Goal: Communication & Community: Answer question/provide support

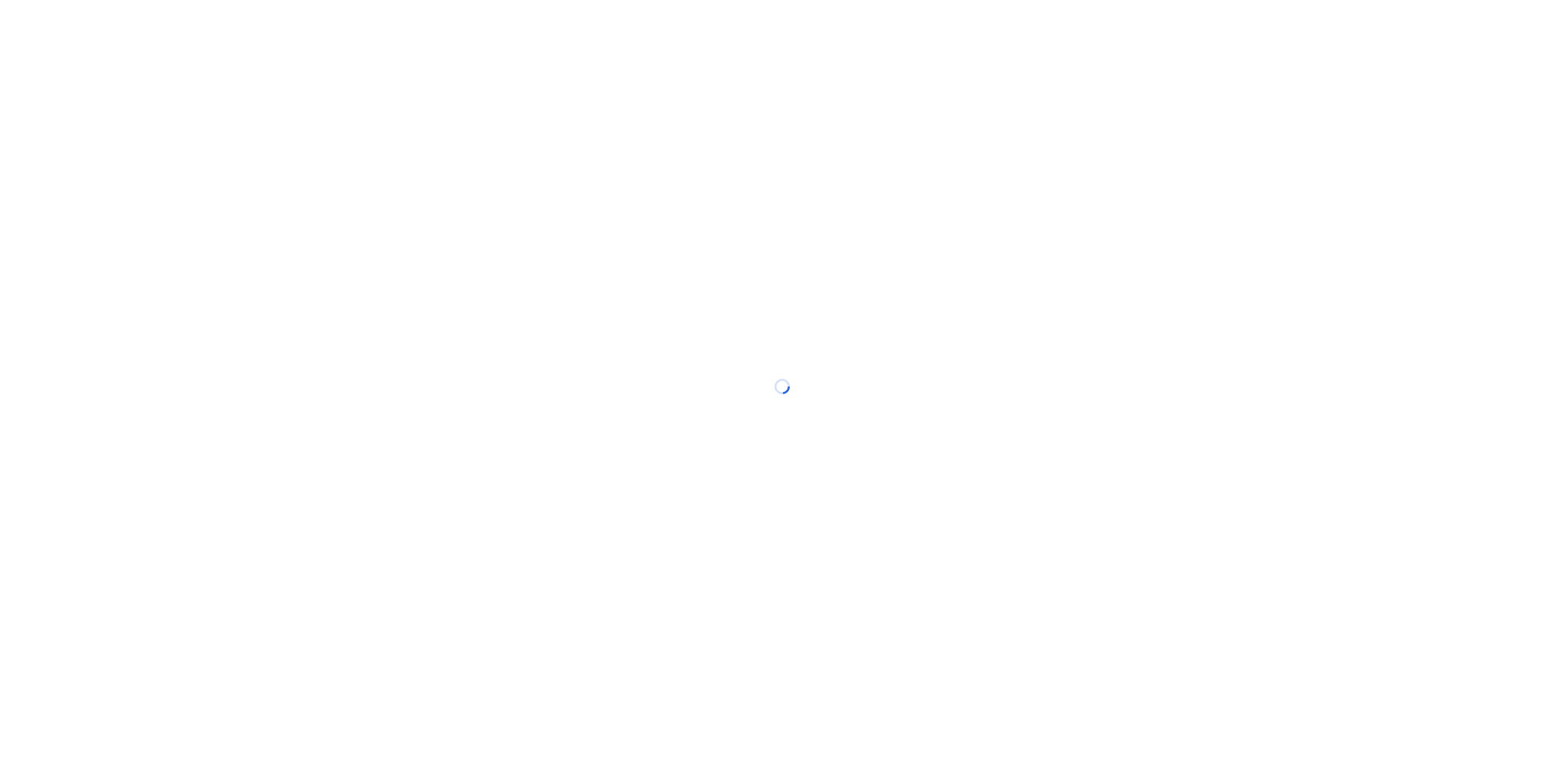
click at [963, 86] on div at bounding box center [784, 386] width 1568 height 773
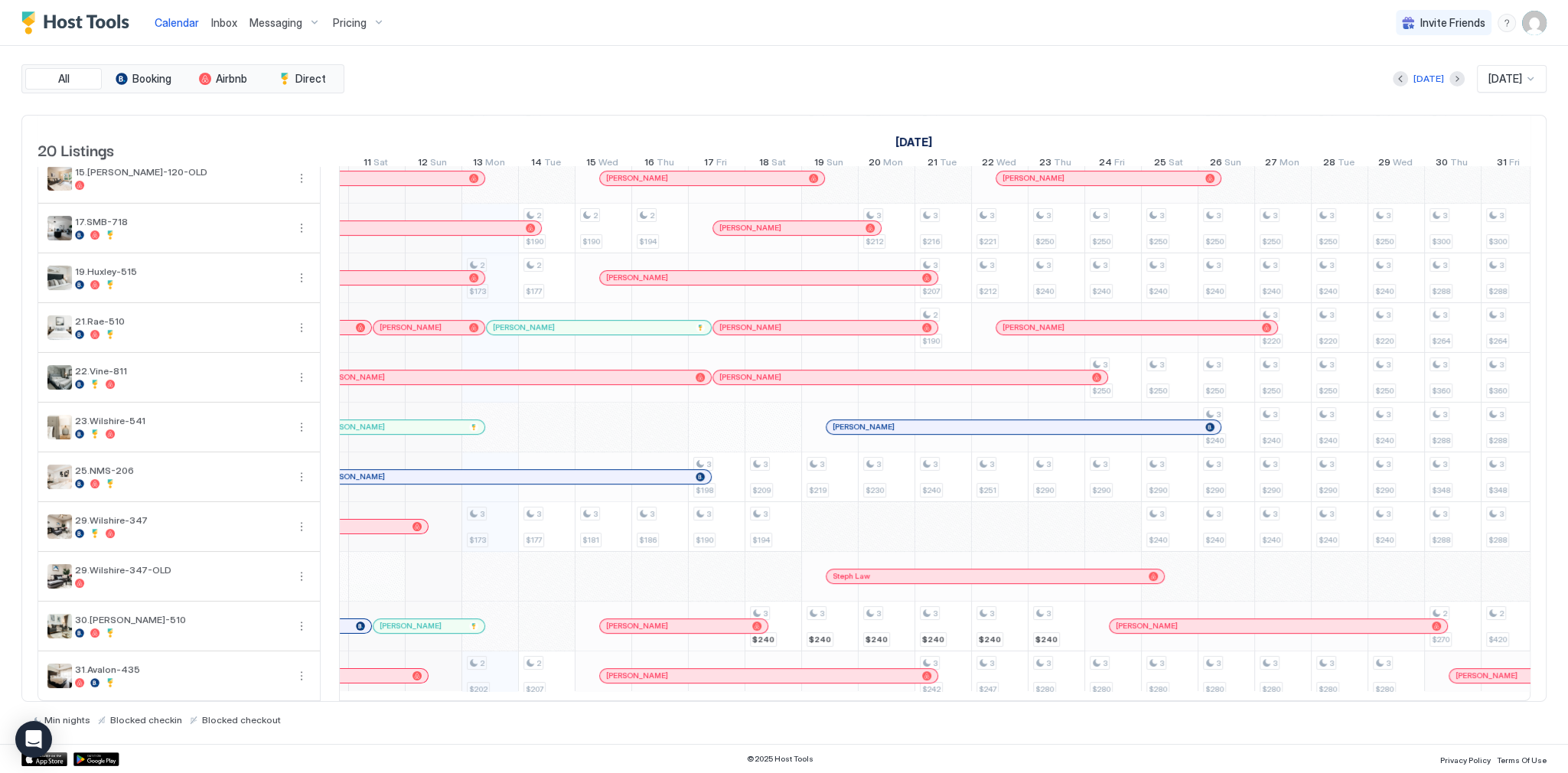
scroll to position [428, 0]
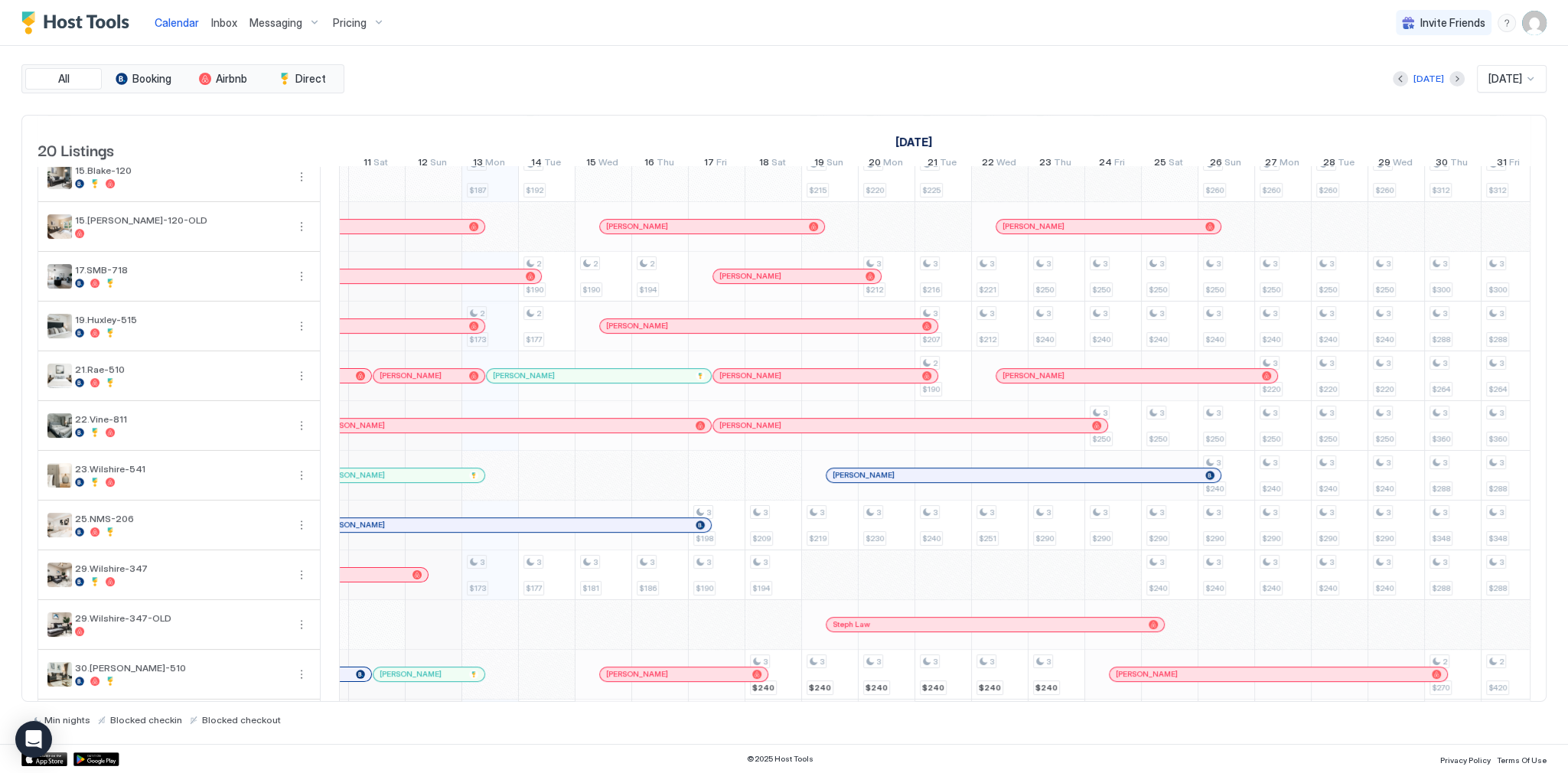
click at [468, 331] on div "[PERSON_NAME]" at bounding box center [315, 325] width 325 height 10
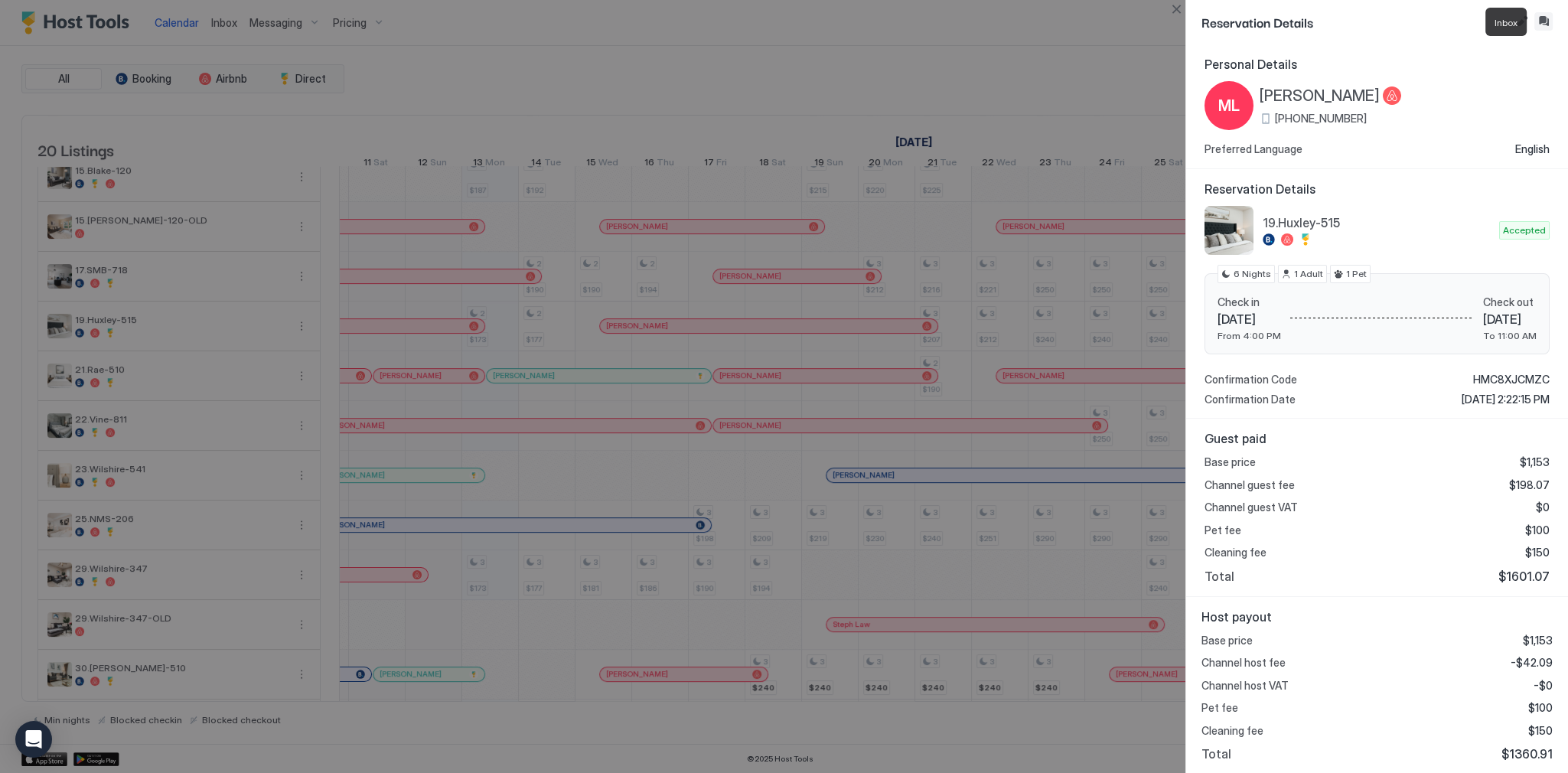
click at [1549, 23] on button "Inbox" at bounding box center [1544, 21] width 18 height 18
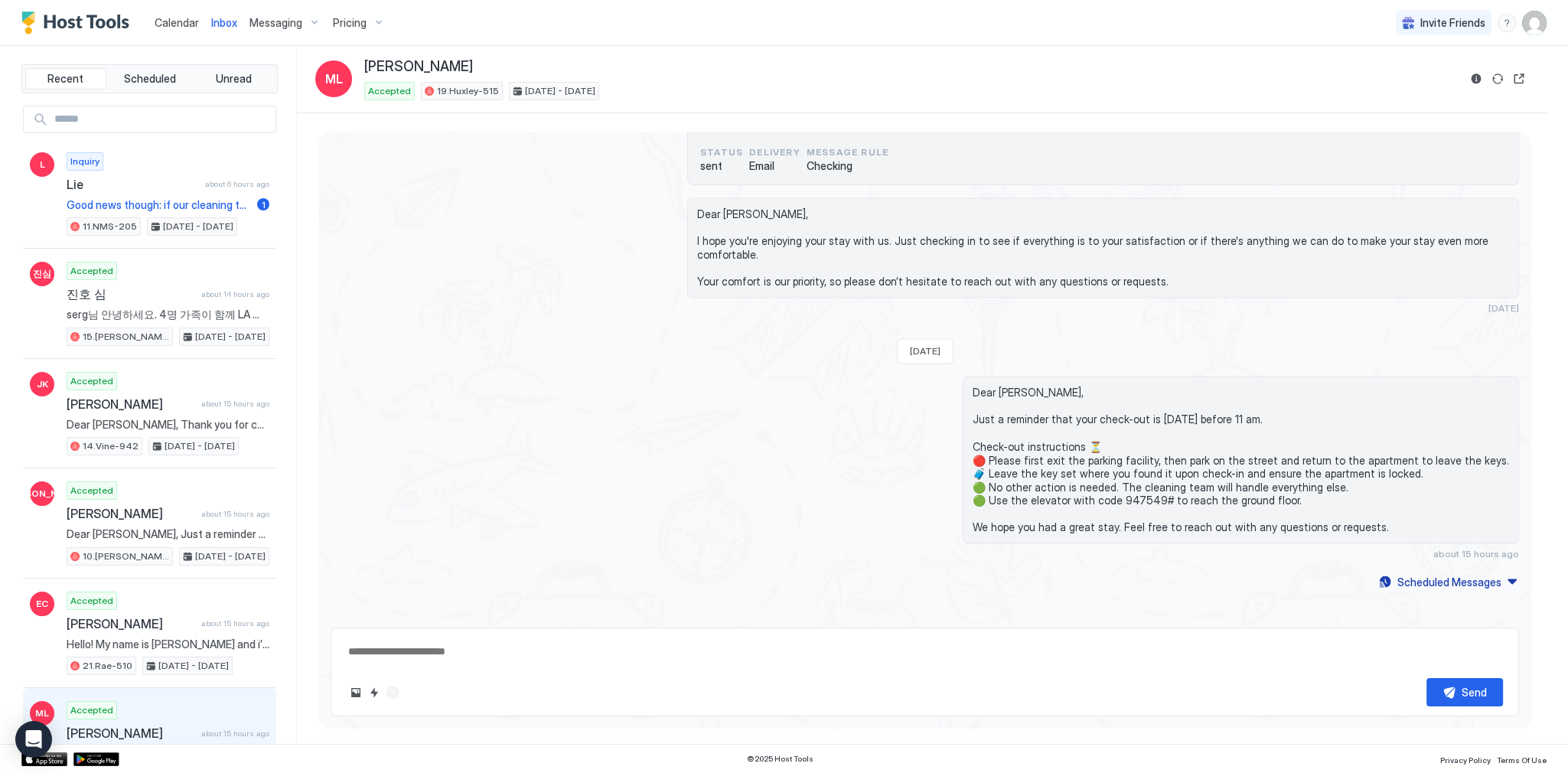
scroll to position [4022, 0]
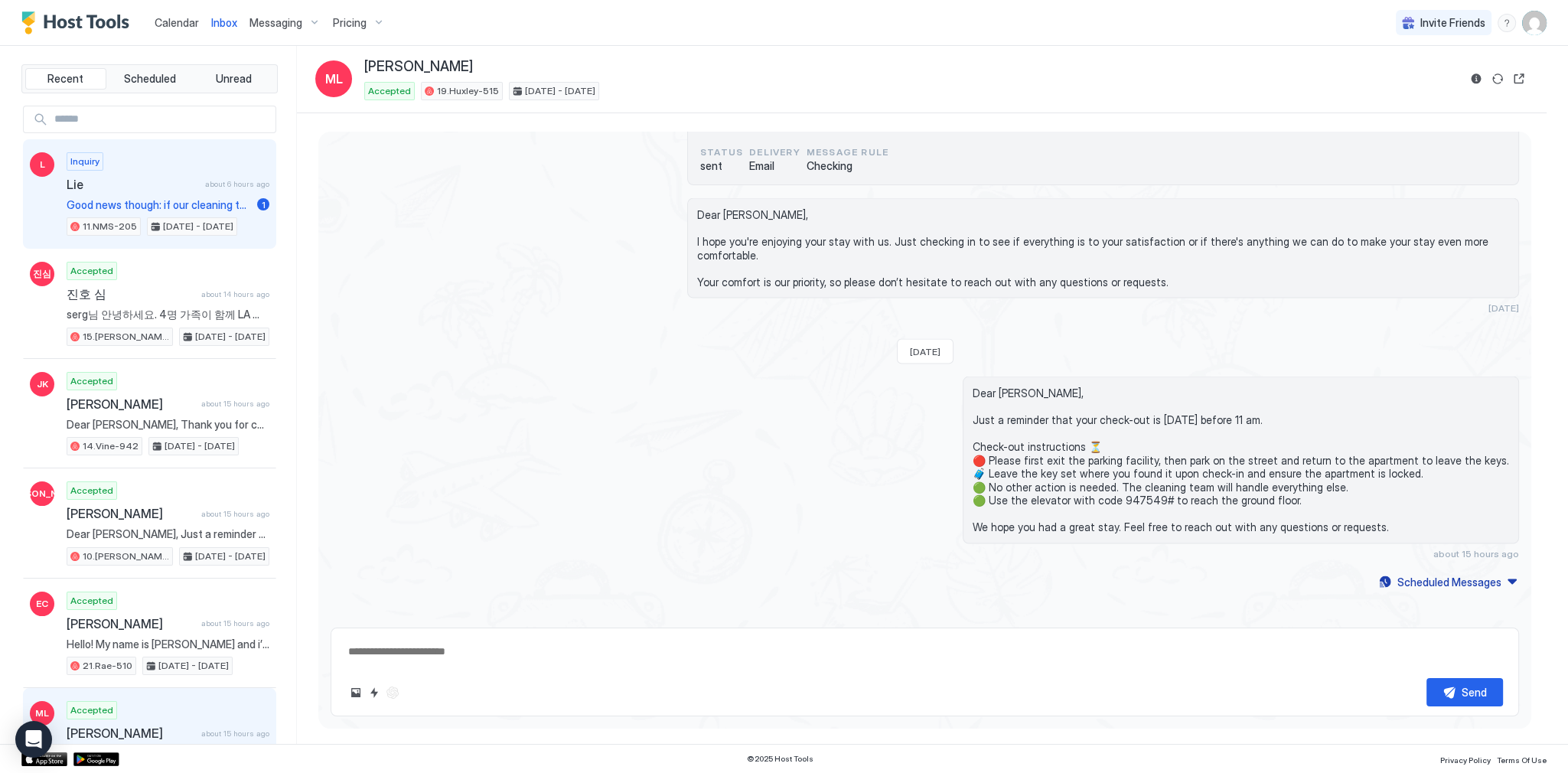
click at [163, 207] on span "Good news though: if our cleaning team finishes early, I'll reach out right awa…" at bounding box center [158, 205] width 184 height 14
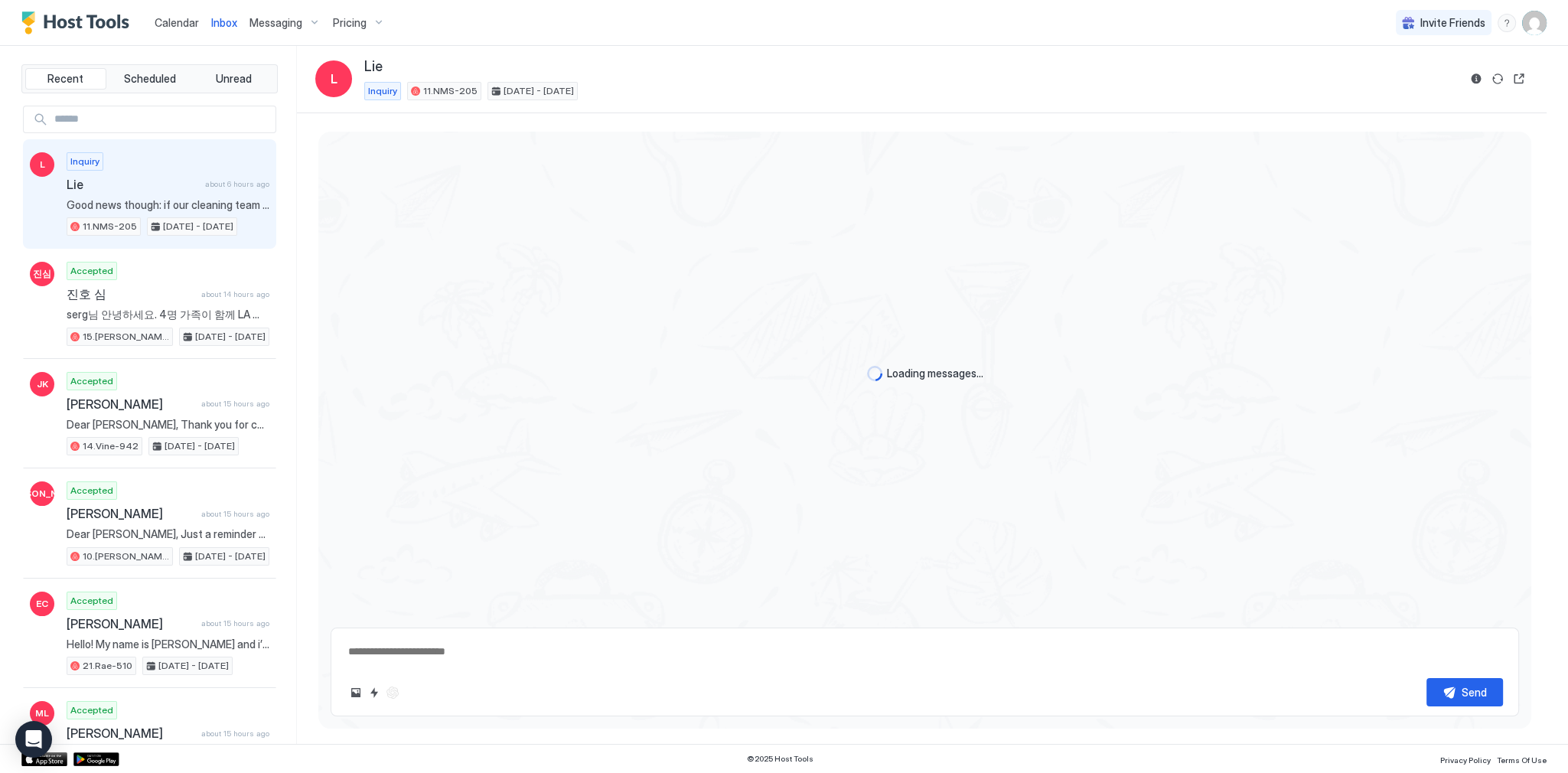
scroll to position [470, 0]
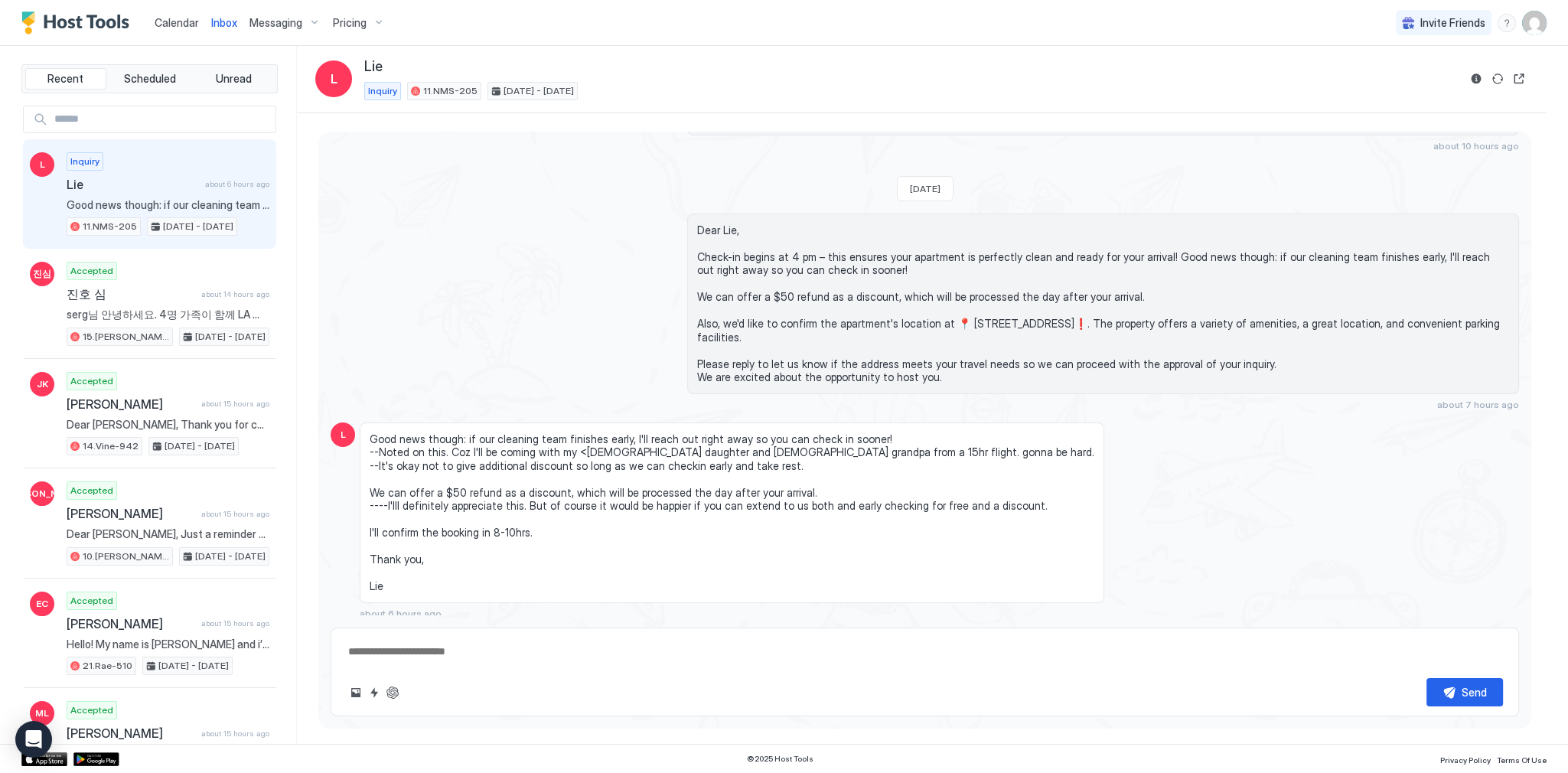
click at [576, 435] on span "Good news though: if our cleaning team finishes early, I'll reach out right awa…" at bounding box center [732, 513] width 725 height 161
drag, startPoint x: 576, startPoint y: 435, endPoint x: 897, endPoint y: 447, distance: 321.2
click at [897, 447] on span "Good news though: if our cleaning team finishes early, I'll reach out right awa…" at bounding box center [732, 513] width 725 height 161
click at [807, 450] on span "Good news though: if our cleaning team finishes early, I'll reach out right awa…" at bounding box center [732, 513] width 725 height 161
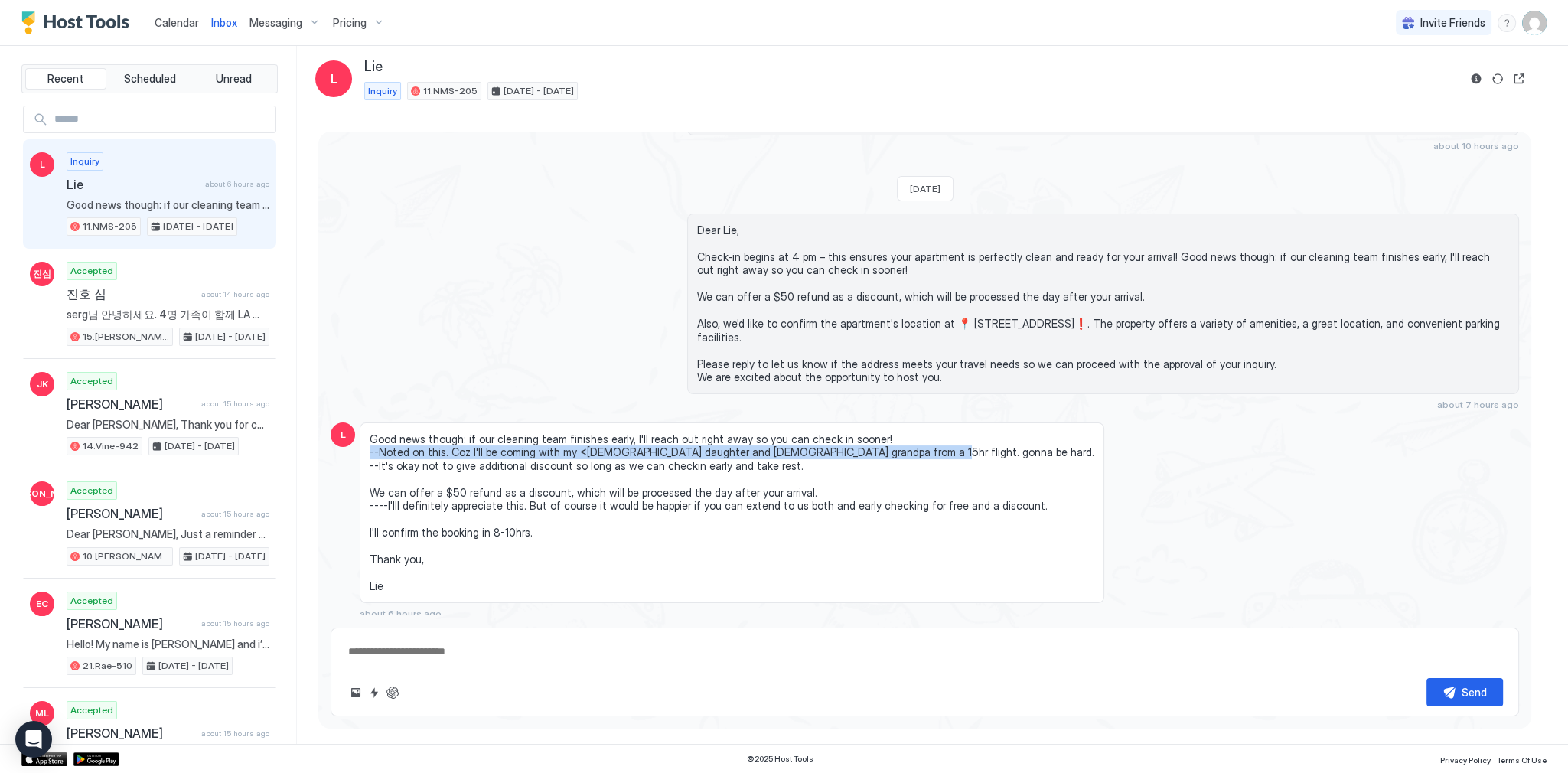
click at [807, 450] on span "Good news though: if our cleaning team finishes early, I'll reach out right awa…" at bounding box center [732, 513] width 725 height 161
click at [727, 440] on span "Good news though: if our cleaning team finishes early, I'll reach out right awa…" at bounding box center [732, 513] width 725 height 161
click at [725, 447] on span "Good news though: if our cleaning team finishes early, I'll reach out right awa…" at bounding box center [732, 513] width 725 height 161
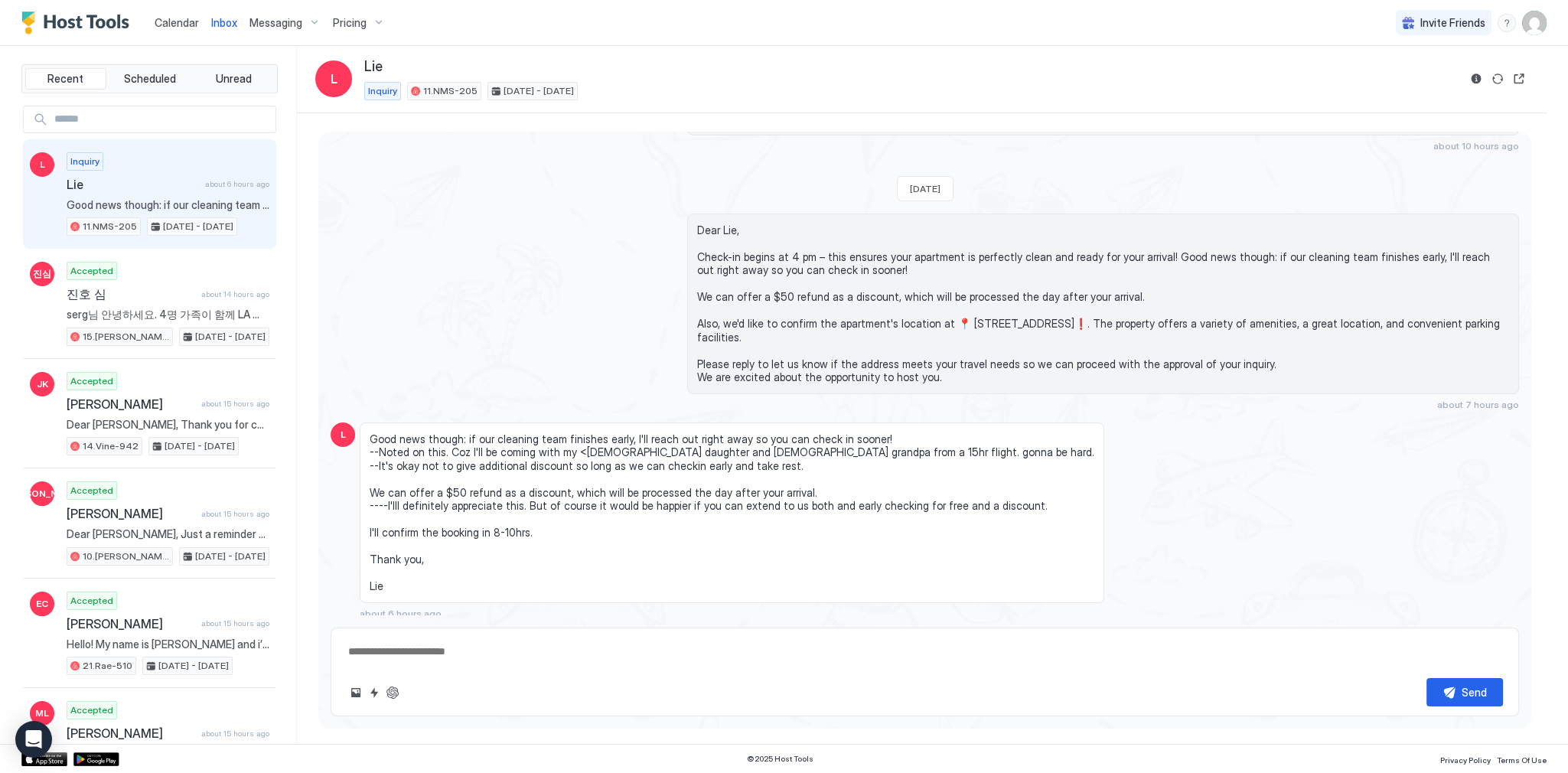
click at [667, 460] on span "Good news though: if our cleaning team finishes early, I'll reach out right awa…" at bounding box center [732, 513] width 725 height 161
click at [578, 464] on span "Good news though: if our cleaning team finishes early, I'll reach out right awa…" at bounding box center [732, 513] width 725 height 161
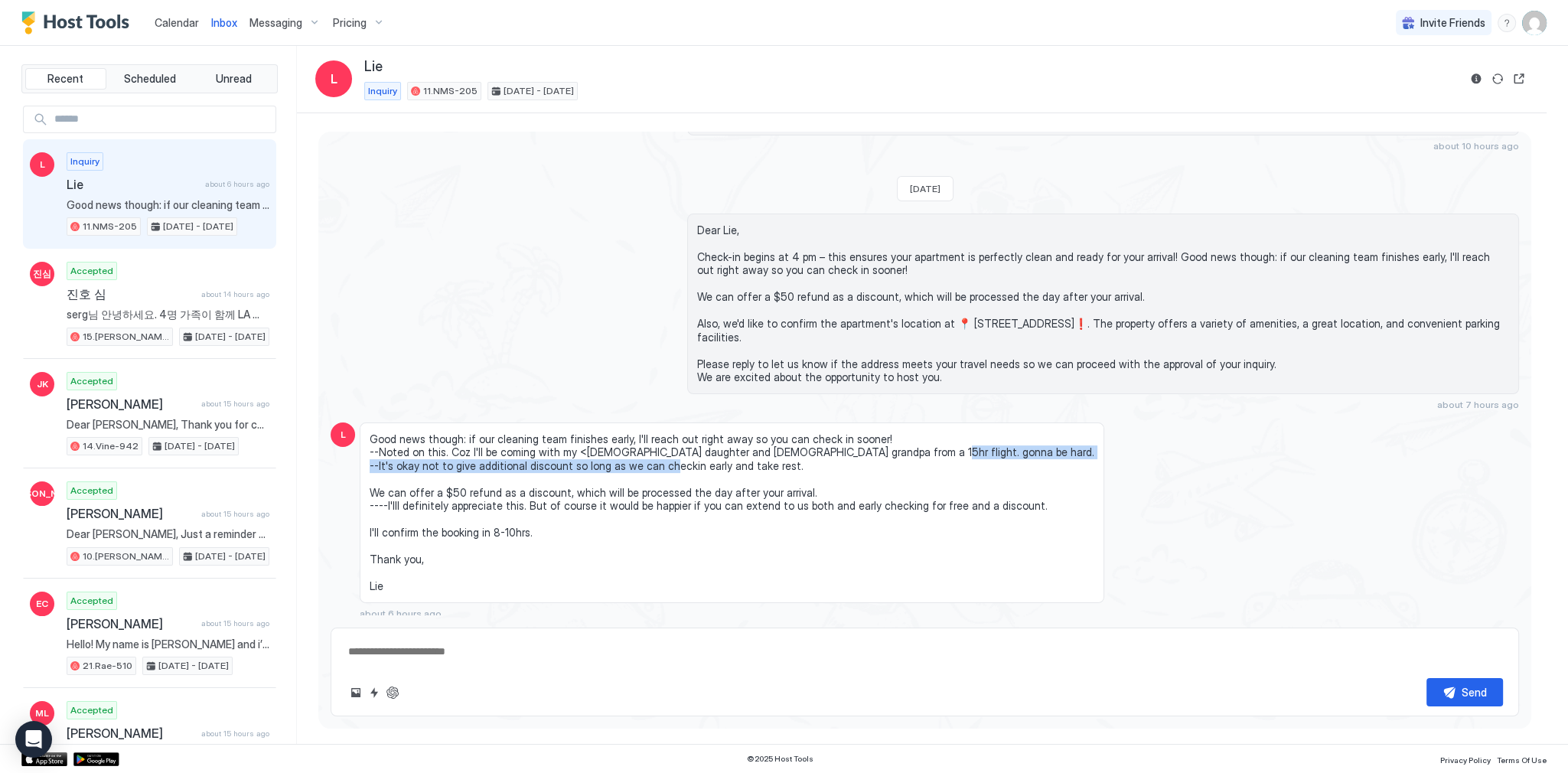
click at [578, 464] on span "Good news though: if our cleaning team finishes early, I'll reach out right awa…" at bounding box center [732, 513] width 725 height 161
click at [459, 491] on span "Good news though: if our cleaning team finishes early, I'll reach out right awa…" at bounding box center [732, 513] width 725 height 161
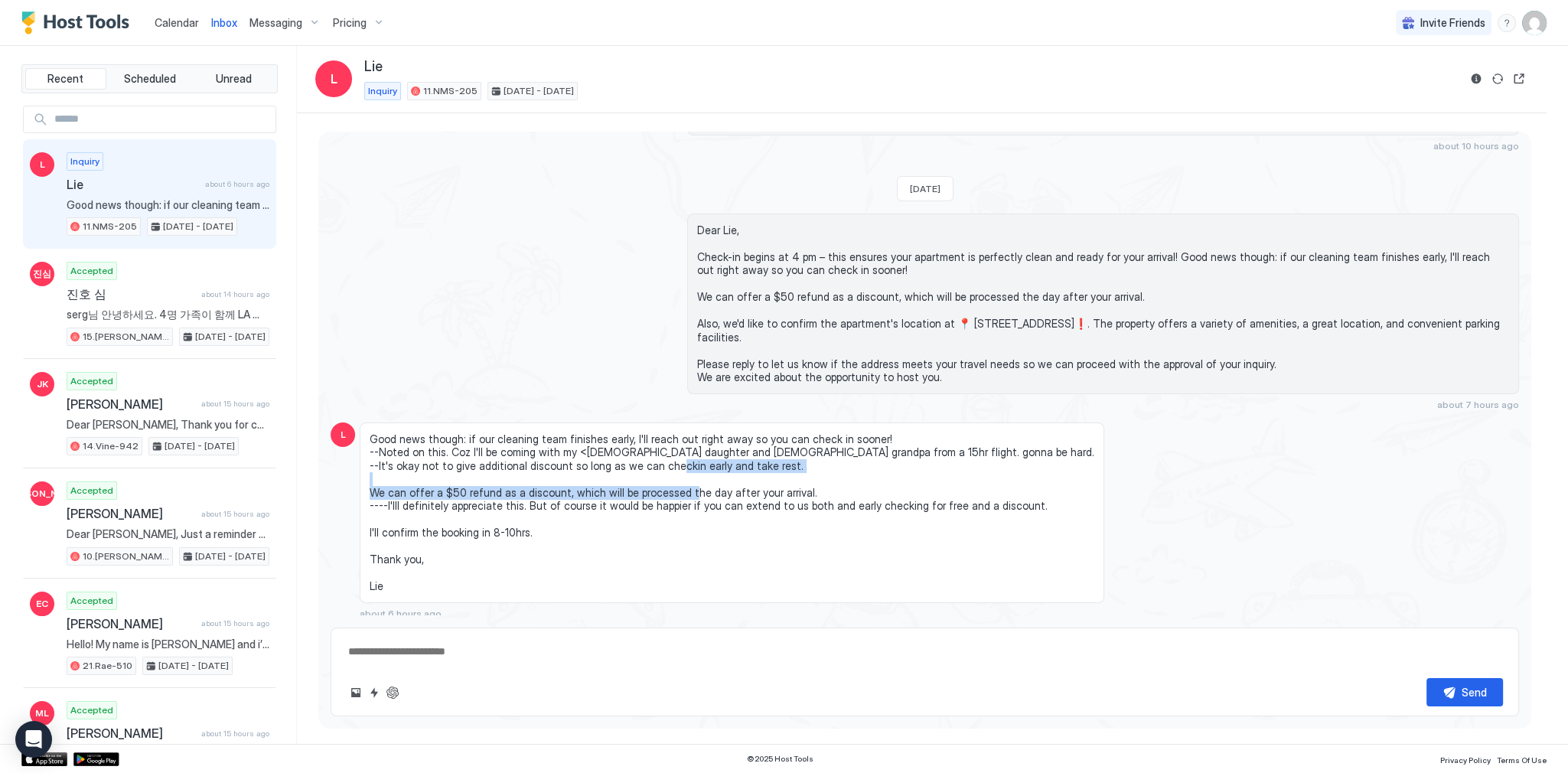
click at [459, 491] on span "Good news though: if our cleaning team finishes early, I'll reach out right awa…" at bounding box center [732, 513] width 725 height 161
click at [473, 504] on span "Good news though: if our cleaning team finishes early, I'll reach out right awa…" at bounding box center [732, 513] width 725 height 161
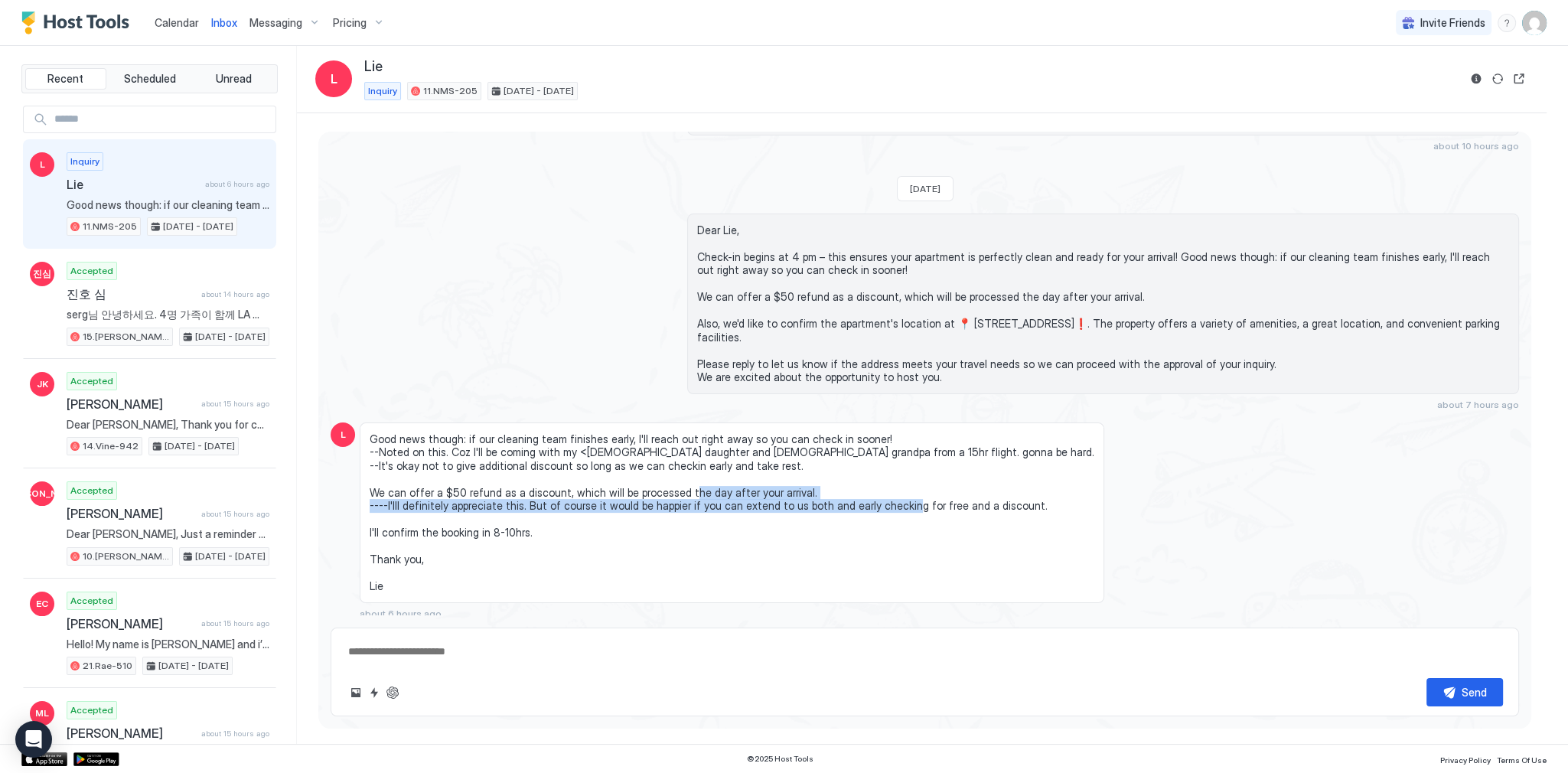
click at [473, 504] on span "Good news though: if our cleaning team finishes early, I'll reach out right awa…" at bounding box center [732, 513] width 725 height 161
click at [594, 505] on span "Good news though: if our cleaning team finishes early, I'll reach out right awa…" at bounding box center [732, 513] width 725 height 161
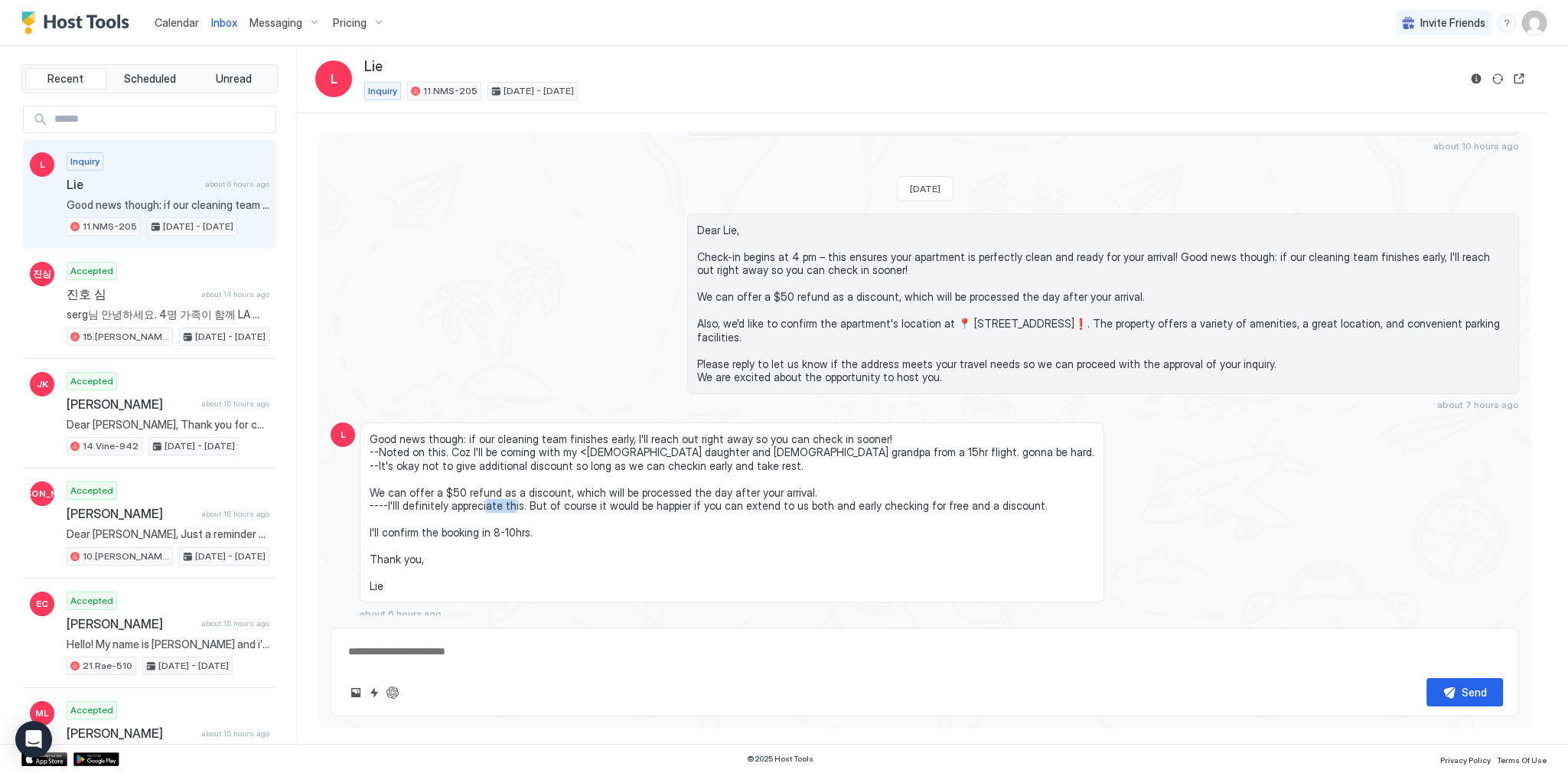
click at [594, 505] on span "Good news though: if our cleaning team finishes early, I'll reach out right awa…" at bounding box center [732, 513] width 725 height 161
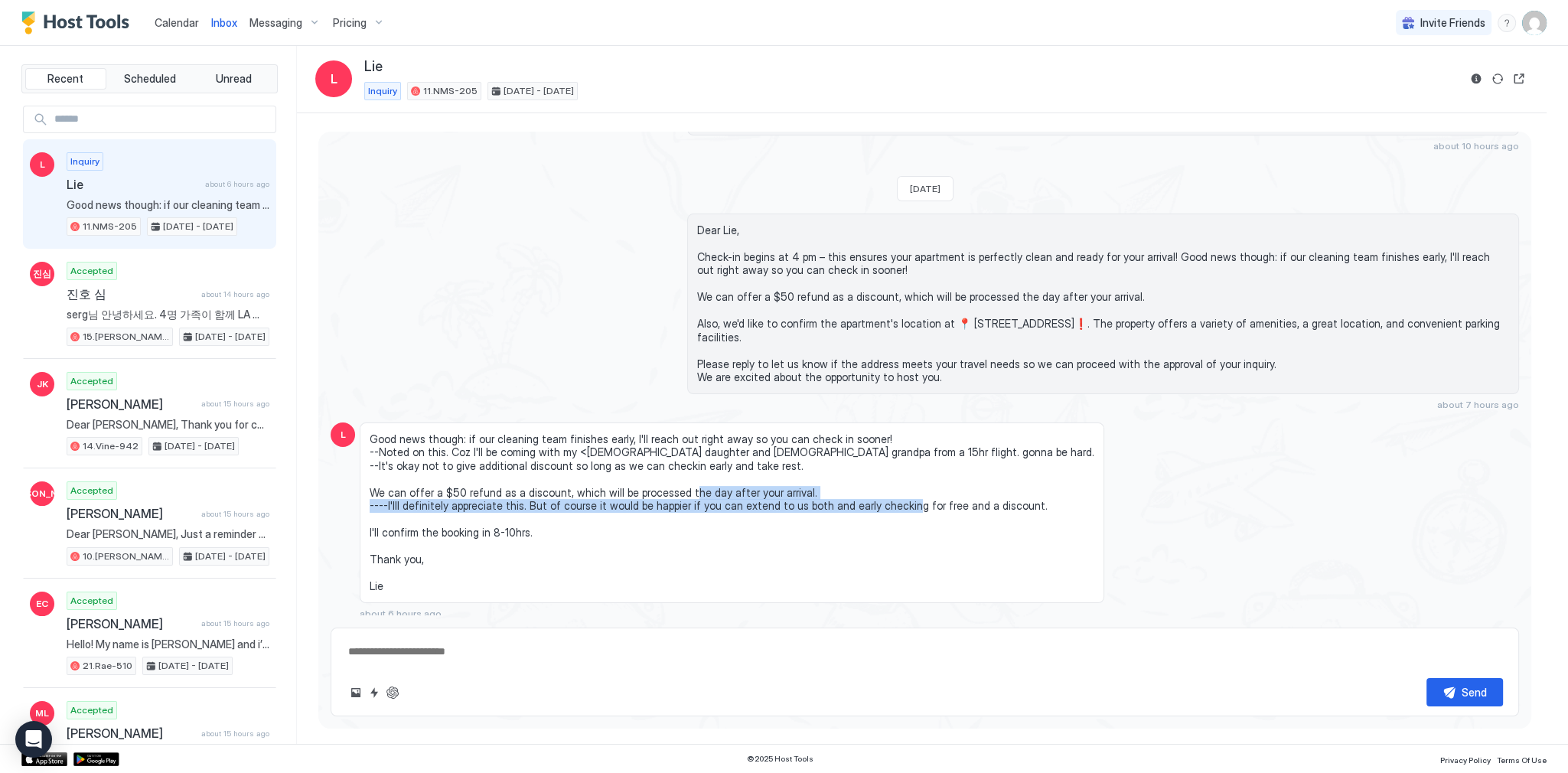
click at [594, 505] on span "Good news though: if our cleaning team finishes early, I'll reach out right awa…" at bounding box center [732, 513] width 725 height 161
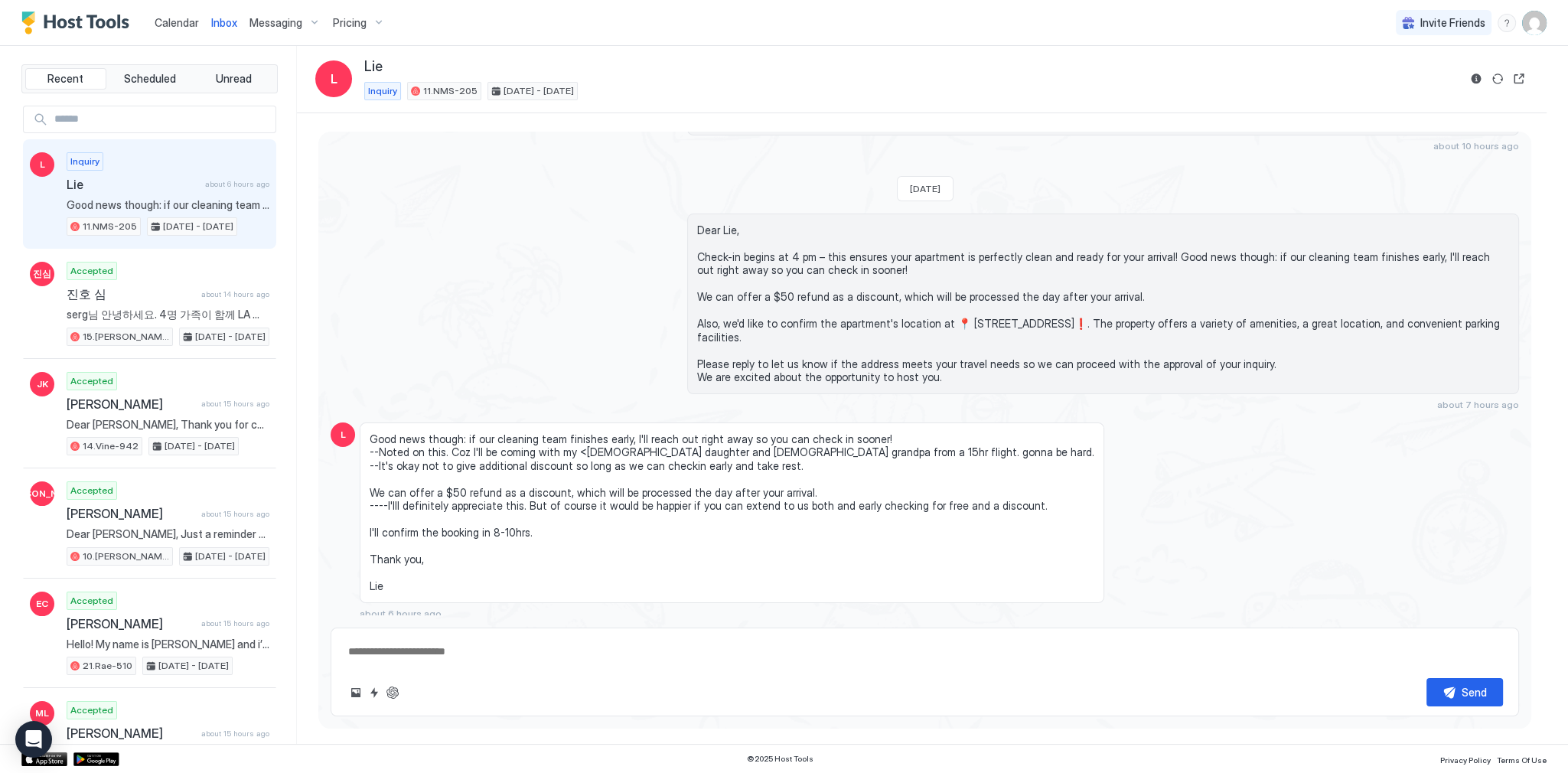
click at [423, 531] on span "Good news though: if our cleaning team finishes early, I'll reach out right awa…" at bounding box center [732, 513] width 725 height 161
click at [424, 531] on span "Good news though: if our cleaning team finishes early, I'll reach out right awa…" at bounding box center [732, 513] width 725 height 161
click at [478, 532] on span "Good news though: if our cleaning team finishes early, I'll reach out right awa…" at bounding box center [732, 513] width 725 height 161
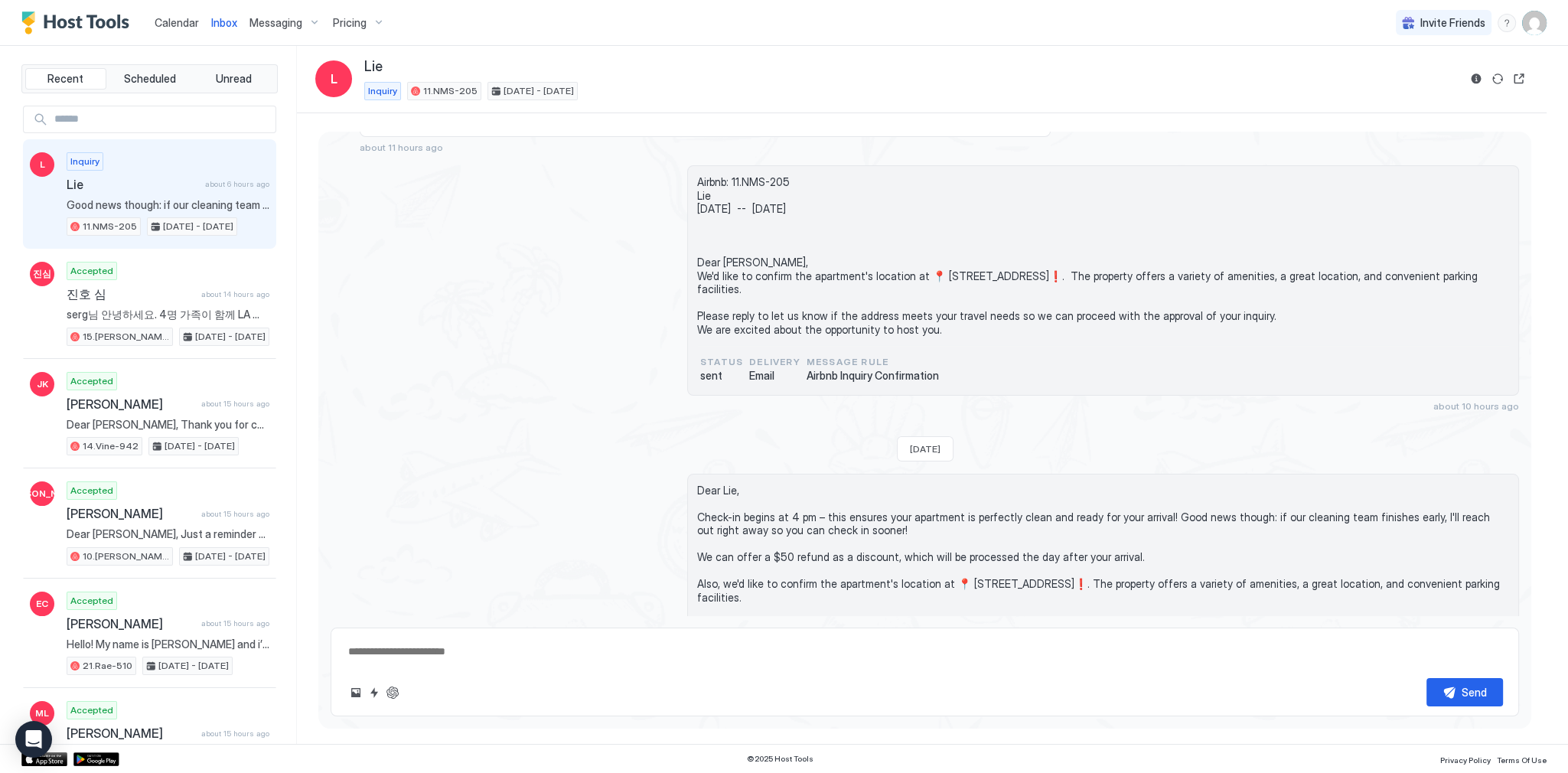
scroll to position [0, 0]
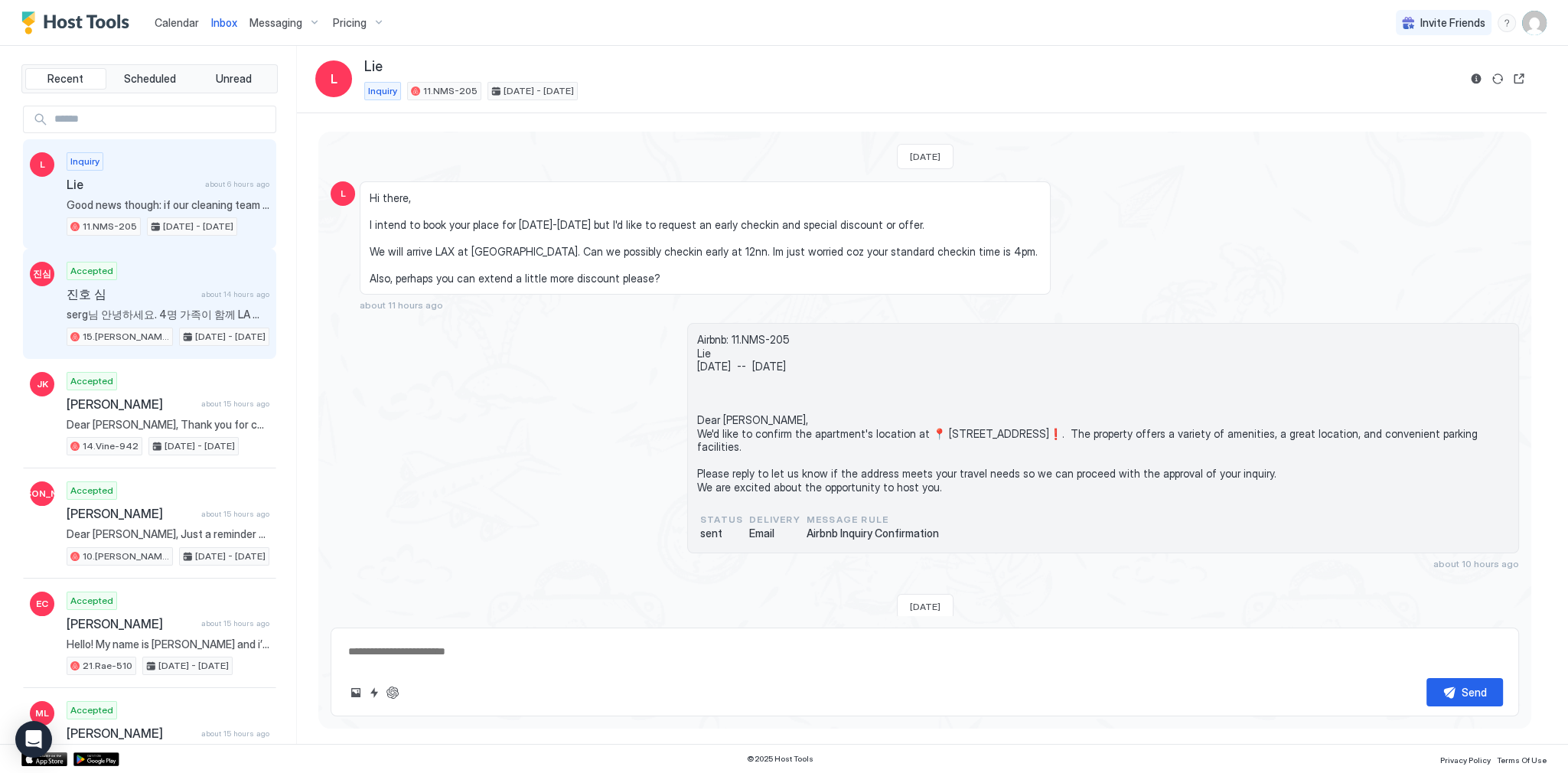
click at [168, 254] on div "진심 Accepted 진호 심 about 14 hours ago serg님 안녕하세요. 4명 가족이 함께 LA 여행을 할 계획입니다. 렌트차를…" at bounding box center [149, 304] width 253 height 110
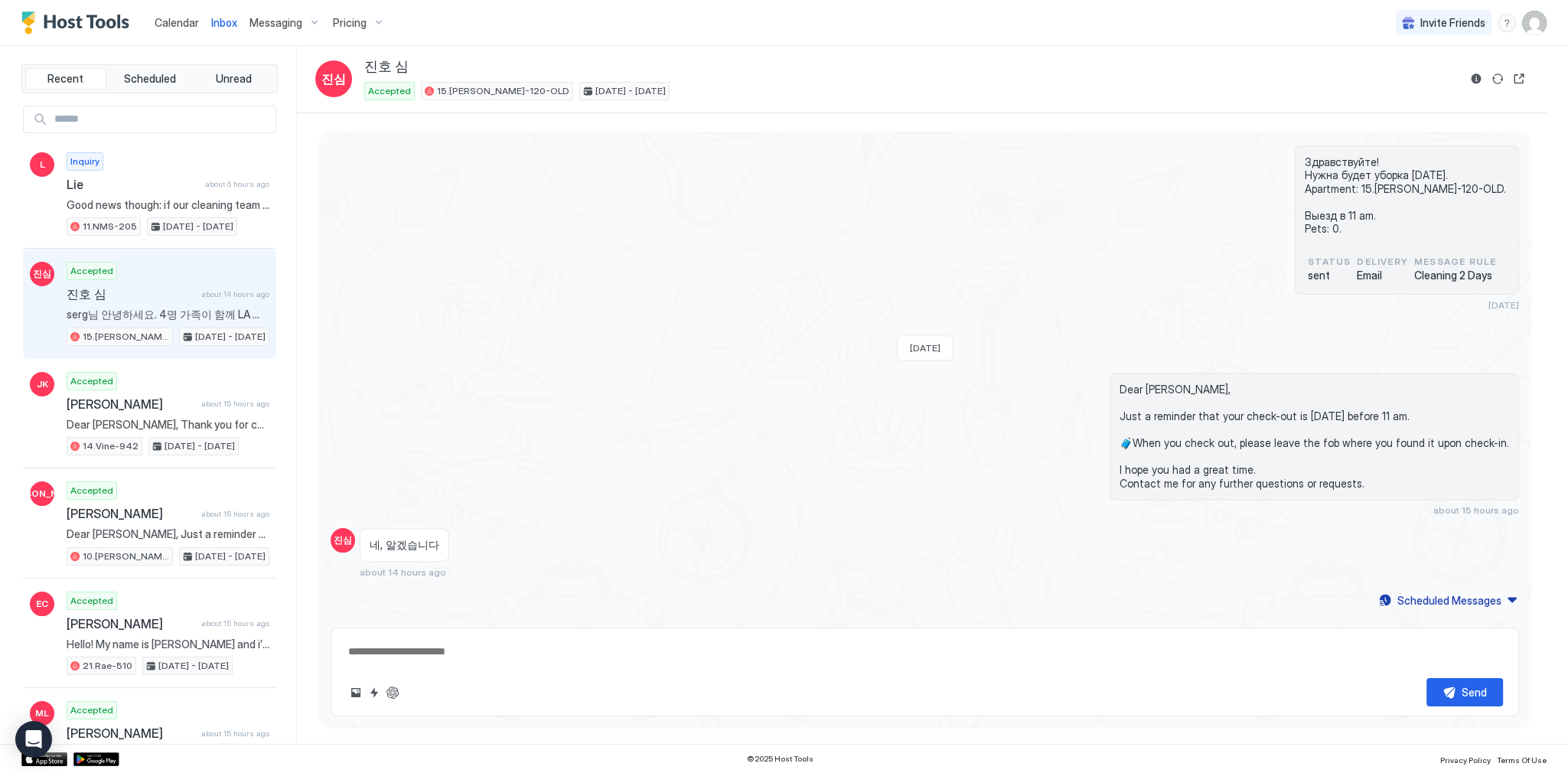
scroll to position [2725, 0]
click at [192, 288] on div "진호 심 about 14 hours ago" at bounding box center [168, 294] width 203 height 15
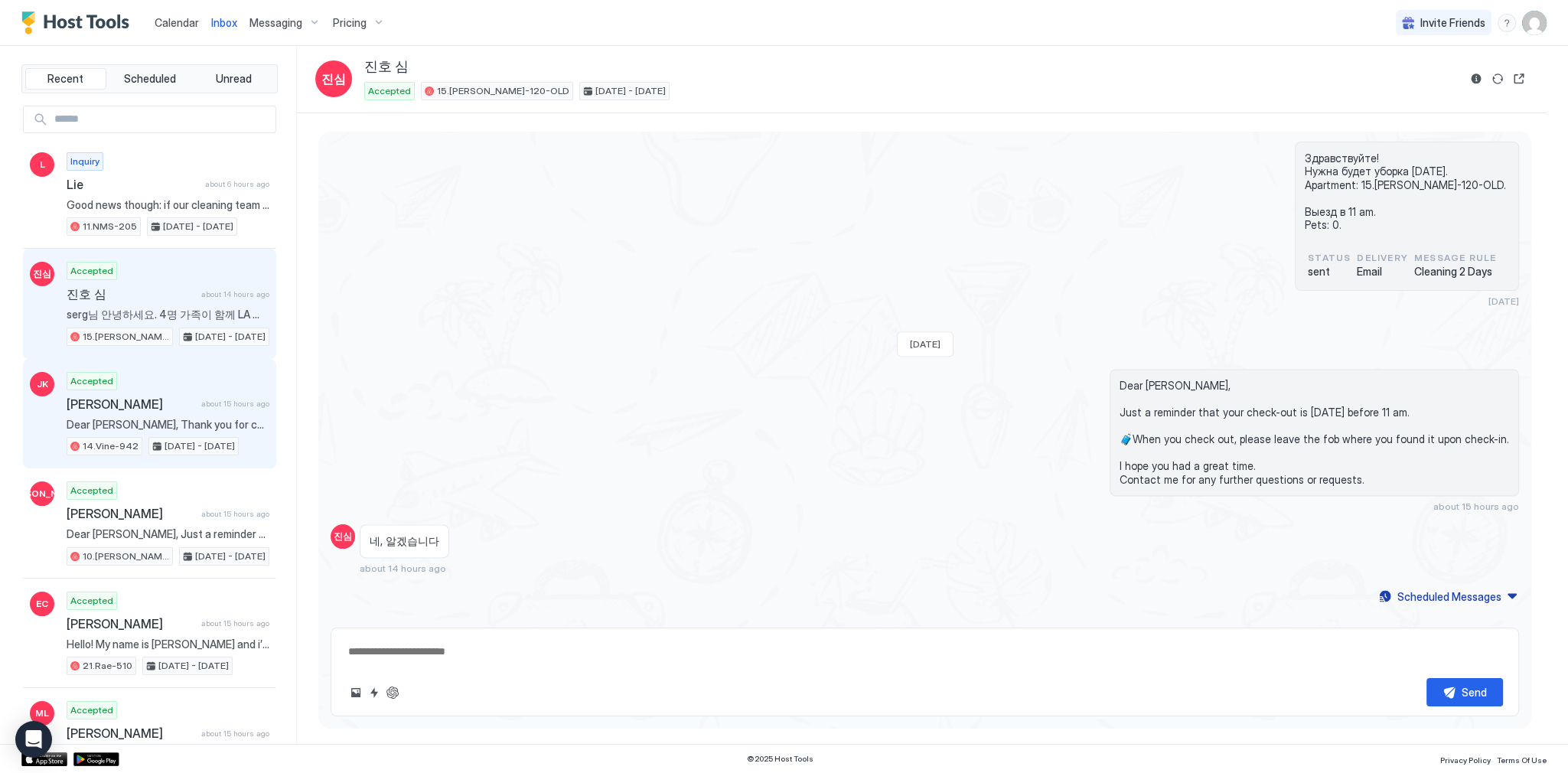
click at [170, 380] on div "Accepted Jeonghoon Kweon about 15 hours ago Dear Jeonghoon, Thank you for choos…" at bounding box center [168, 414] width 203 height 84
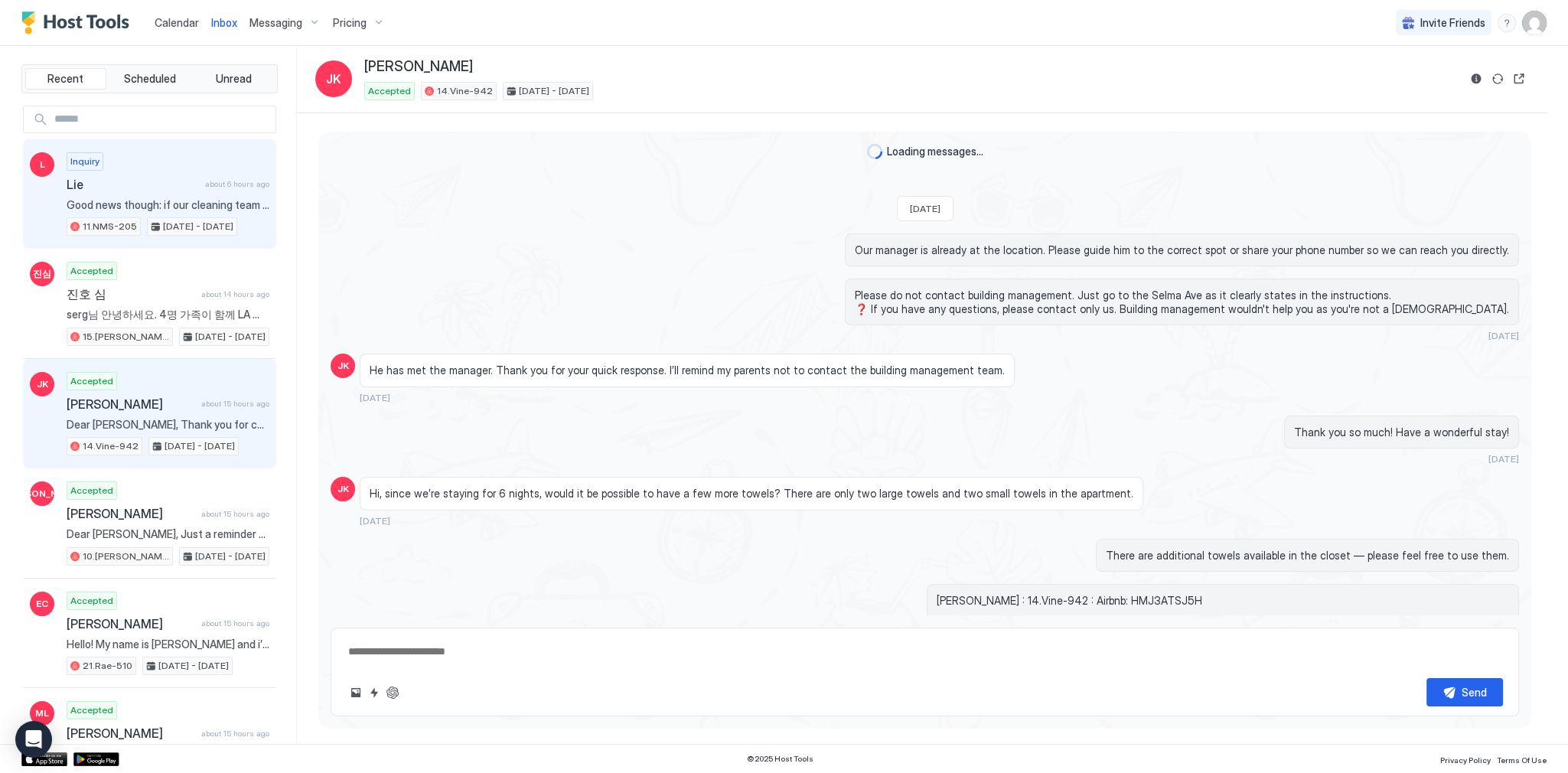
scroll to position [2076, 0]
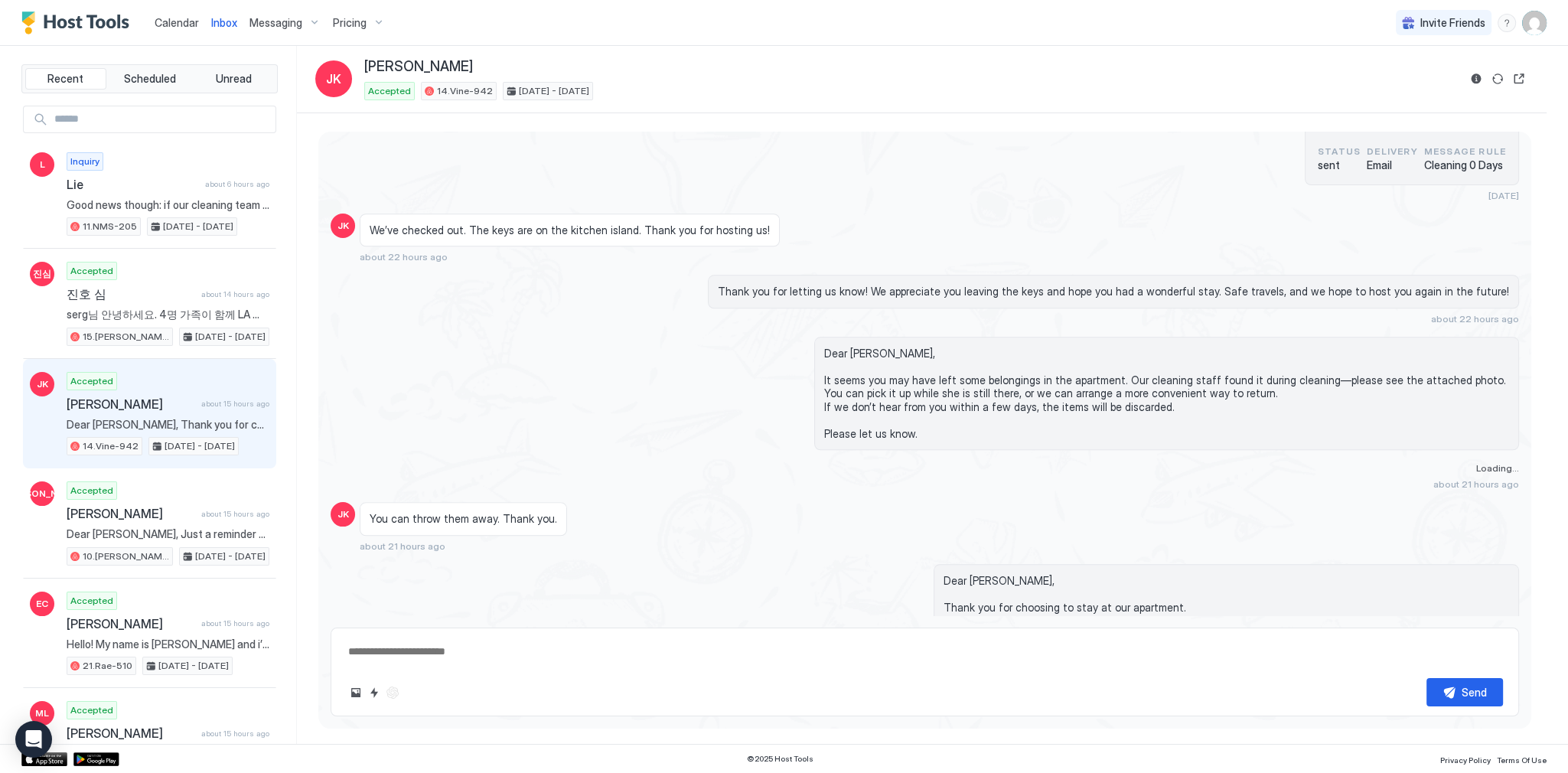
click at [197, 27] on div "Calendar" at bounding box center [177, 22] width 57 height 28
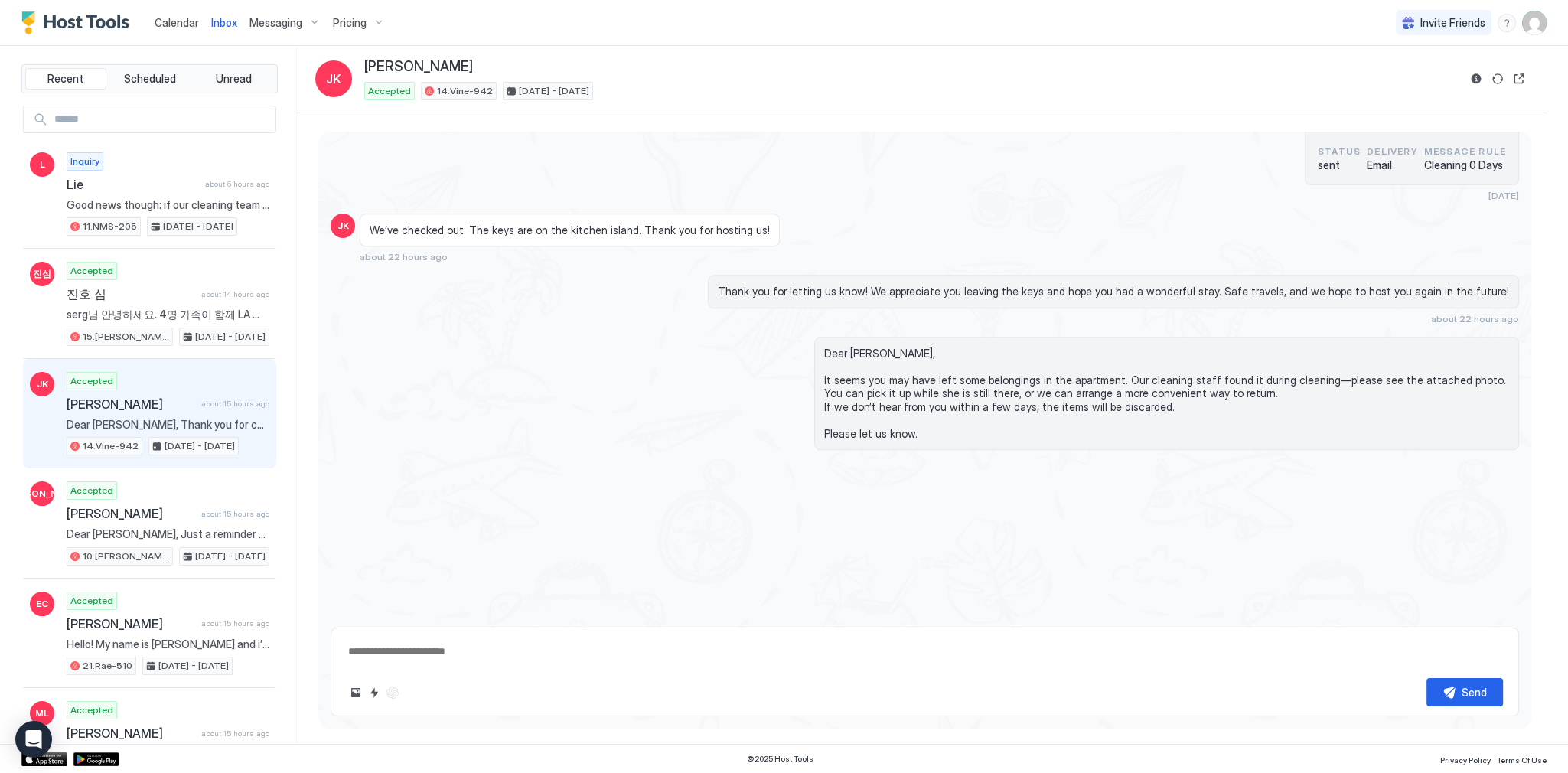
click at [161, 21] on span "Calendar" at bounding box center [177, 22] width 44 height 13
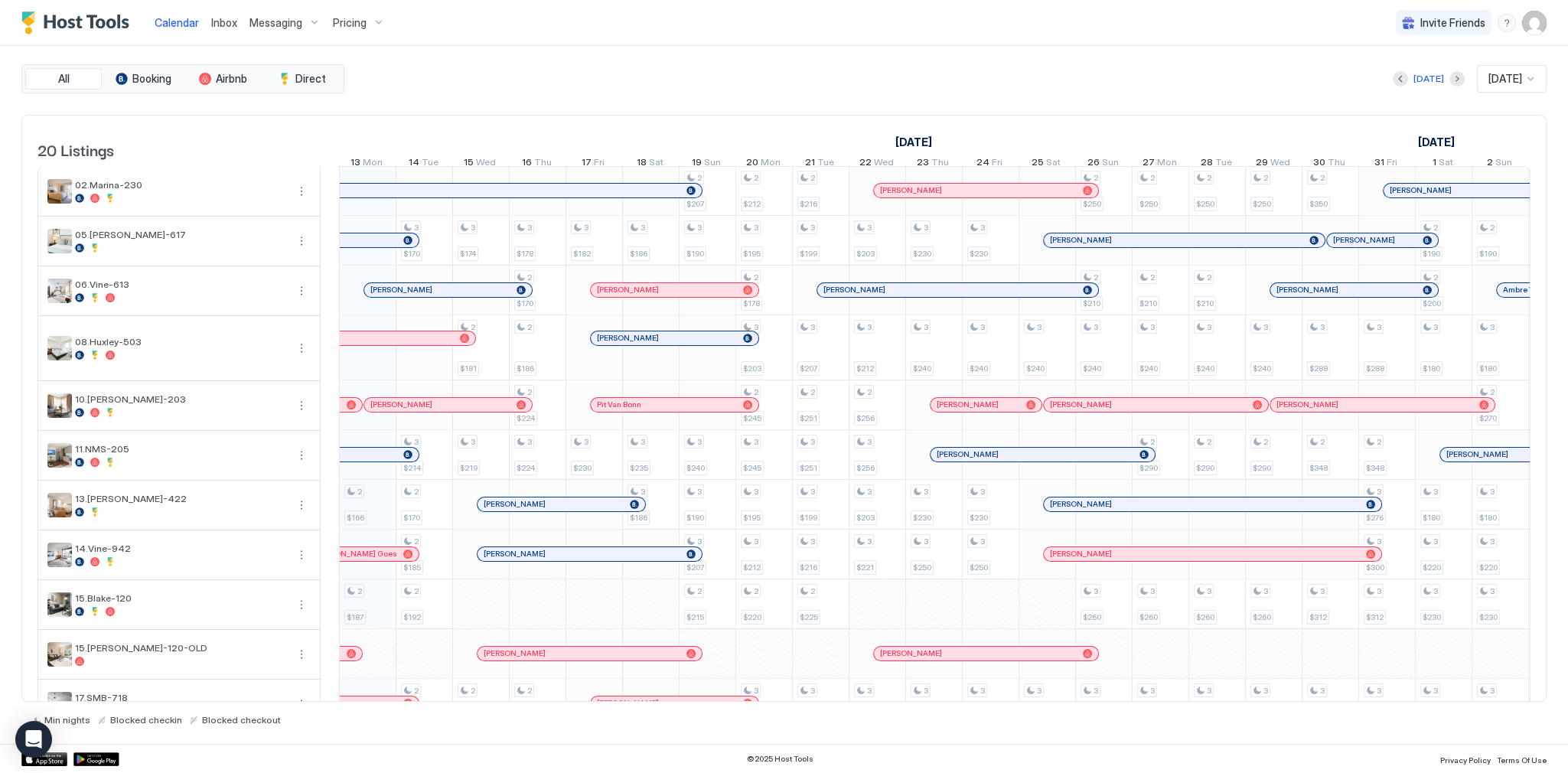
scroll to position [0, 850]
drag, startPoint x: 224, startPoint y: 31, endPoint x: 210, endPoint y: 38, distance: 15.7
click at [224, 31] on link "Inbox" at bounding box center [224, 22] width 26 height 16
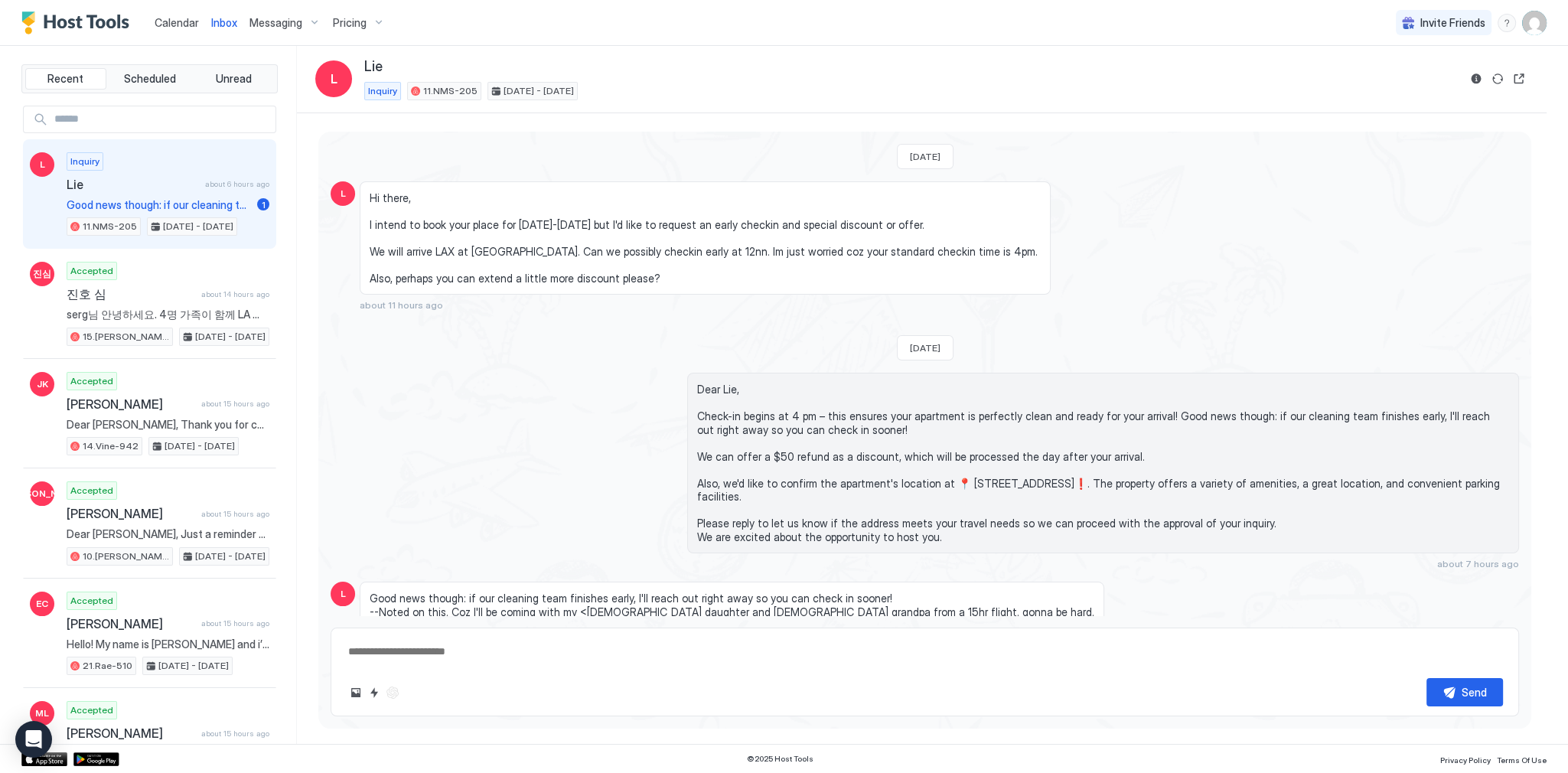
scroll to position [160, 0]
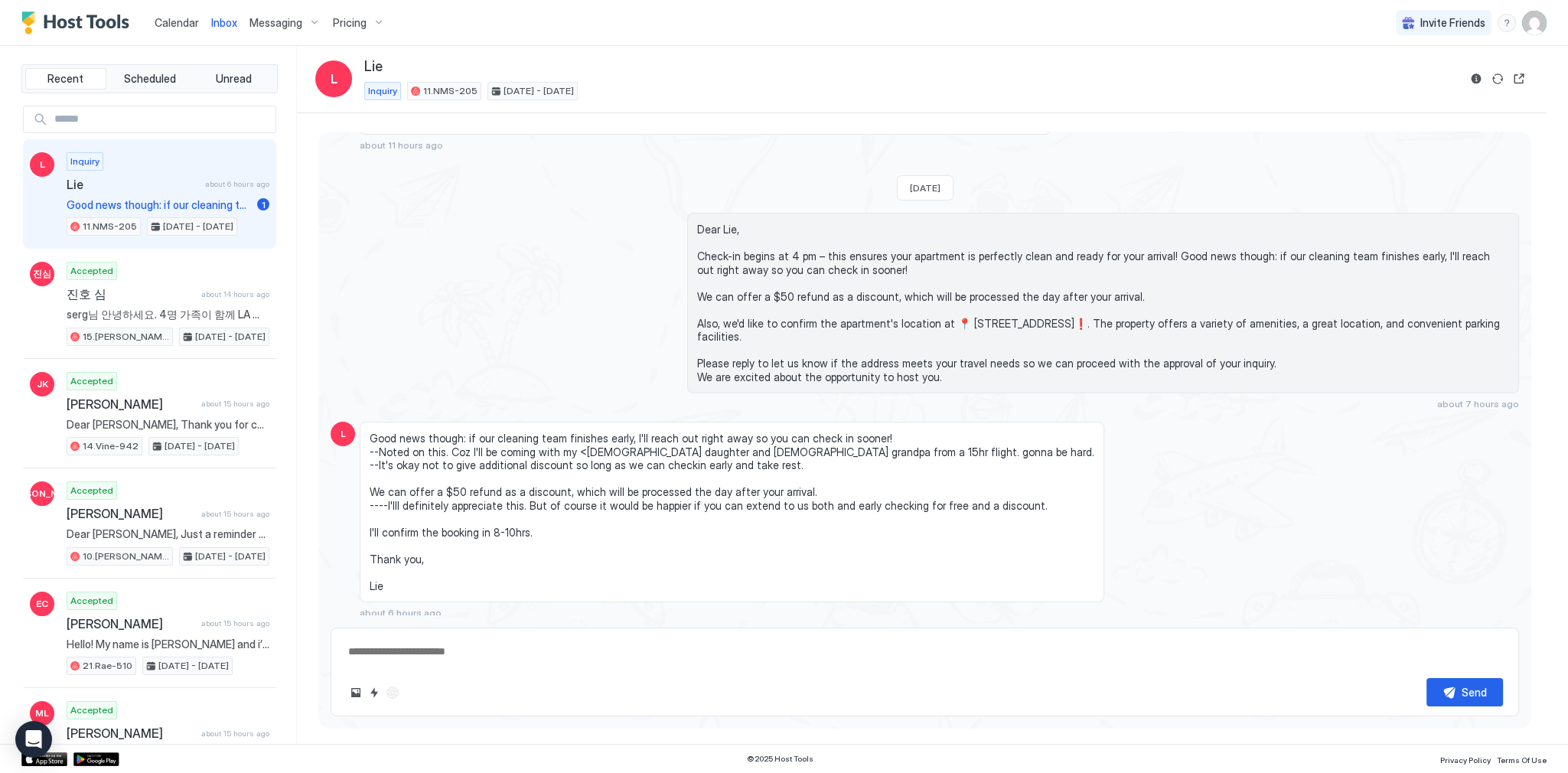
type textarea "*"
click at [176, 26] on span "Calendar" at bounding box center [177, 22] width 44 height 13
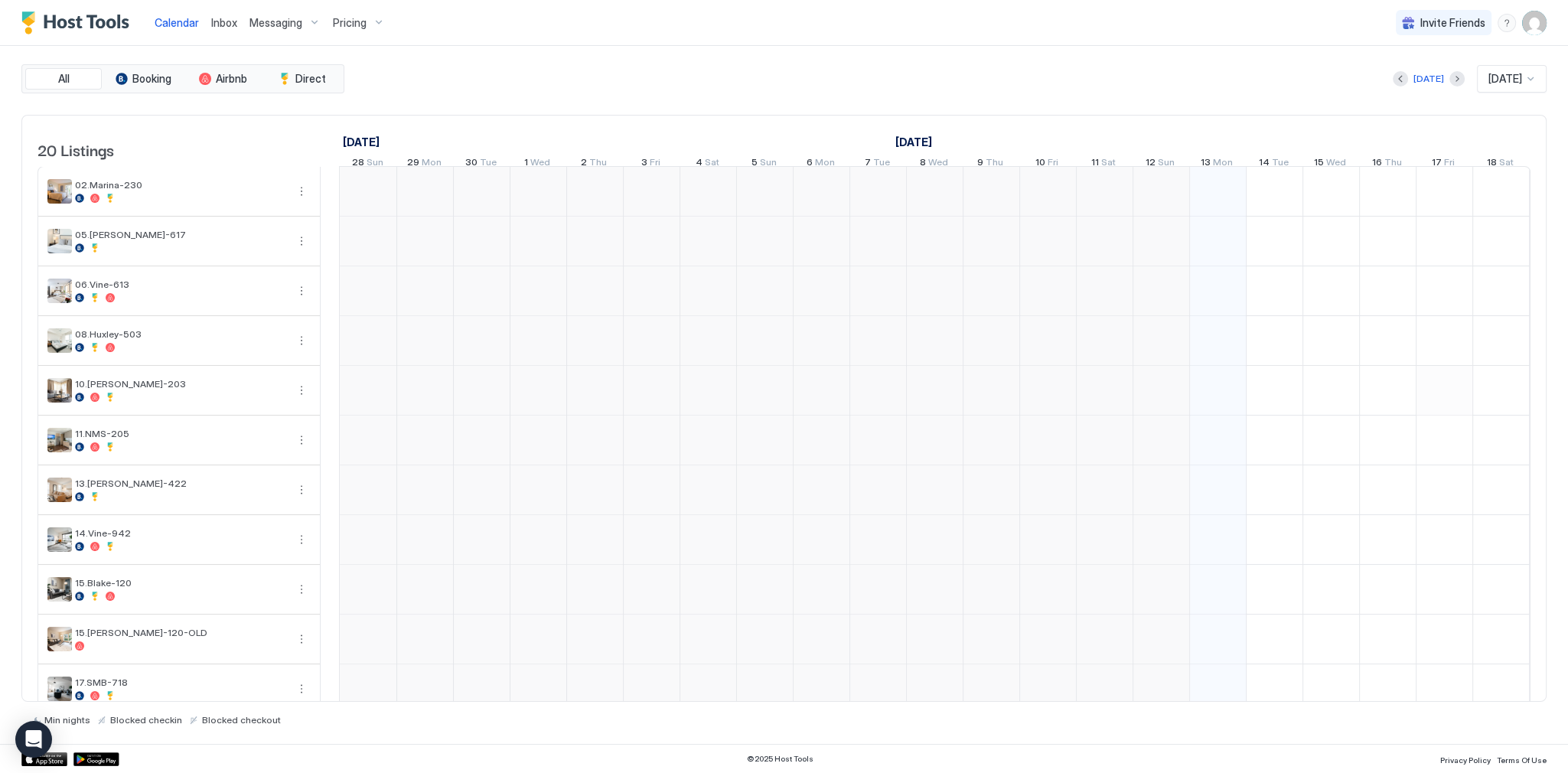
scroll to position [0, 850]
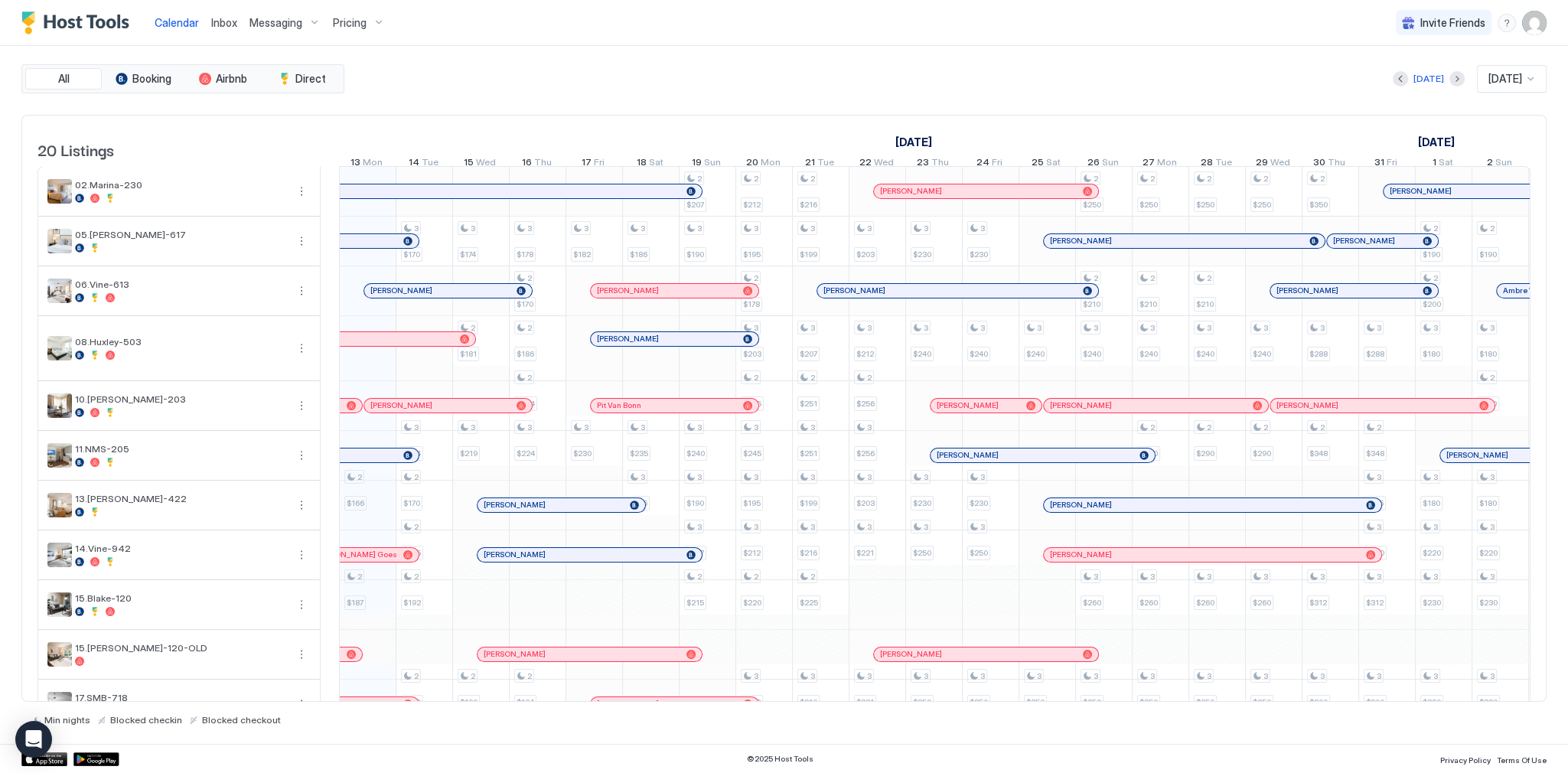
click at [594, 121] on div "September 2025 October 2025 November 2025 28 Sun 29 Mon 30 Tue 1 Wed 2 Thu 3 Fr…" at bounding box center [84, 145] width 1191 height 60
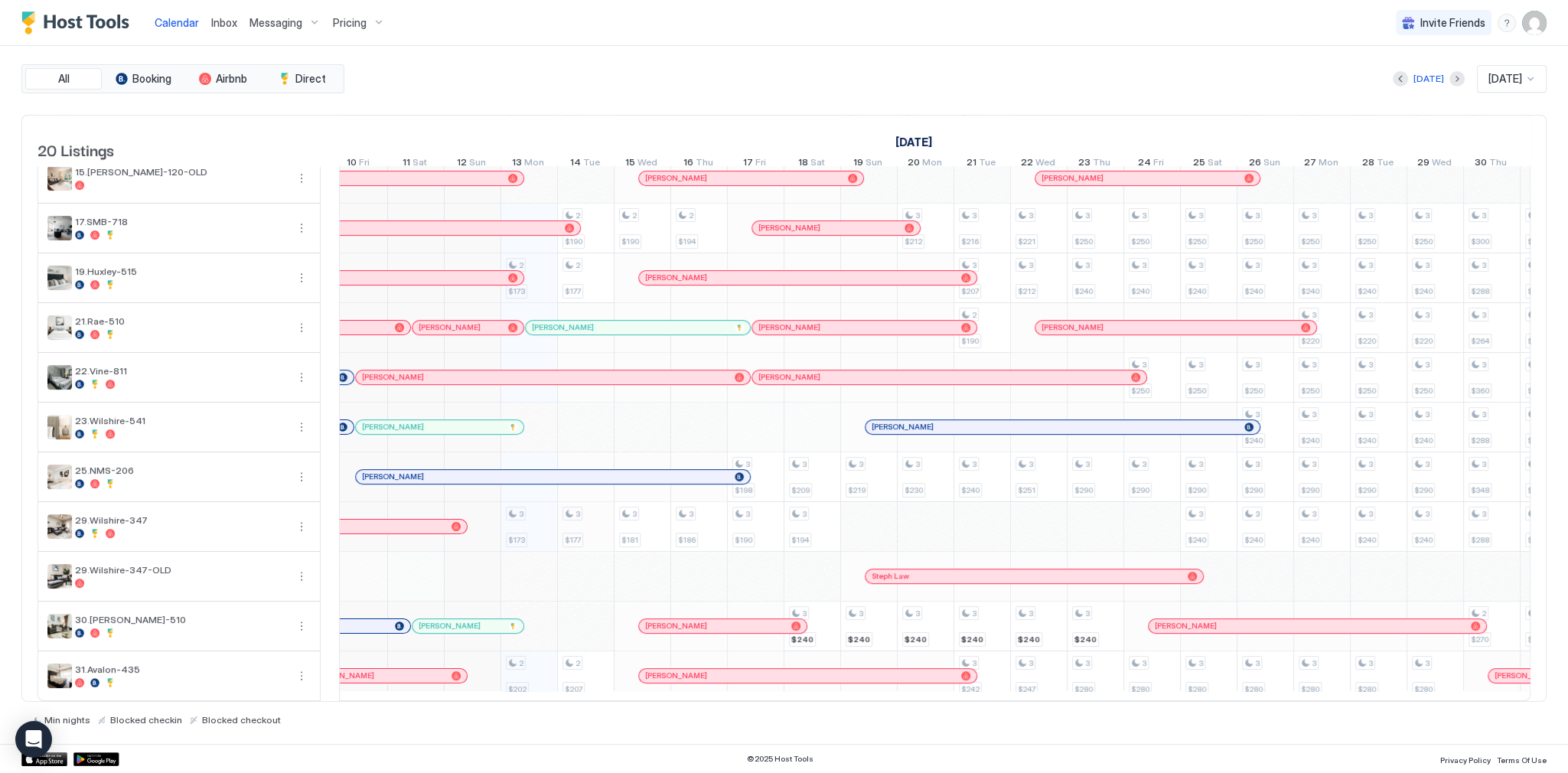
scroll to position [0, 667]
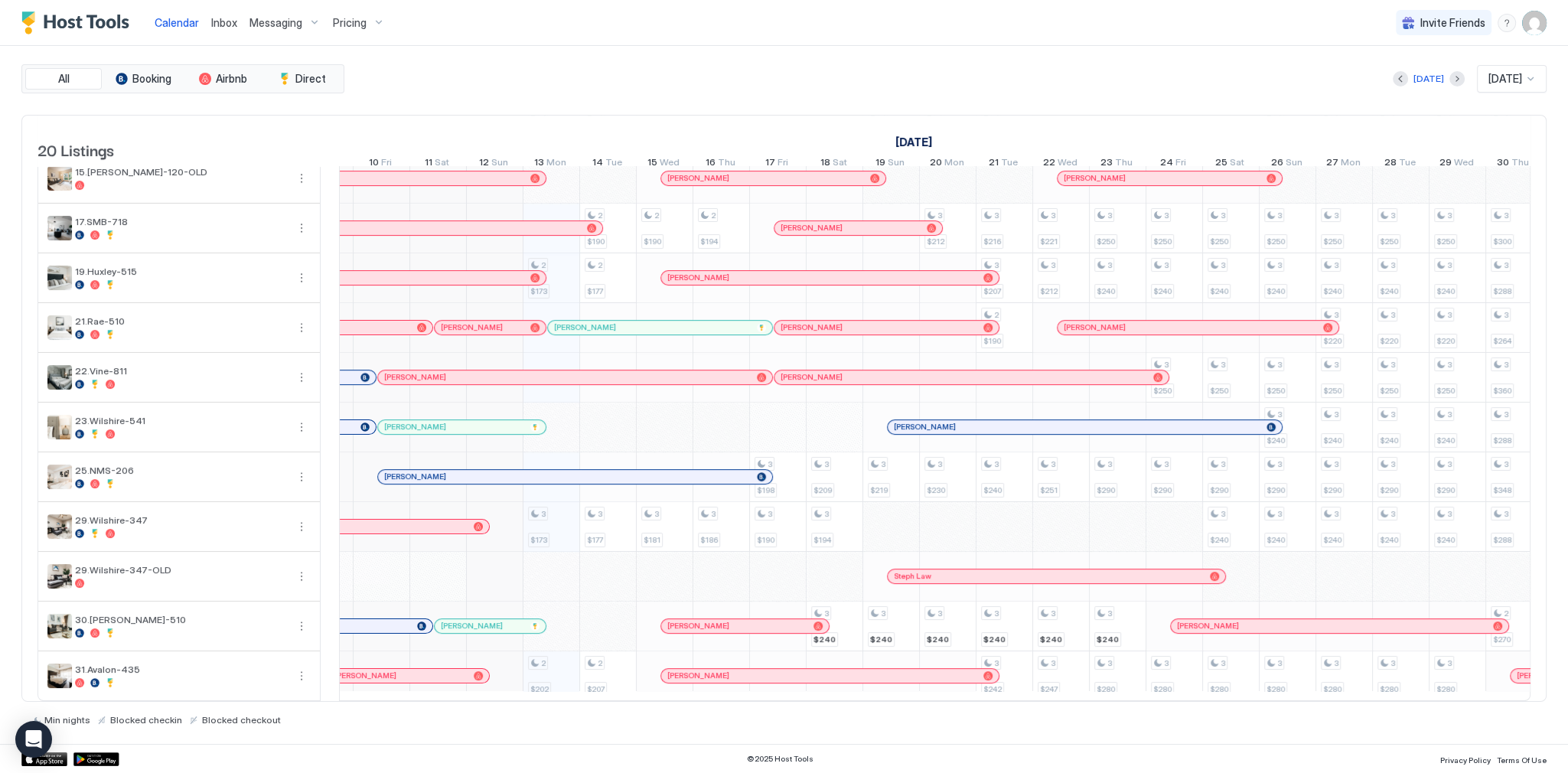
click at [513, 276] on div "[PERSON_NAME]" at bounding box center [369, 277] width 310 height 10
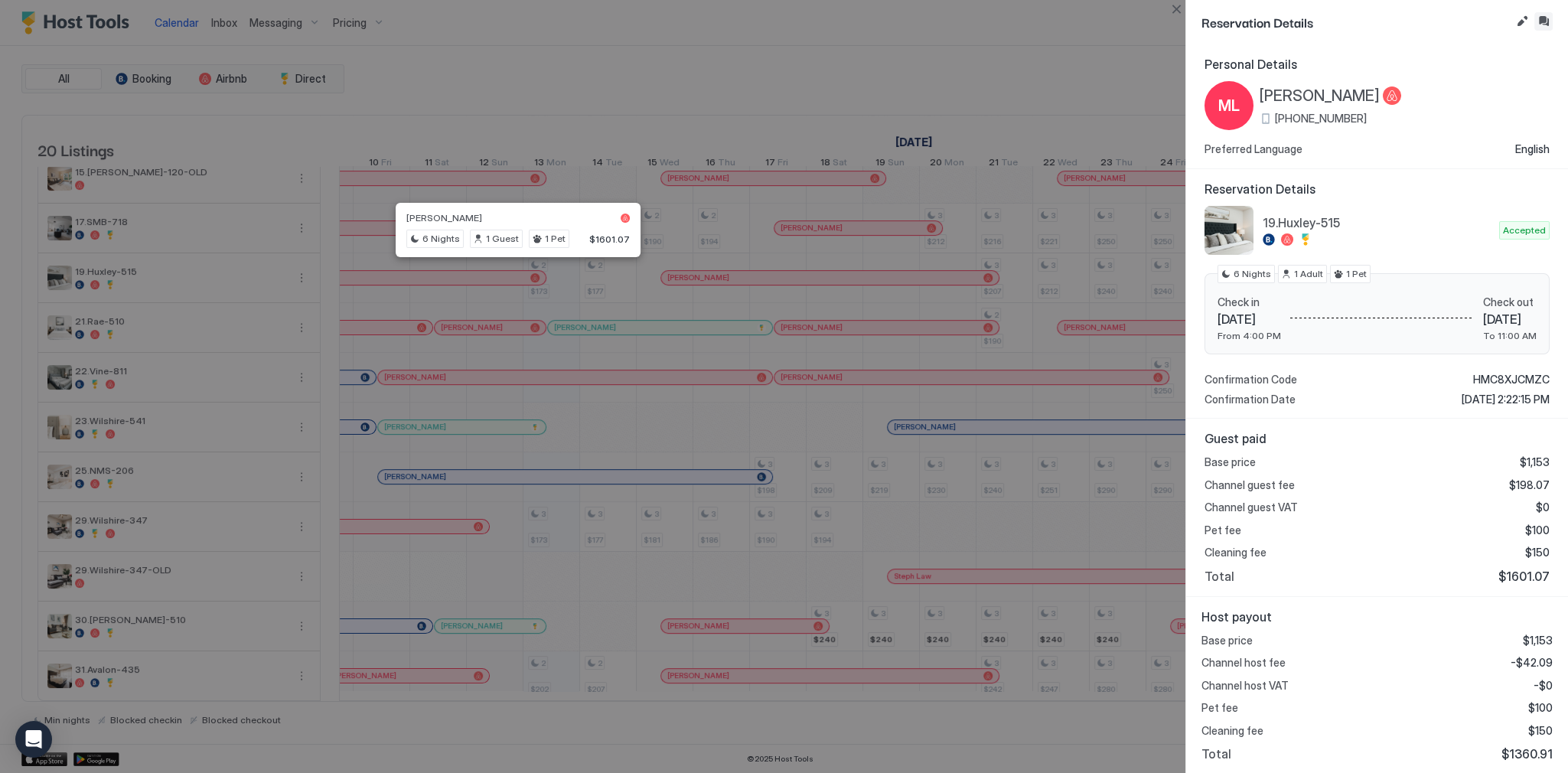
click at [1549, 17] on button "Inbox" at bounding box center [1544, 21] width 18 height 18
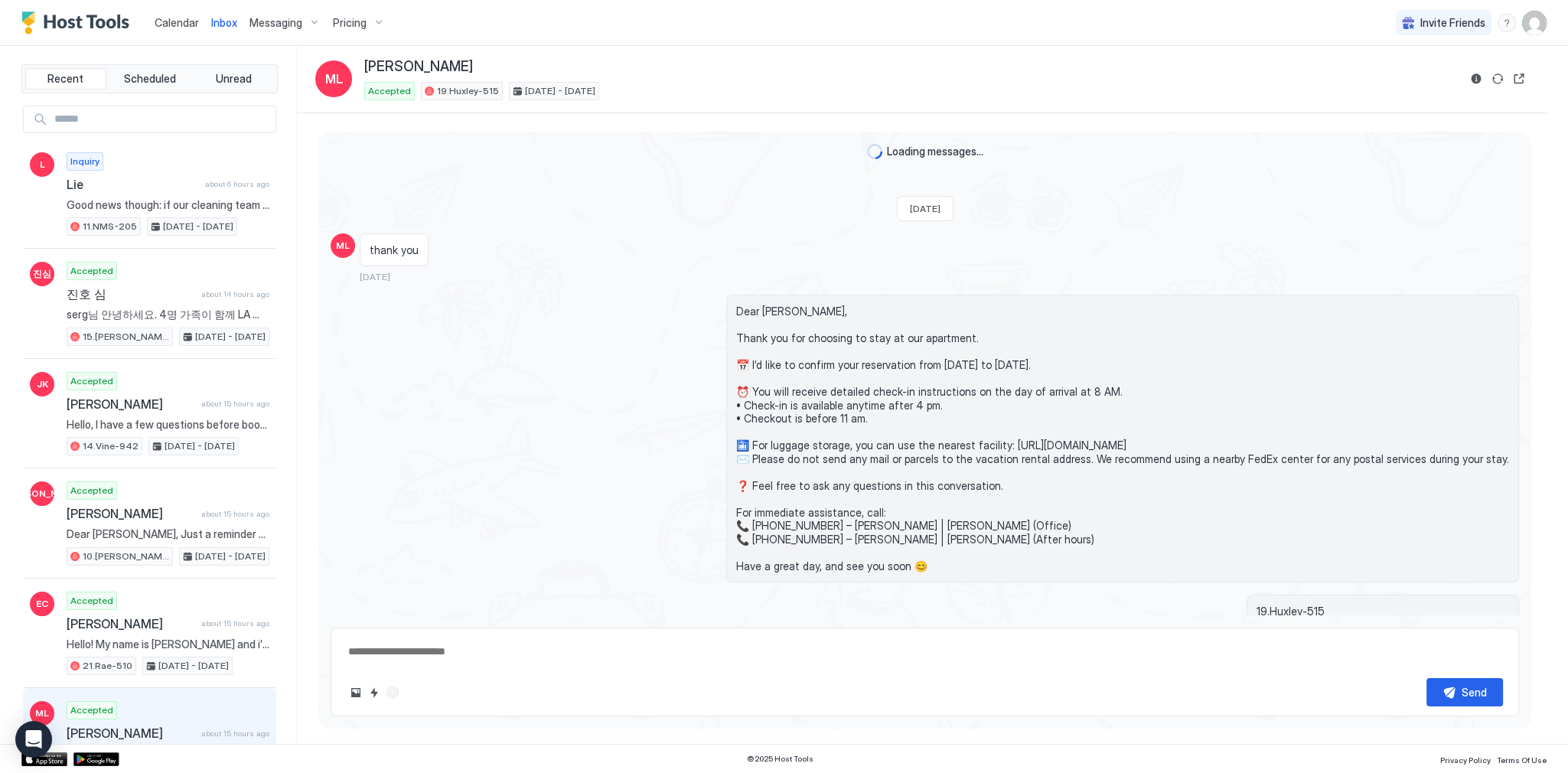
scroll to position [4022, 0]
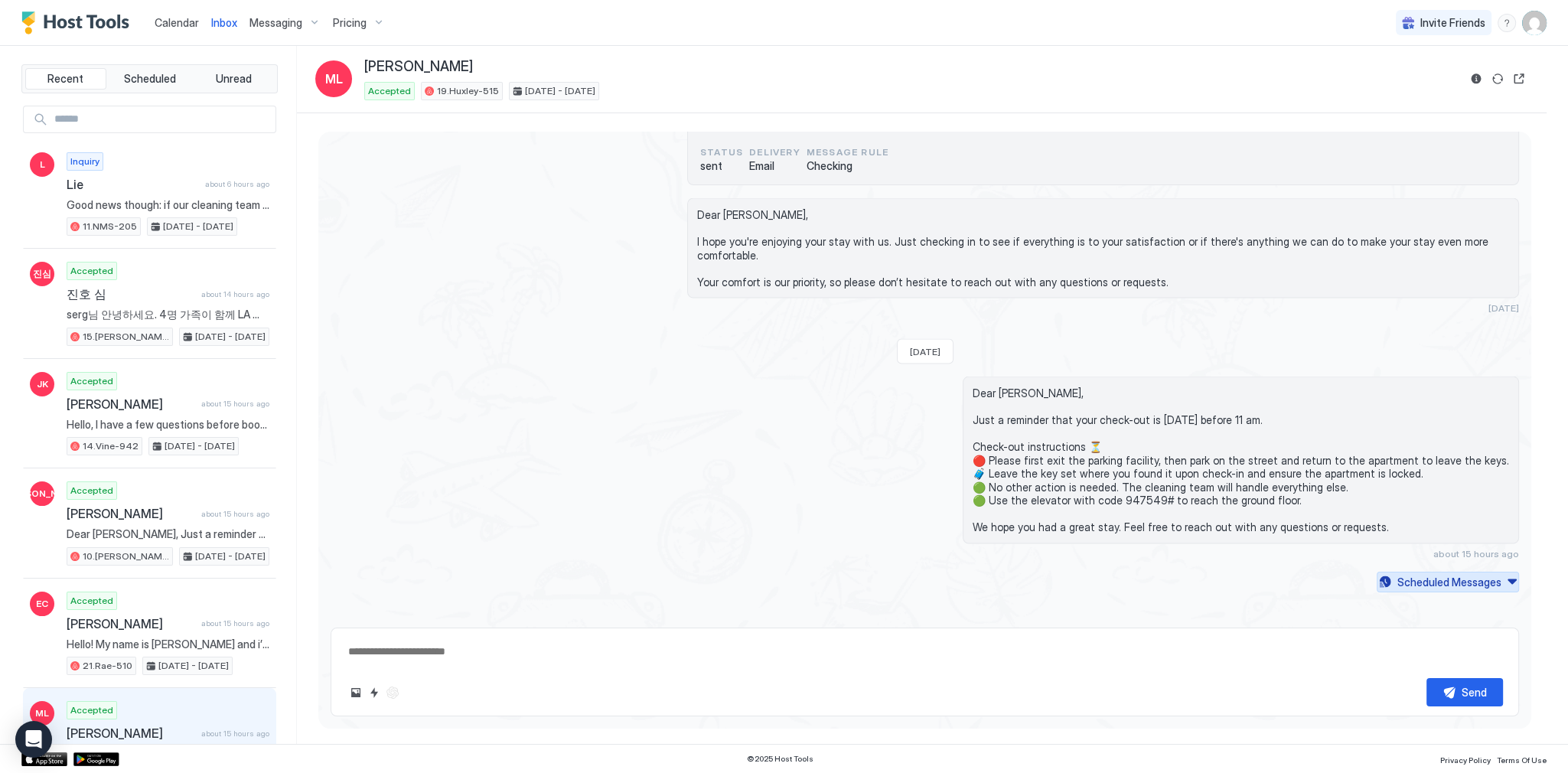
click at [1457, 578] on div "Scheduled Messages" at bounding box center [1449, 582] width 104 height 16
type textarea "*"
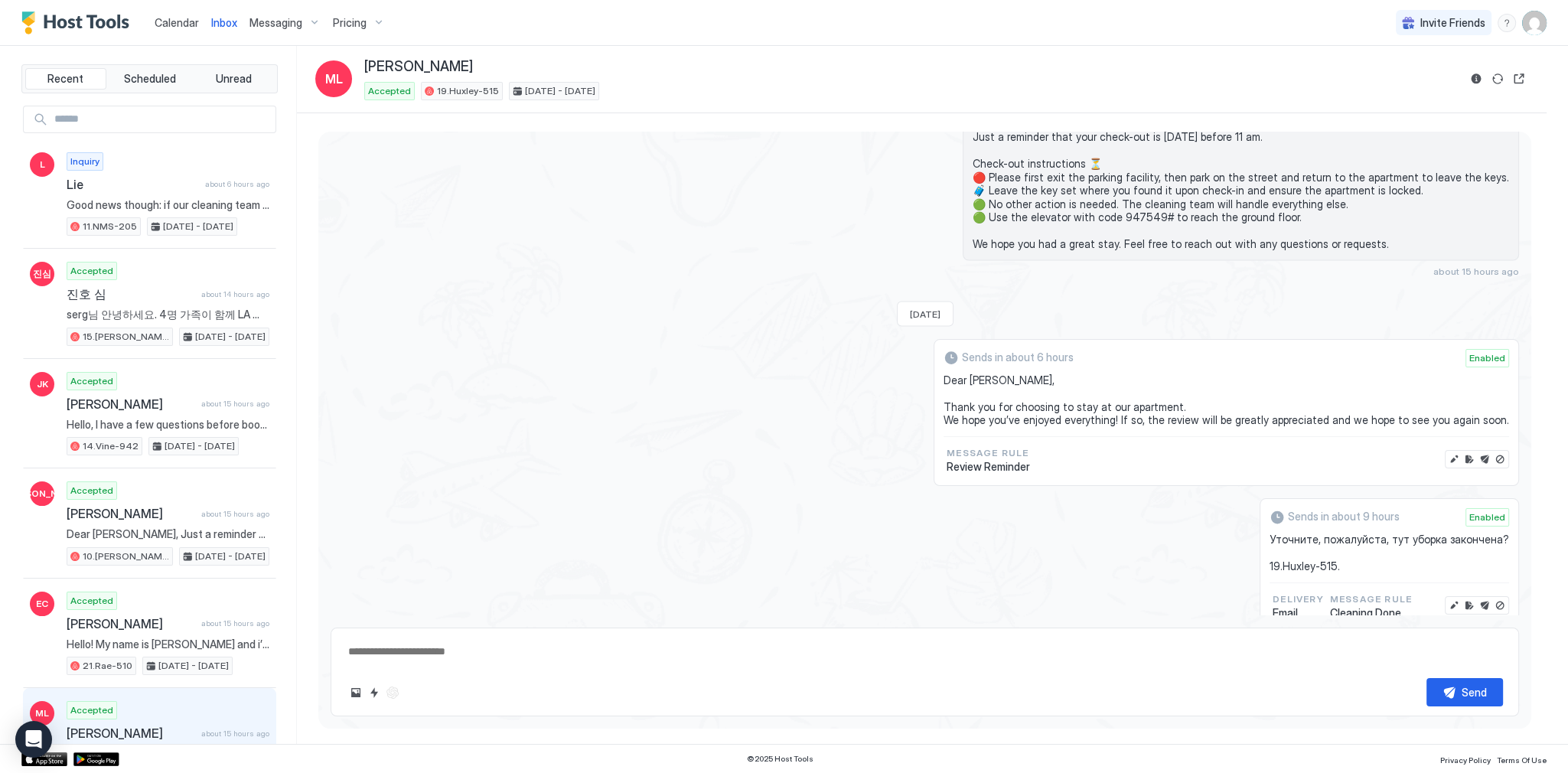
scroll to position [4313, 0]
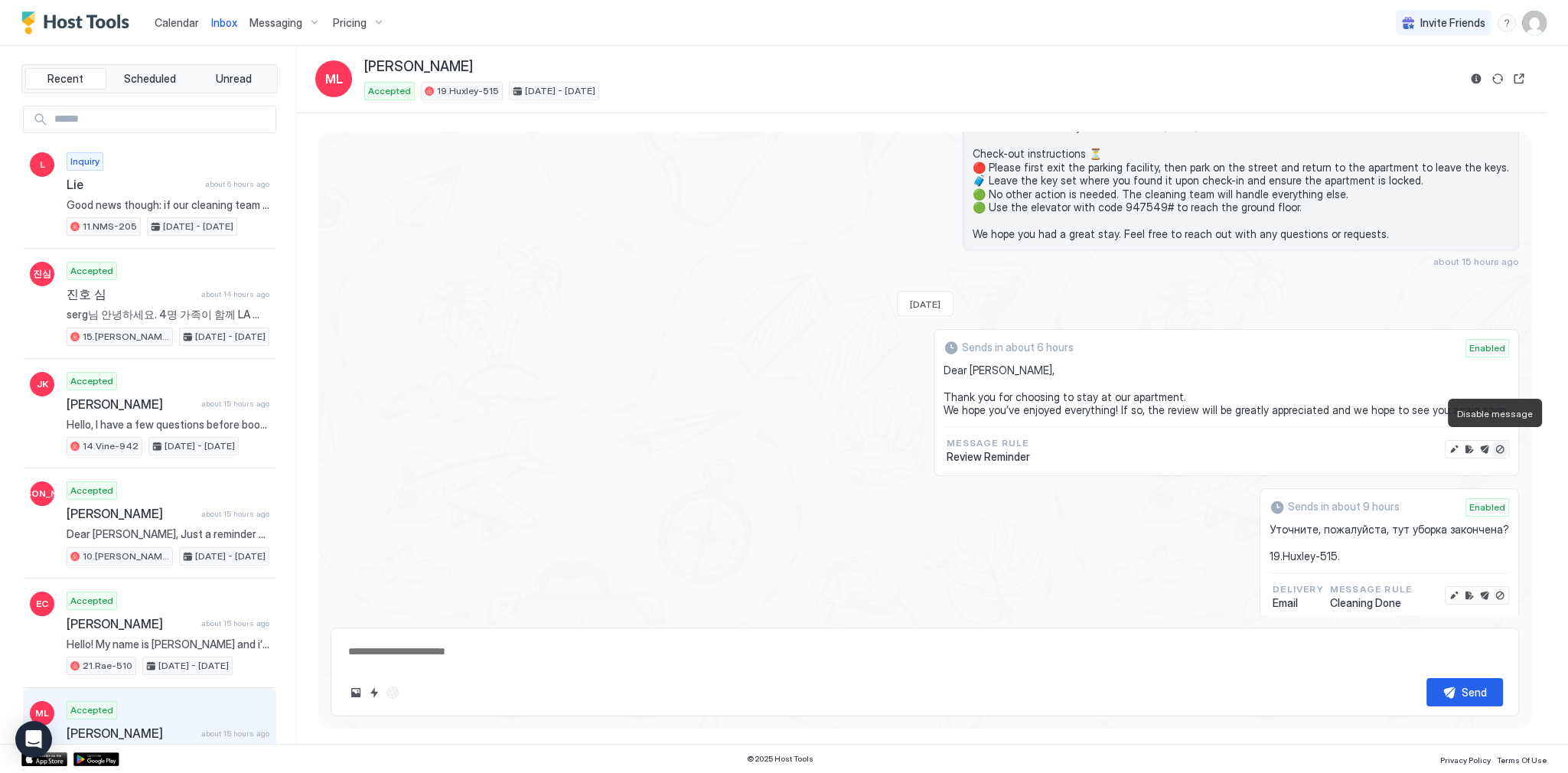
click at [1492, 442] on button "Disable message" at bounding box center [1500, 449] width 15 height 15
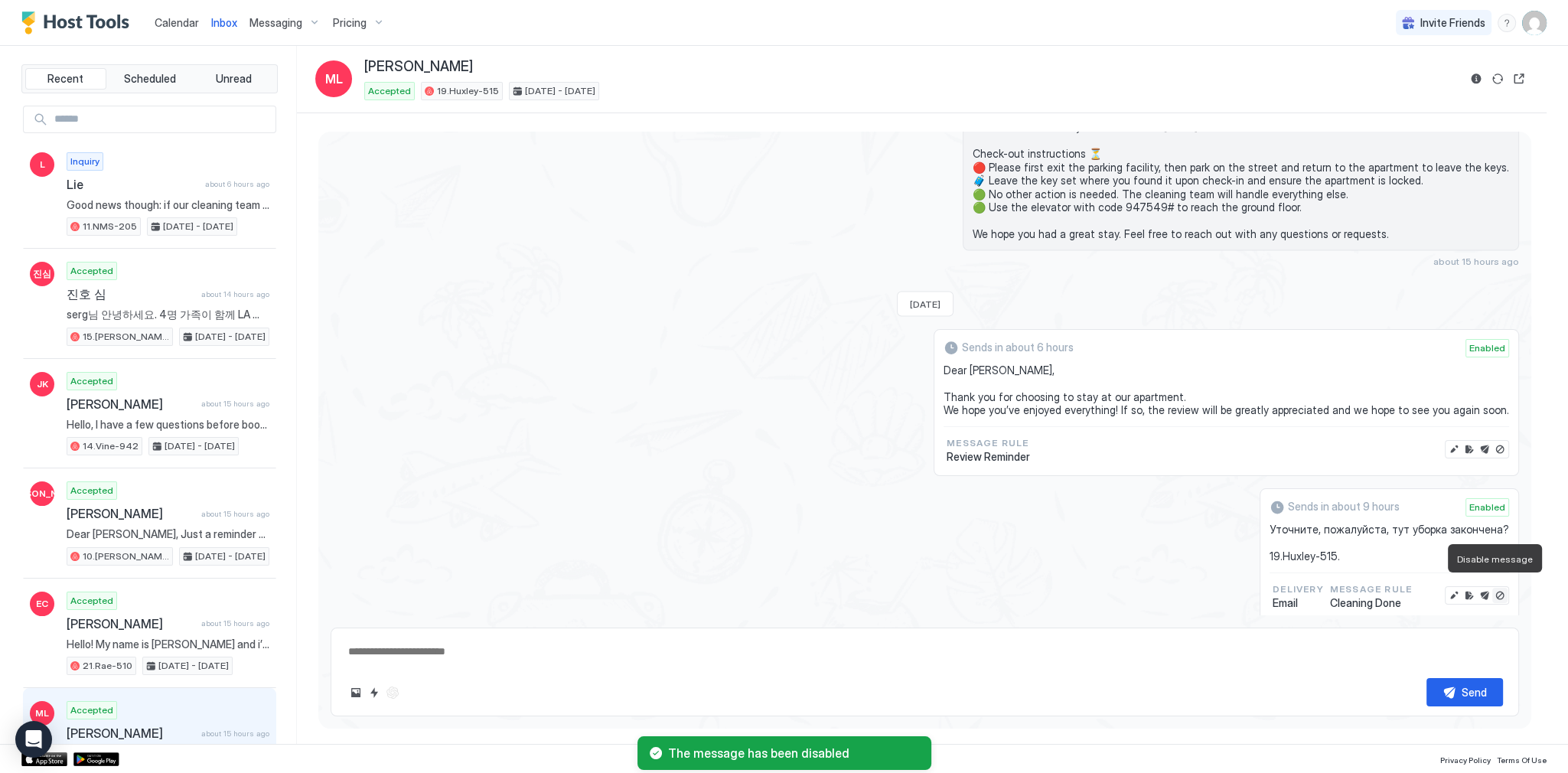
click at [1492, 591] on button "Disable message" at bounding box center [1500, 595] width 15 height 15
click at [1492, 589] on button "Disable message" at bounding box center [1500, 595] width 15 height 15
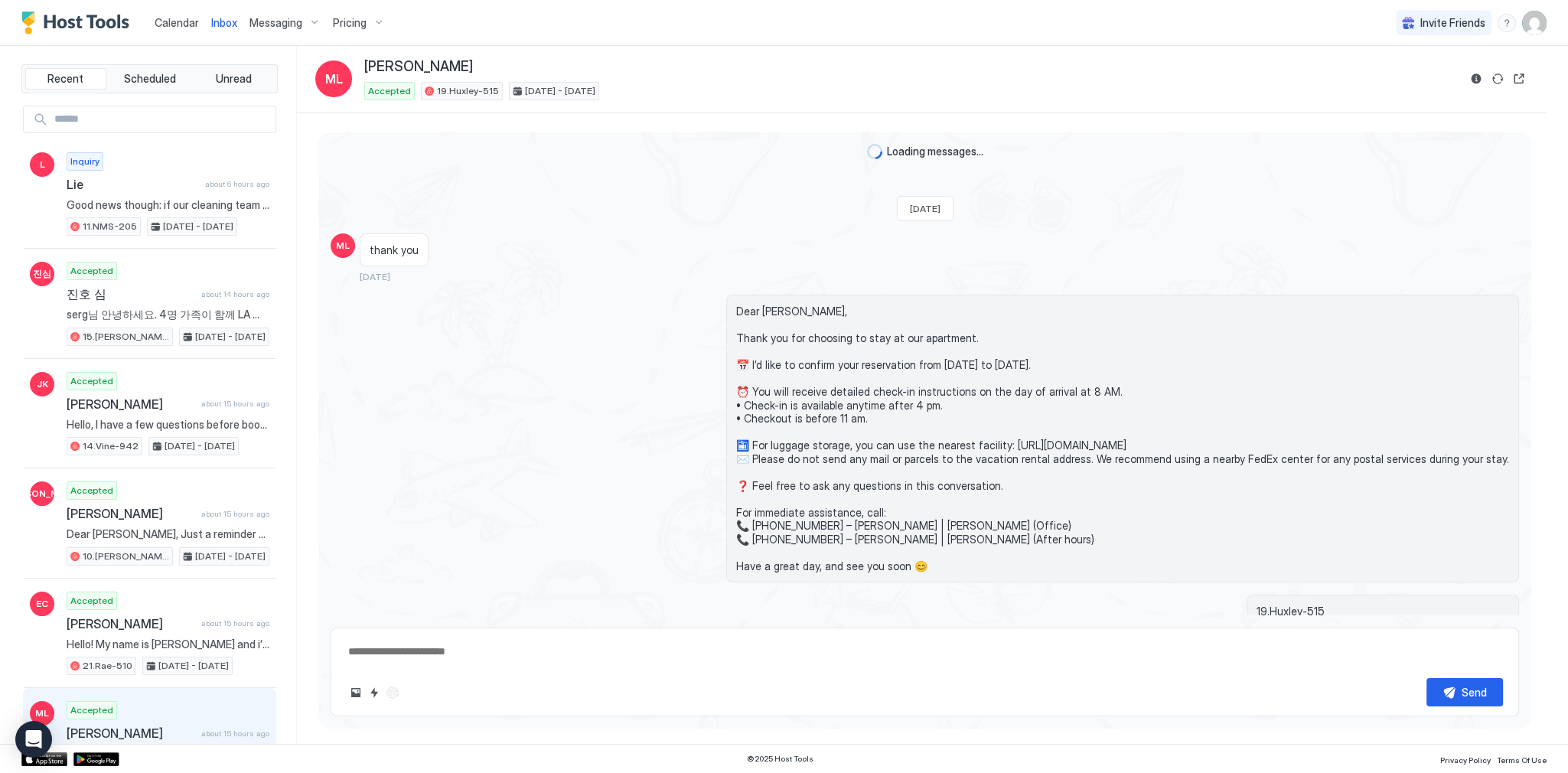
scroll to position [4209, 0]
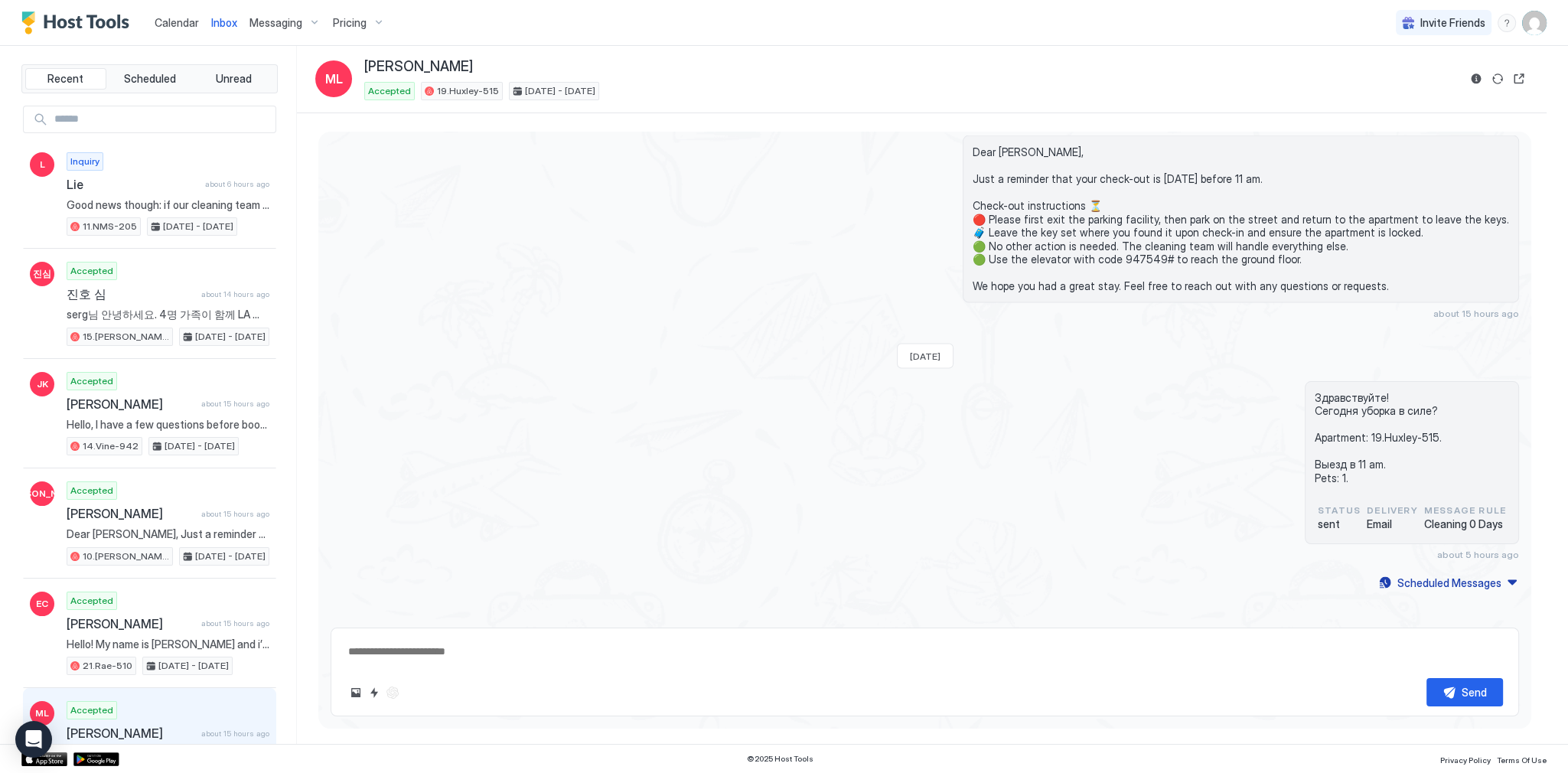
click at [777, 214] on div "Dear [PERSON_NAME], Just a reminder that your check-out is [DATE] before 11 am.…" at bounding box center [1103, 227] width 832 height 184
click at [178, 19] on span "Calendar" at bounding box center [177, 22] width 44 height 13
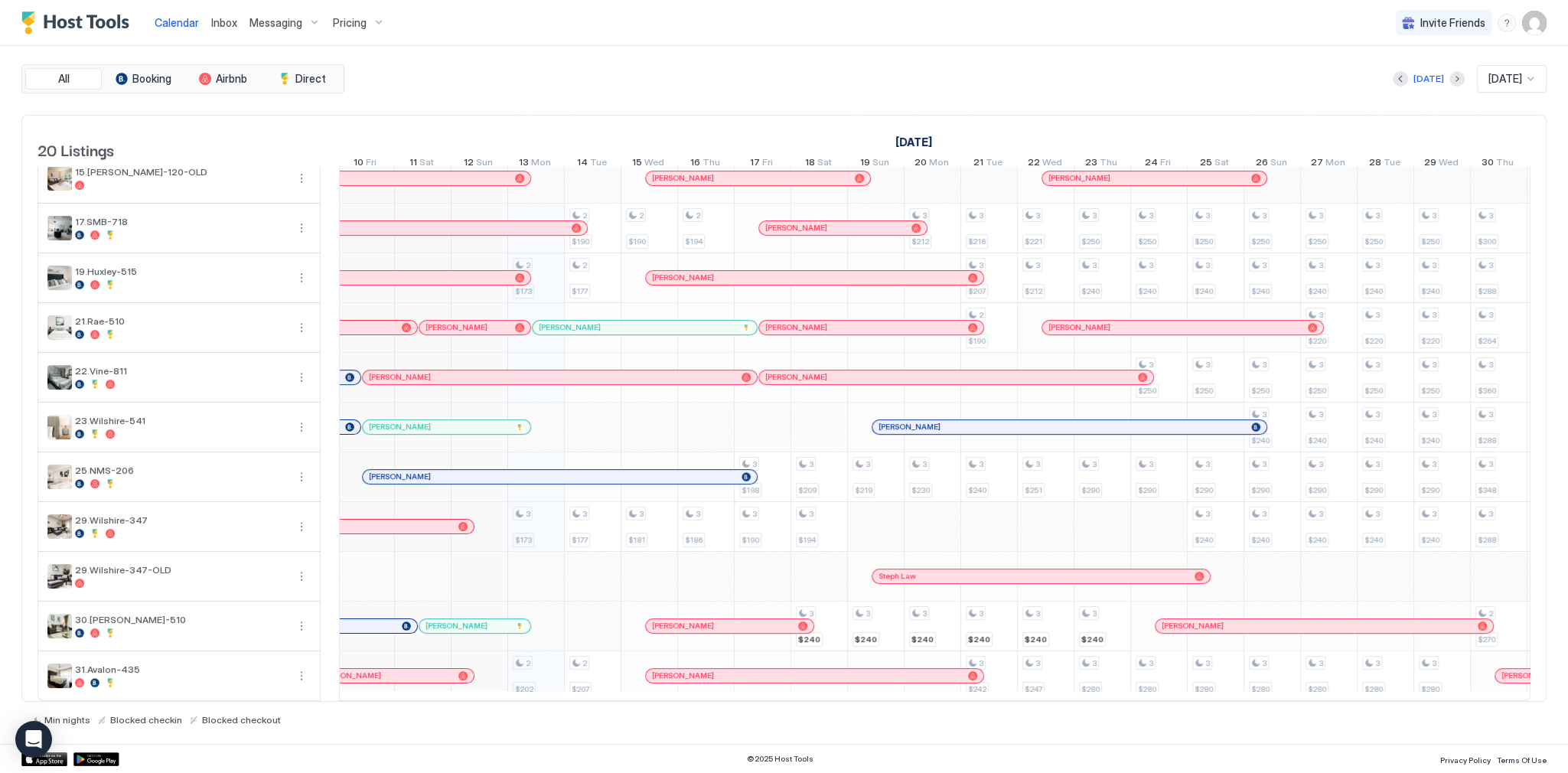
scroll to position [0, 667]
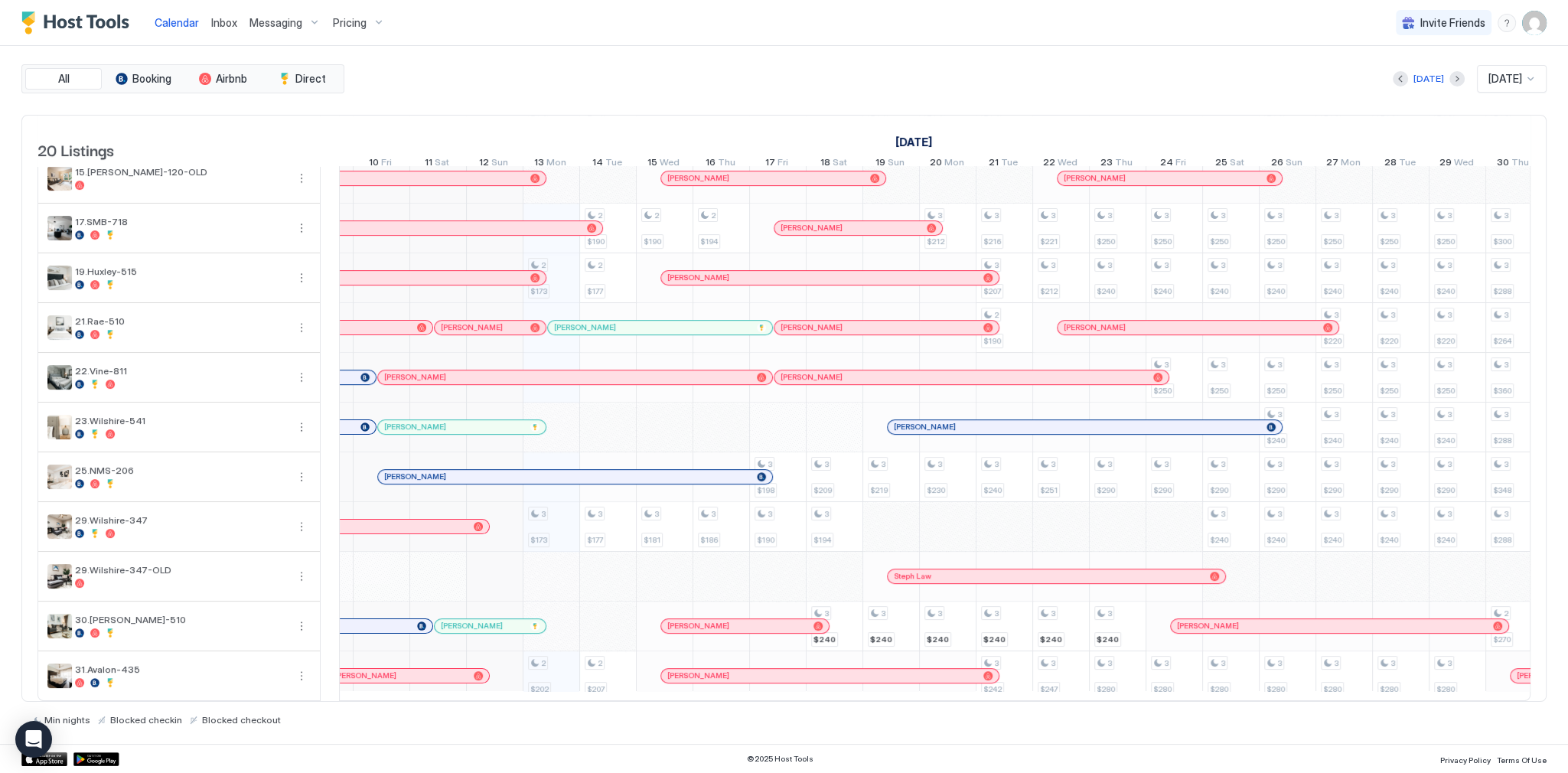
click at [523, 323] on div "[PERSON_NAME]" at bounding box center [482, 327] width 83 height 10
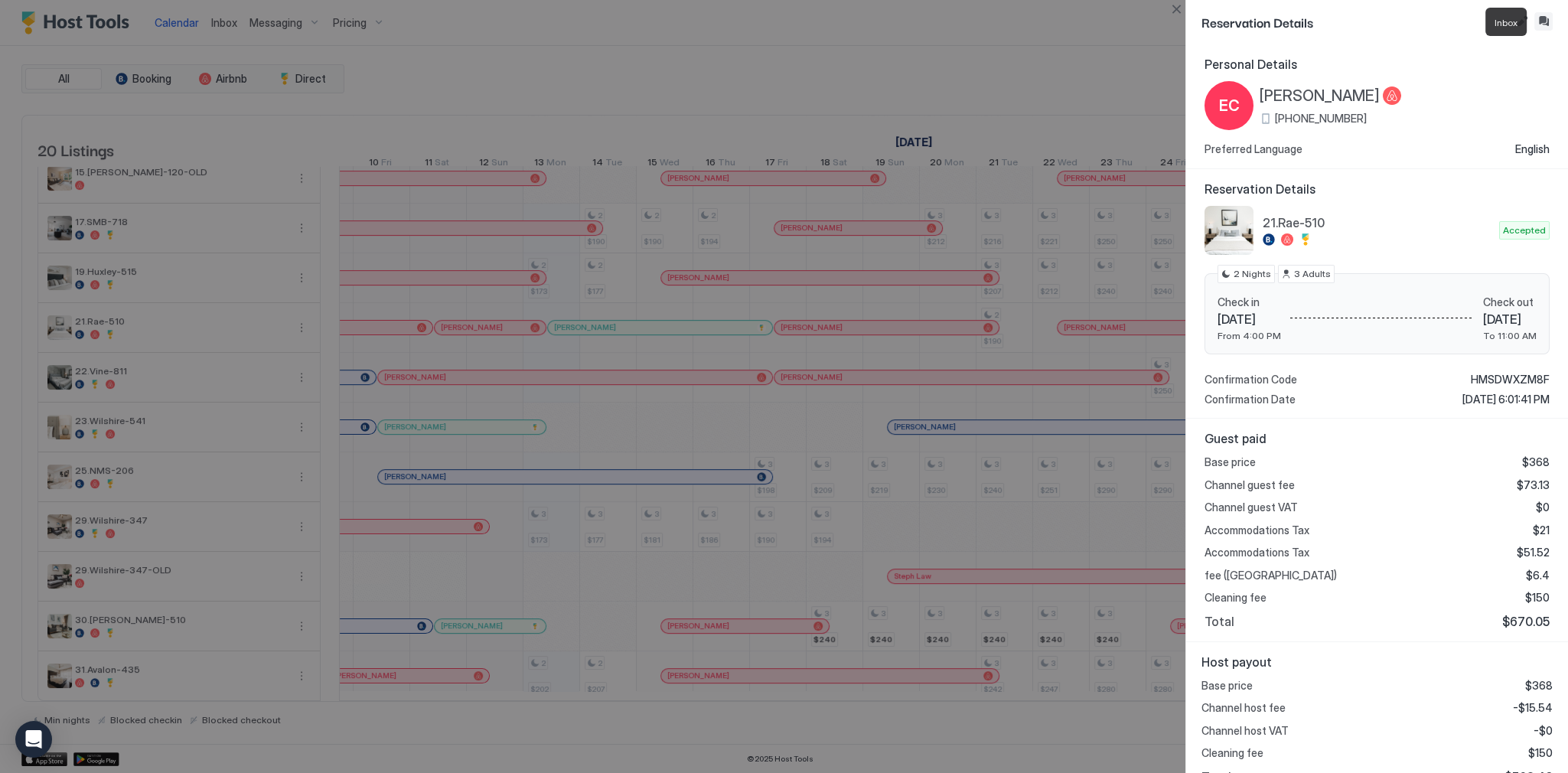
click at [1546, 18] on button "Inbox" at bounding box center [1544, 21] width 18 height 18
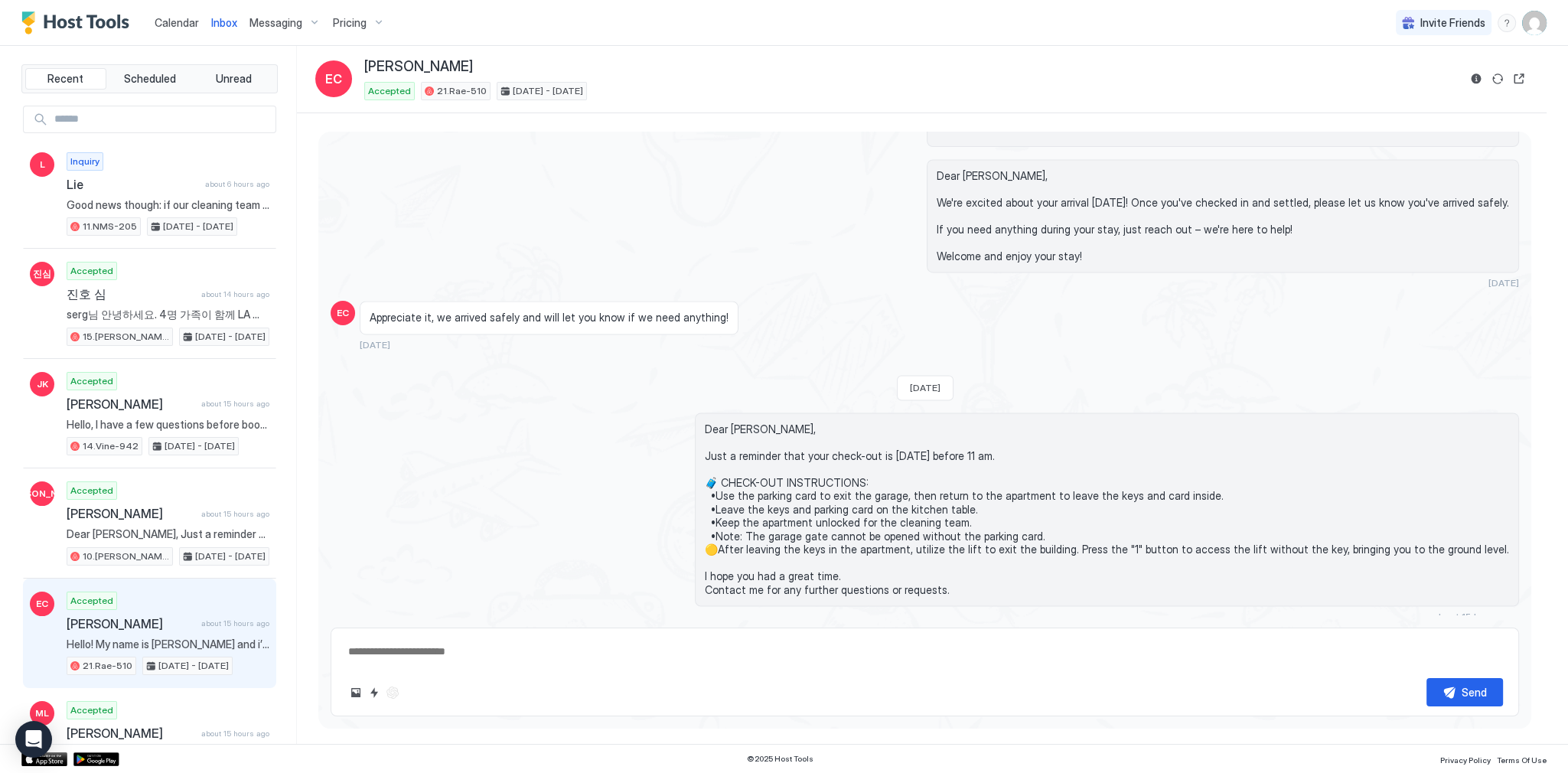
scroll to position [3377, 0]
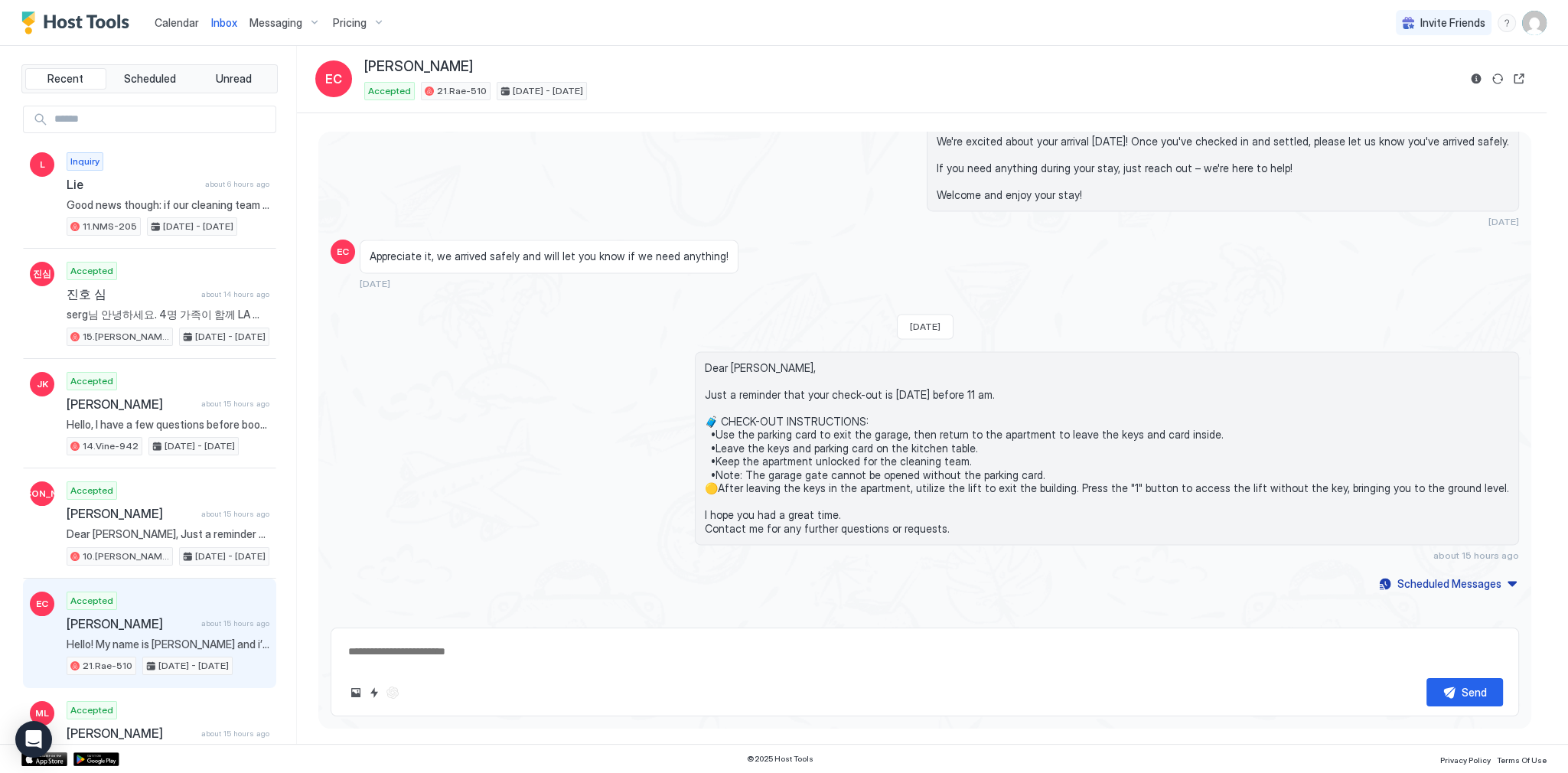
click at [166, 20] on span "Calendar" at bounding box center [177, 22] width 44 height 13
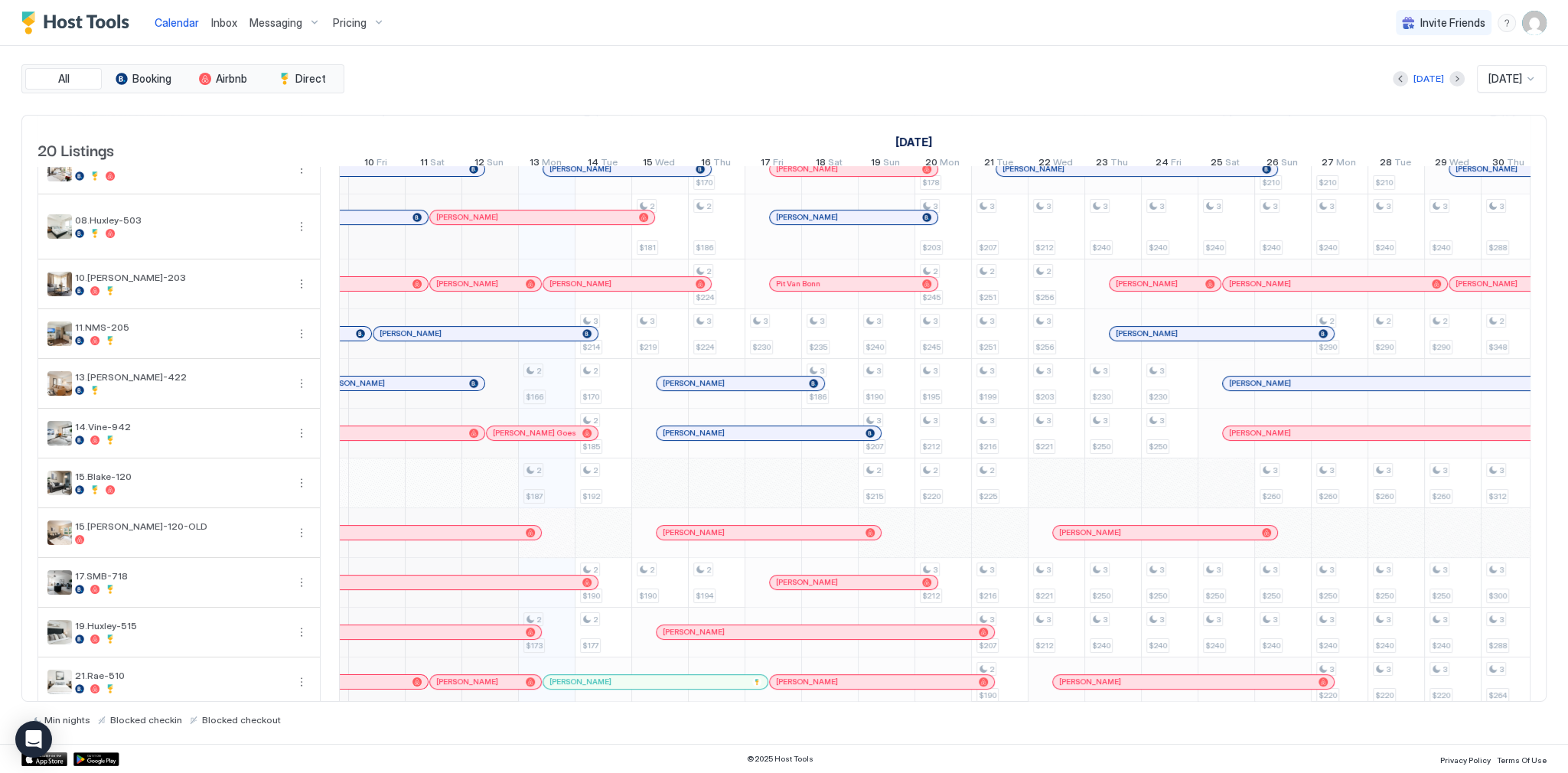
scroll to position [0, 667]
click at [490, 291] on div "[PERSON_NAME]" at bounding box center [490, 284] width 111 height 14
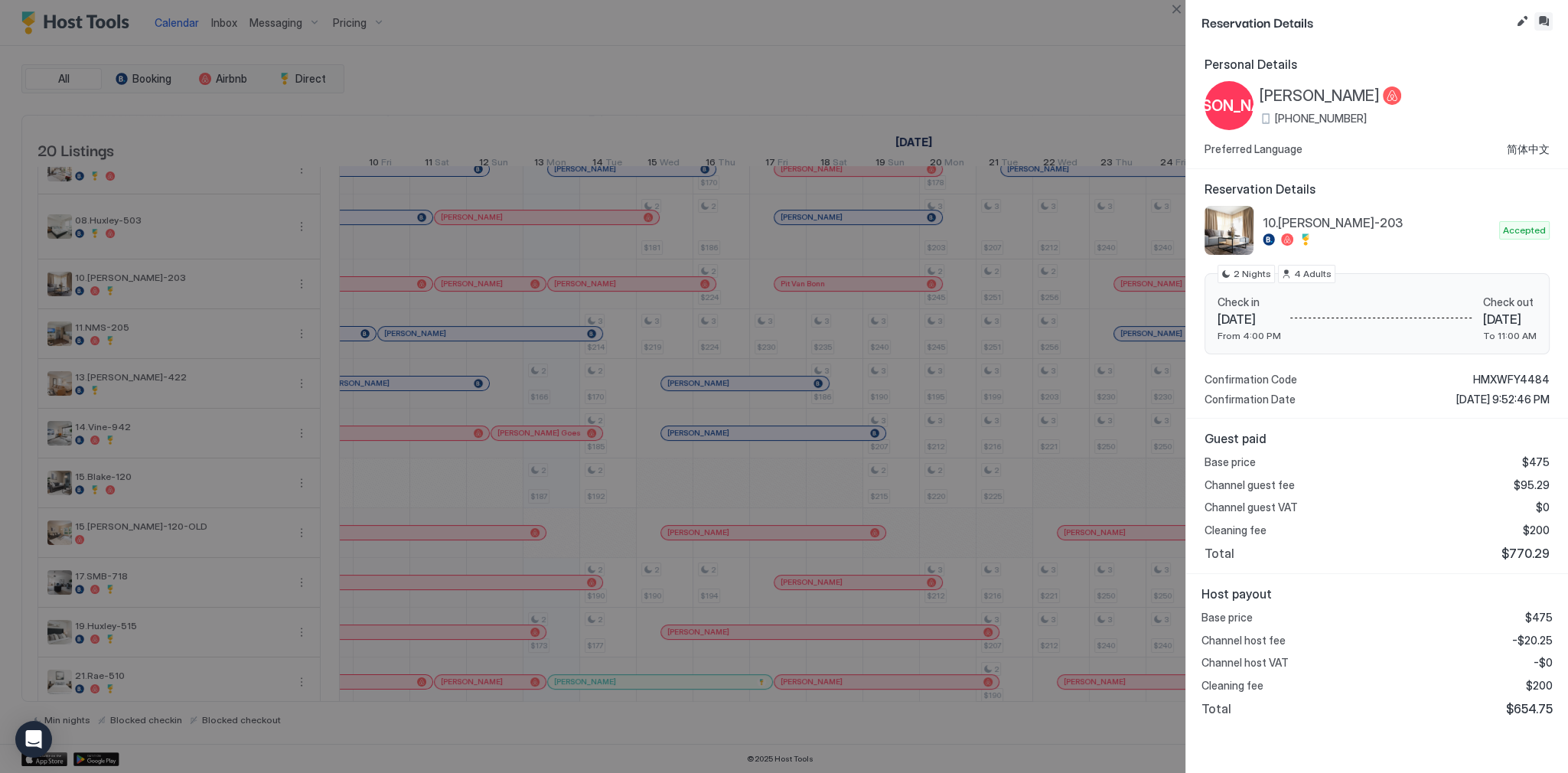
click at [1549, 24] on button "Inbox" at bounding box center [1544, 21] width 18 height 18
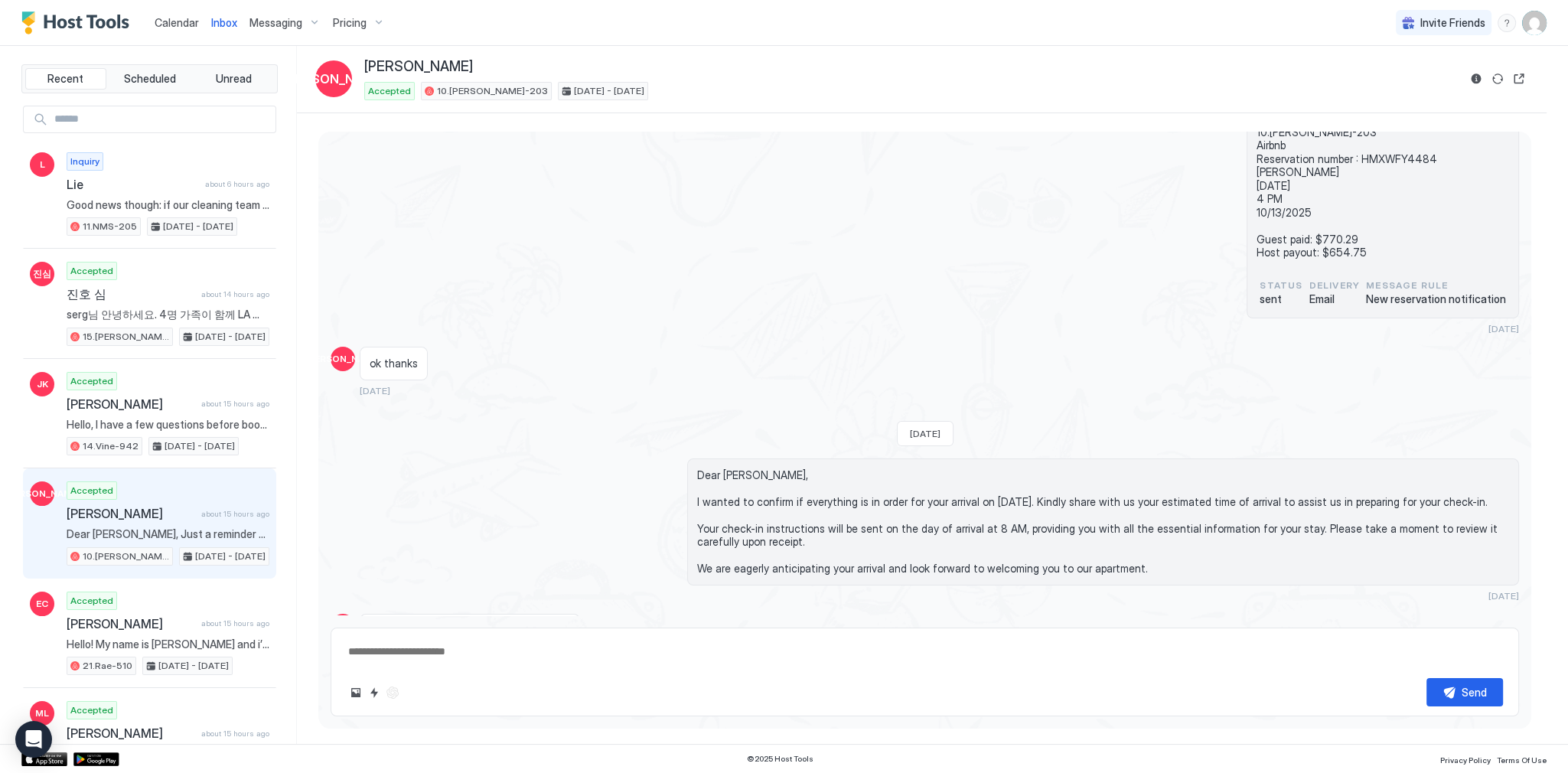
scroll to position [660, 0]
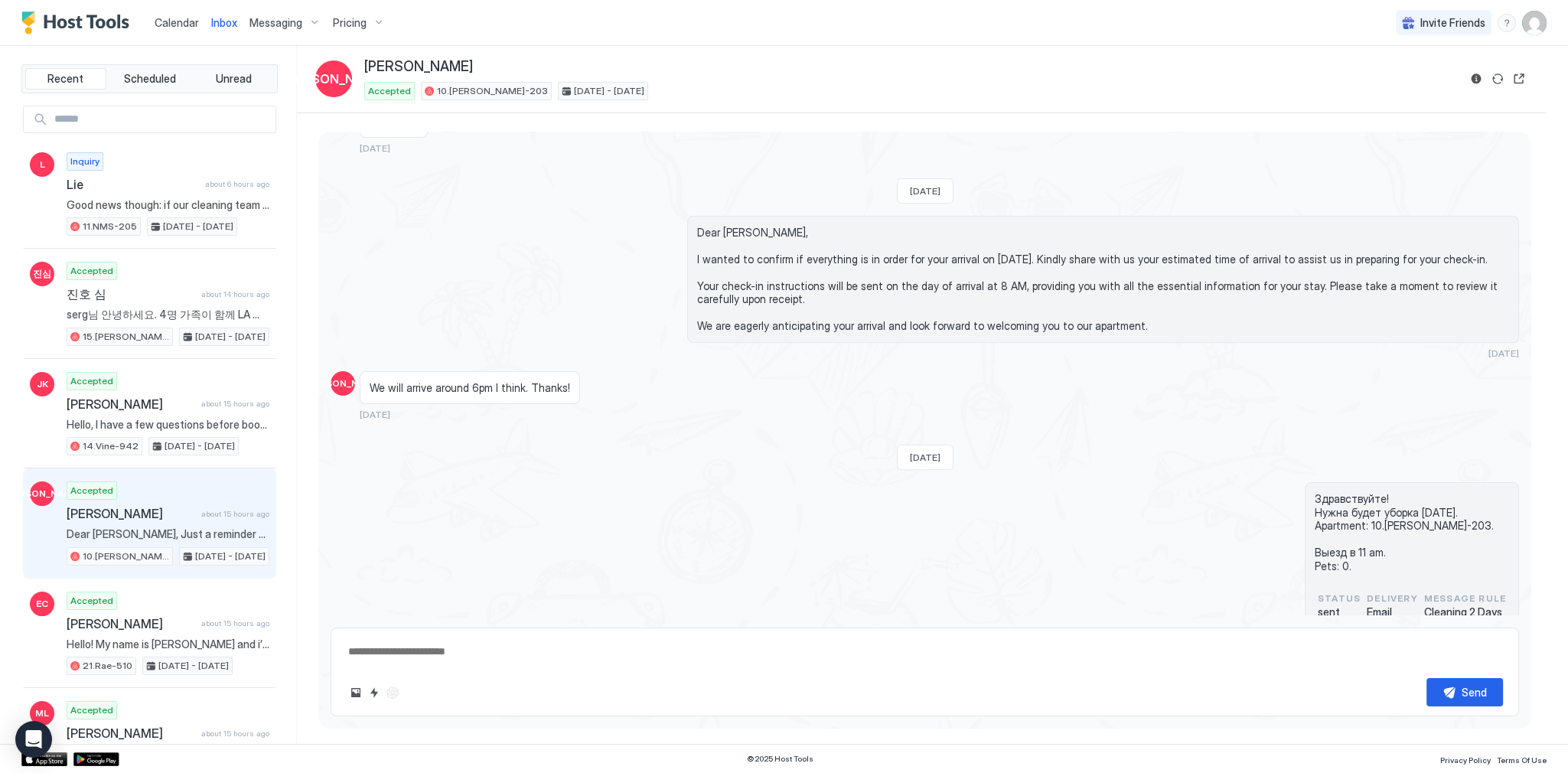
click at [156, 16] on span "Calendar" at bounding box center [177, 22] width 44 height 13
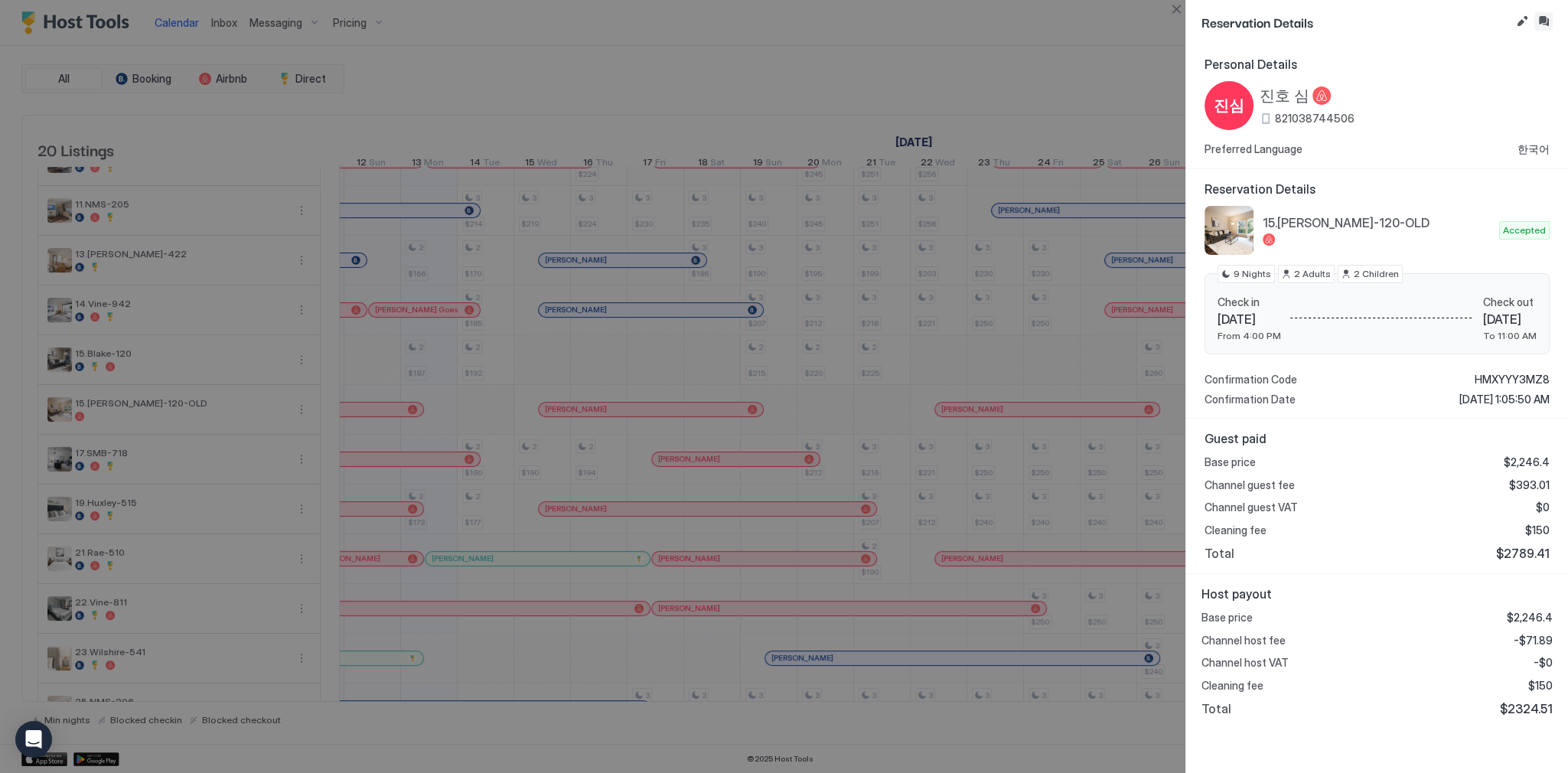
click at [1548, 19] on button "Inbox" at bounding box center [1544, 21] width 18 height 18
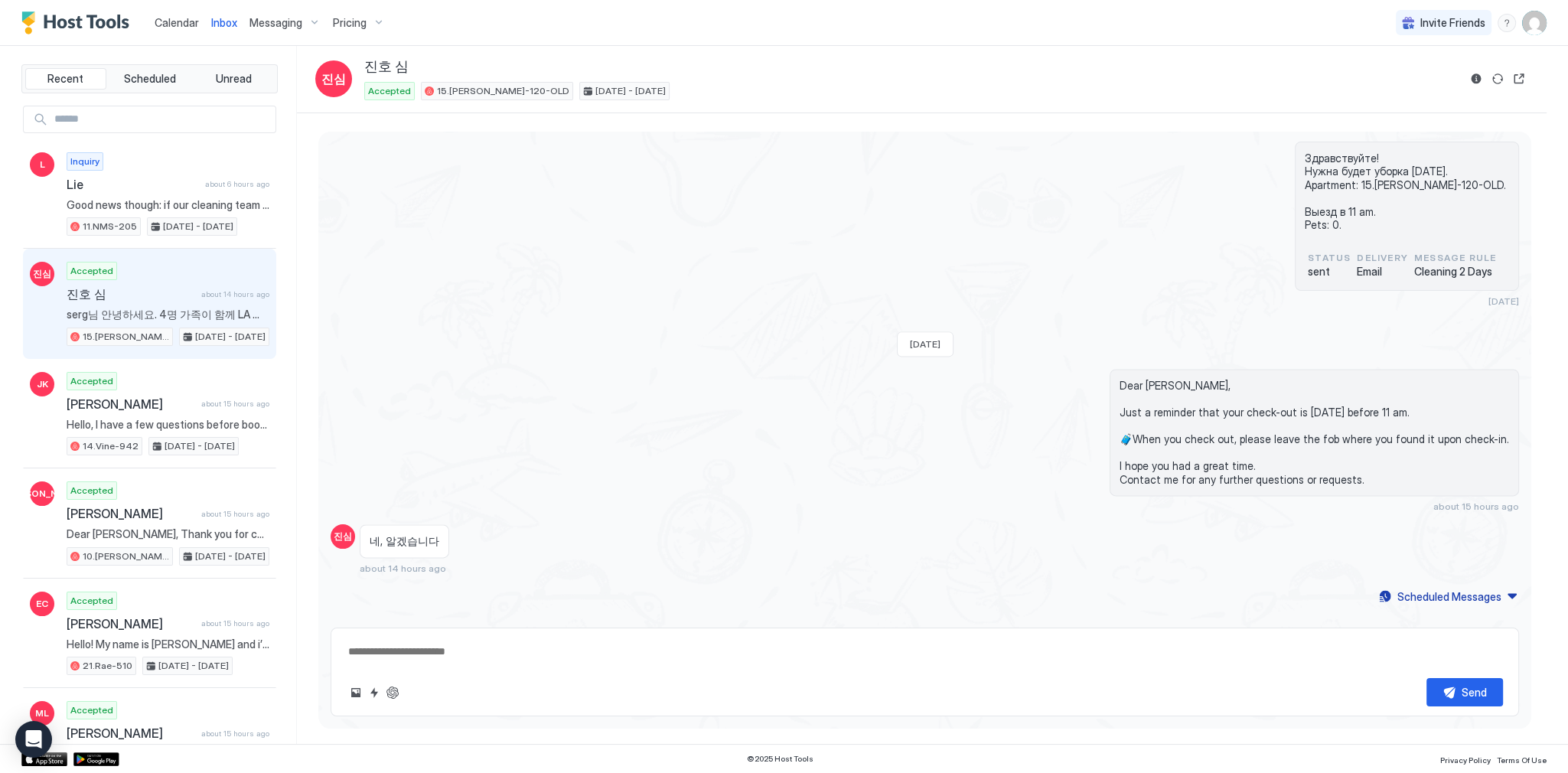
click at [408, 534] on span "네, 알겠습니다" at bounding box center [404, 541] width 70 height 14
click at [174, 20] on span "Calendar" at bounding box center [177, 22] width 44 height 13
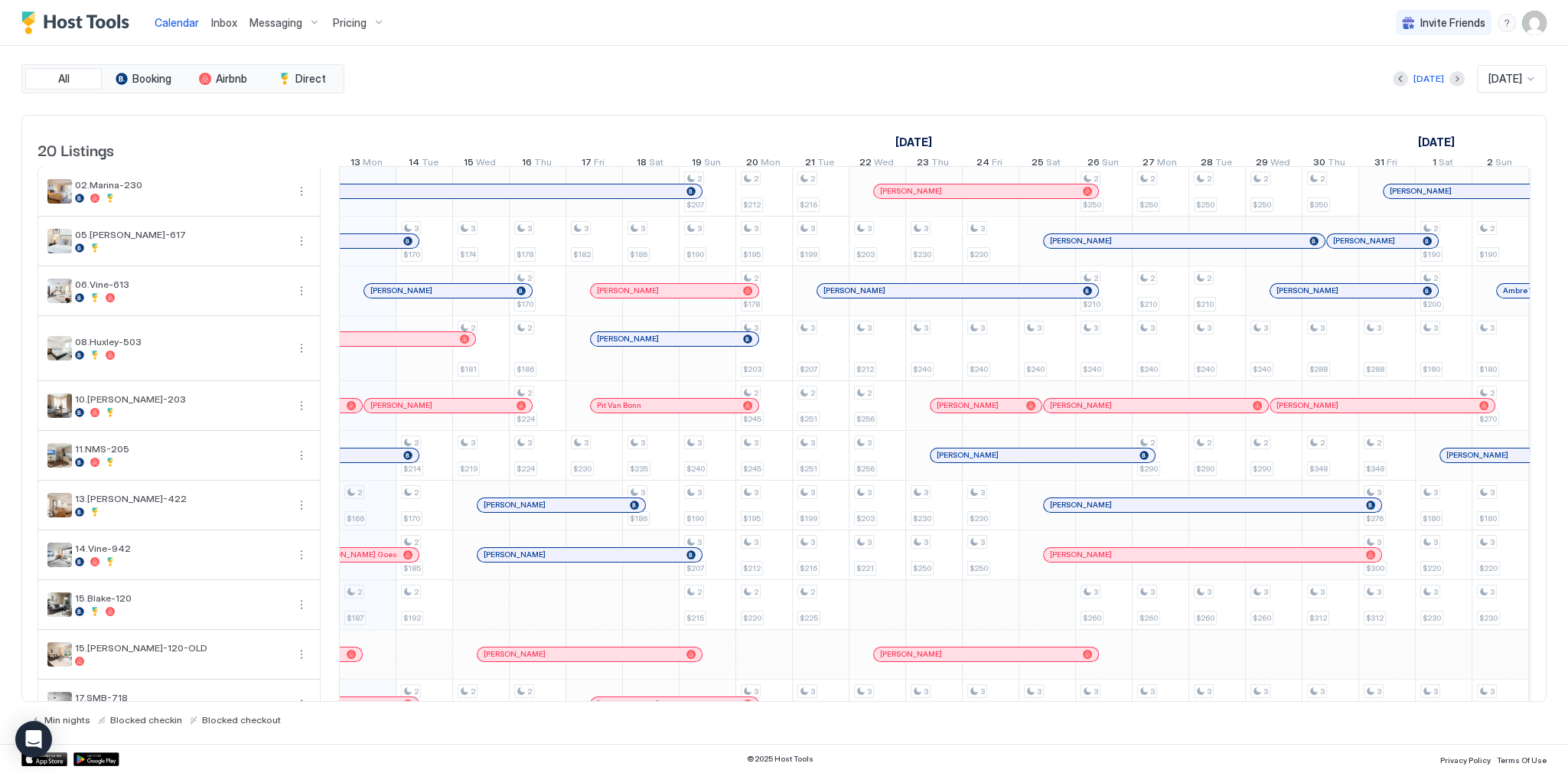
click at [735, 22] on div "Calendar Inbox Messaging Pricing Invite Friends SG" at bounding box center [784, 23] width 1568 height 46
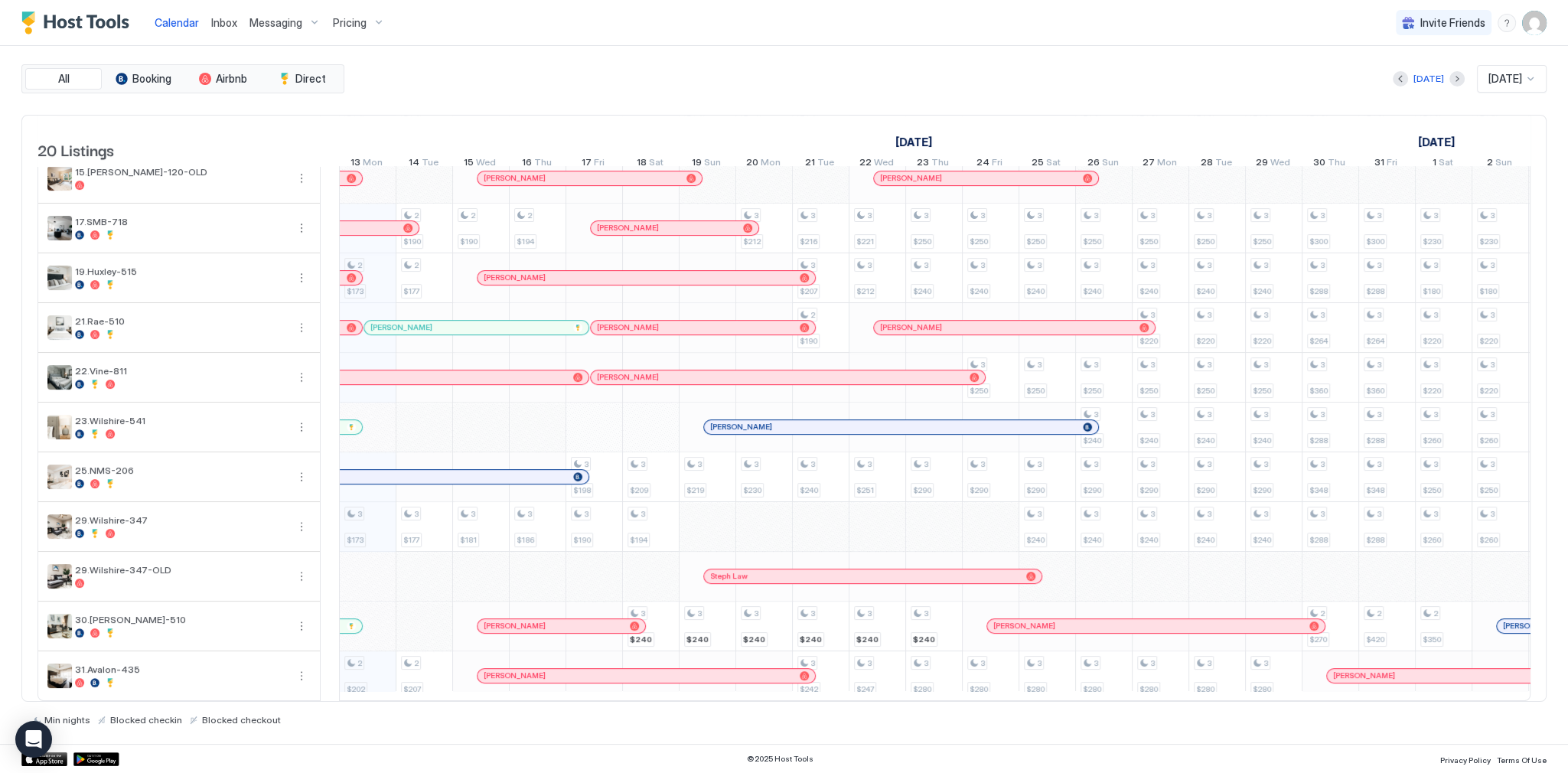
click at [352, 422] on div at bounding box center [351, 427] width 9 height 9
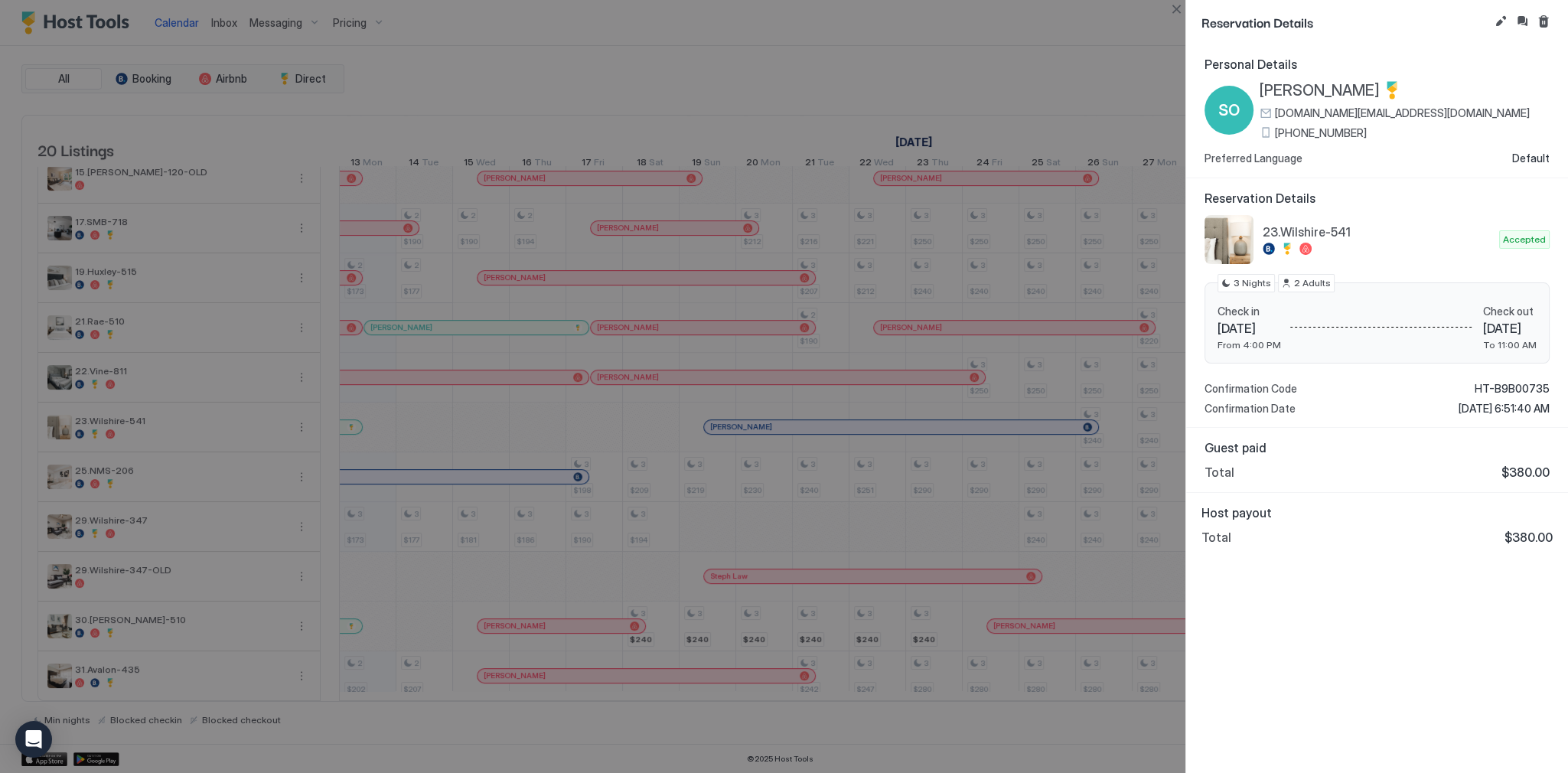
click at [1088, 49] on div at bounding box center [784, 386] width 1568 height 773
click at [1172, 5] on button "Close" at bounding box center [1176, 9] width 18 height 18
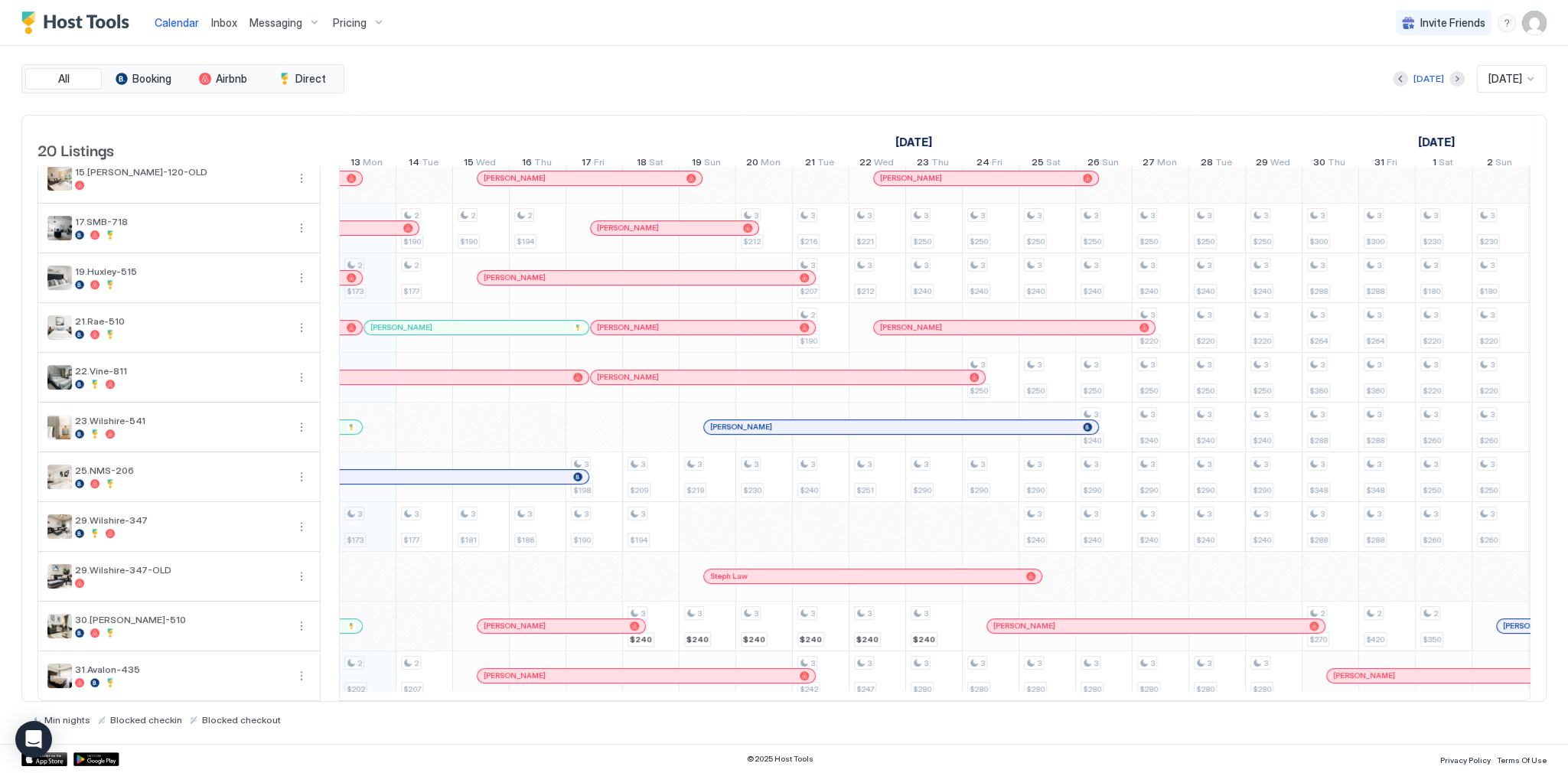
scroll to position [0, 667]
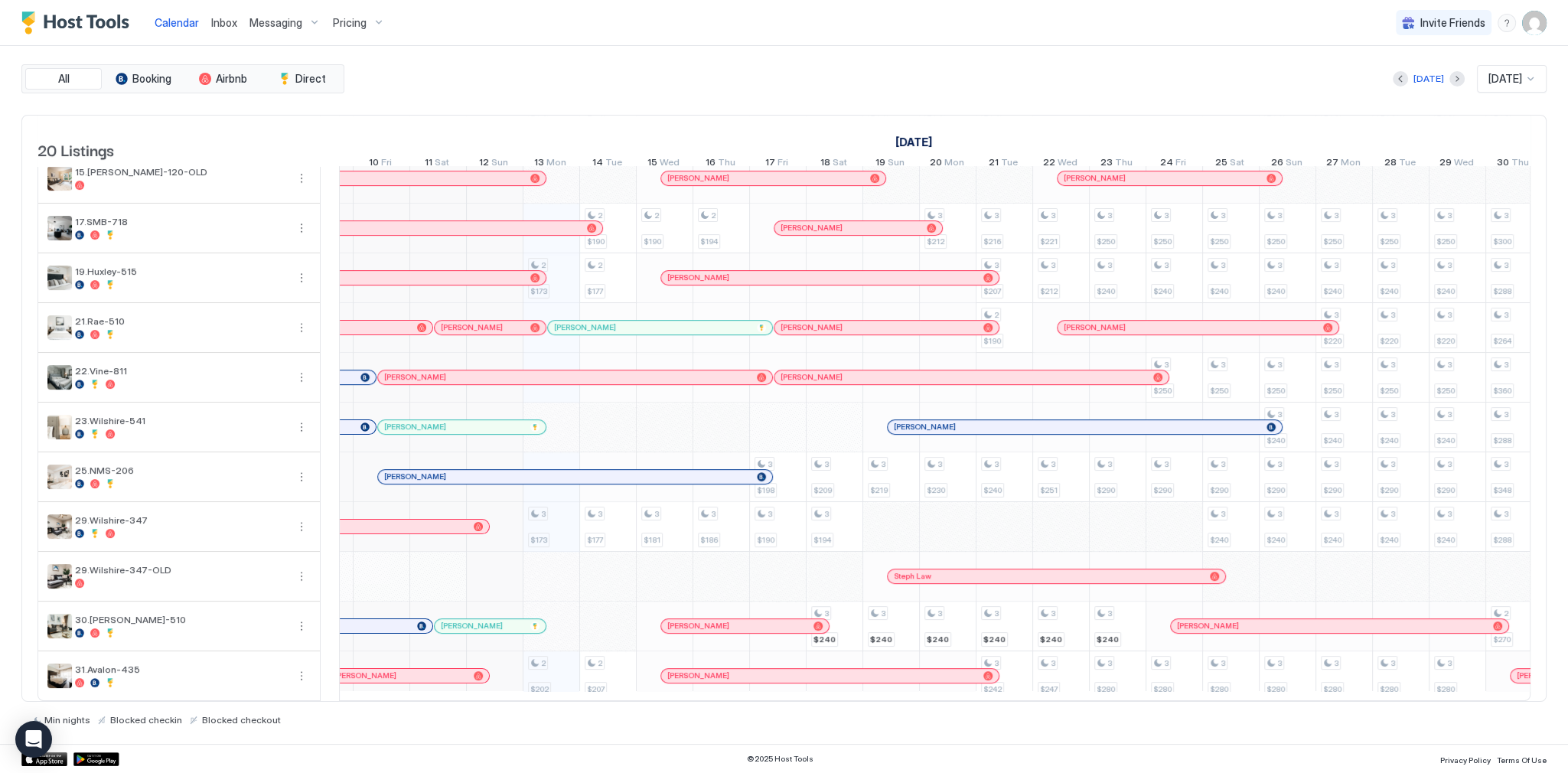
click at [615, 87] on div "[DATE] [DATE]" at bounding box center [947, 79] width 1199 height 28
drag, startPoint x: 632, startPoint y: 113, endPoint x: 1424, endPoint y: 98, distance: 792.1
click at [632, 115] on div "20 Listings [DATE] [DATE] [DATE] 28 Sun 29 Mon 30 Tue 1 Wed 2 Thu 3 Fri 4 Sat 5…" at bounding box center [784, 409] width 1525 height 588
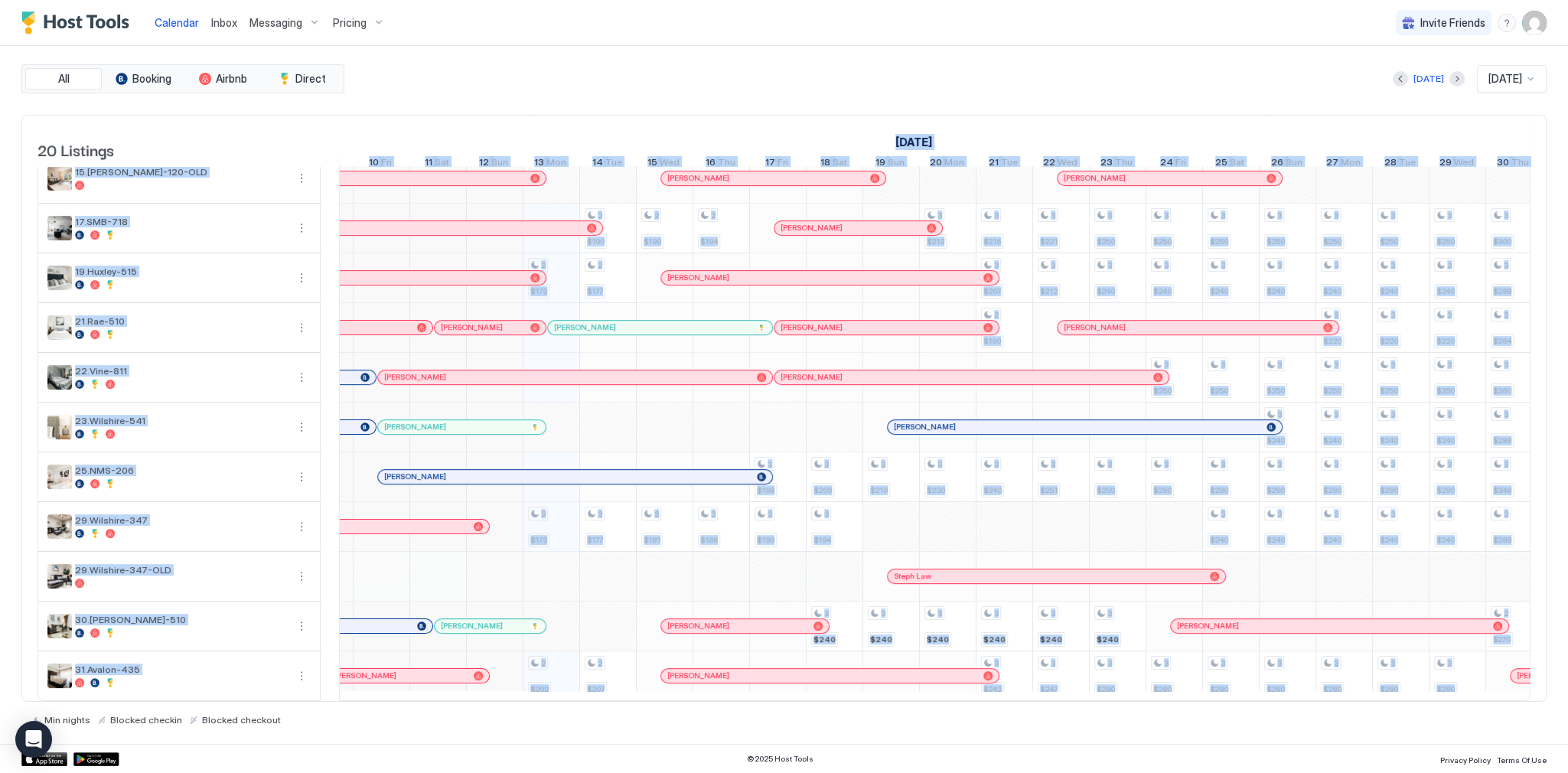
scroll to position [475, 0]
click at [744, 51] on div "All Booking Airbnb Direct [DATE] [DATE] 20 Listings [DATE] [DATE] [DATE] 28 Sun…" at bounding box center [784, 395] width 1525 height 698
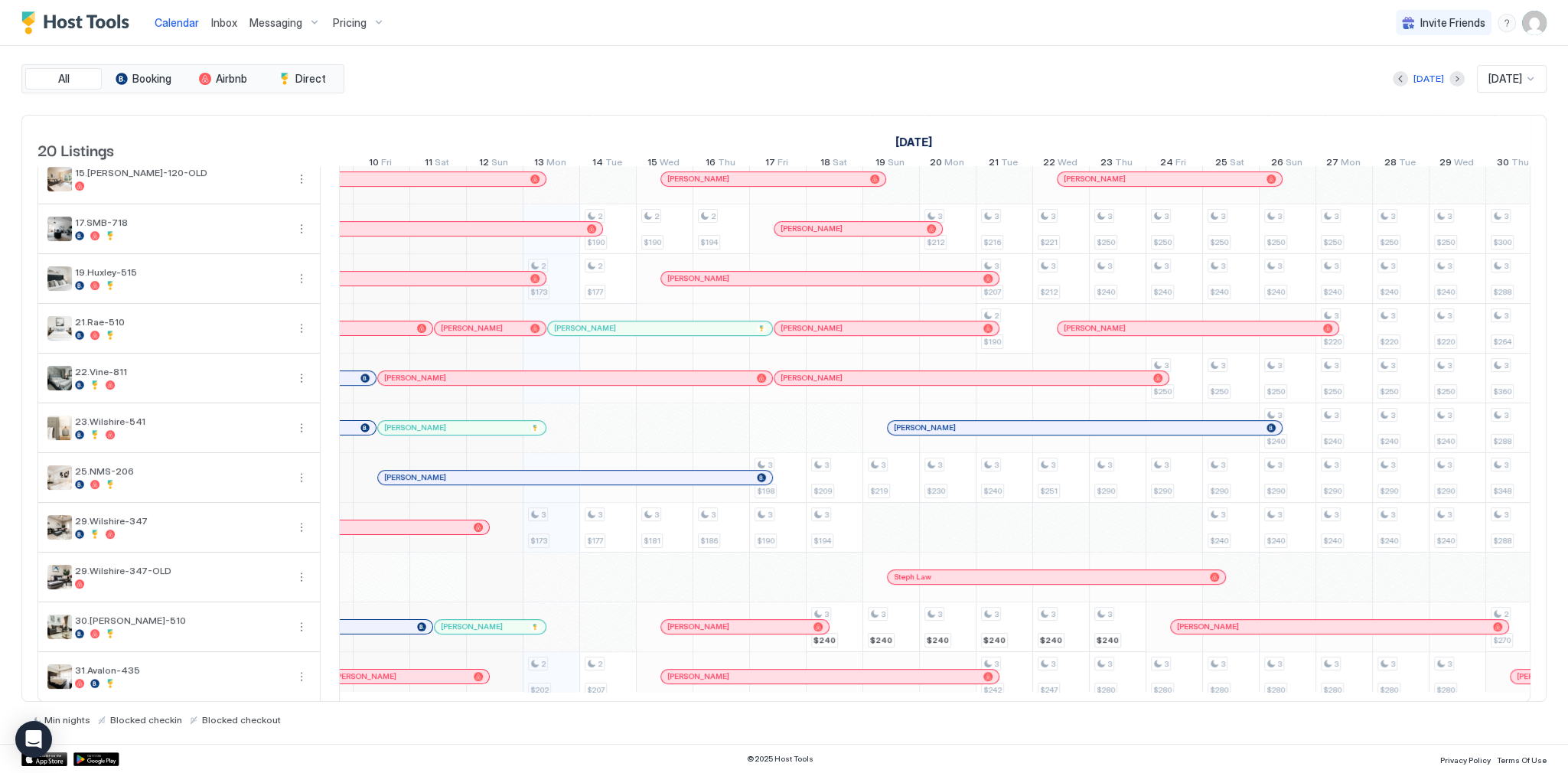
click at [804, 92] on div "[DATE] [DATE]" at bounding box center [947, 79] width 1199 height 28
click at [593, 13] on div "Calendar Inbox Messaging Pricing Invite Friends SG" at bounding box center [784, 23] width 1568 height 46
drag, startPoint x: 208, startPoint y: 18, endPoint x: 217, endPoint y: 22, distance: 9.8
click at [211, 21] on div "Inbox" at bounding box center [224, 22] width 38 height 28
click at [217, 22] on span "Inbox" at bounding box center [224, 22] width 26 height 13
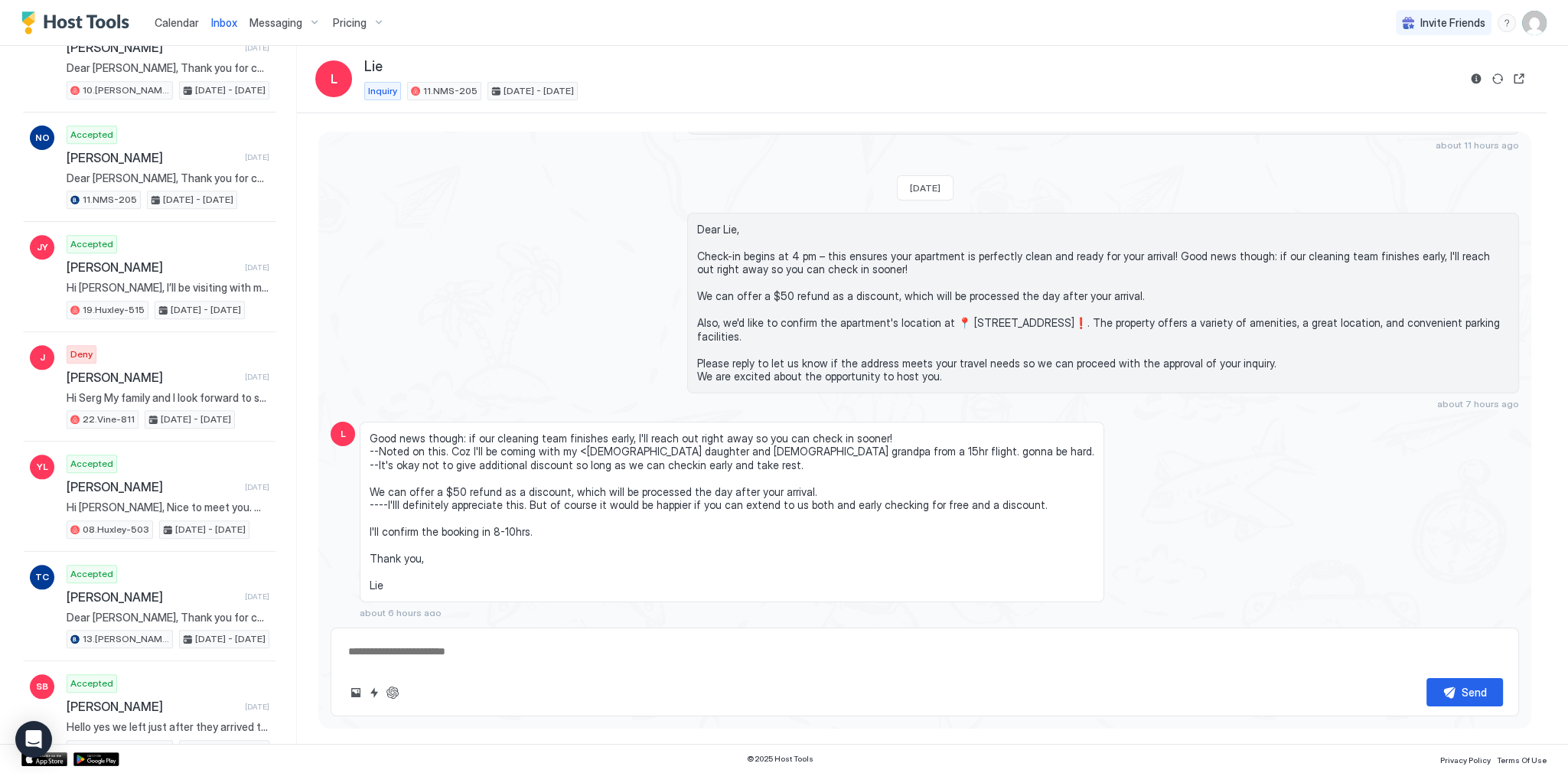
scroll to position [876, 0]
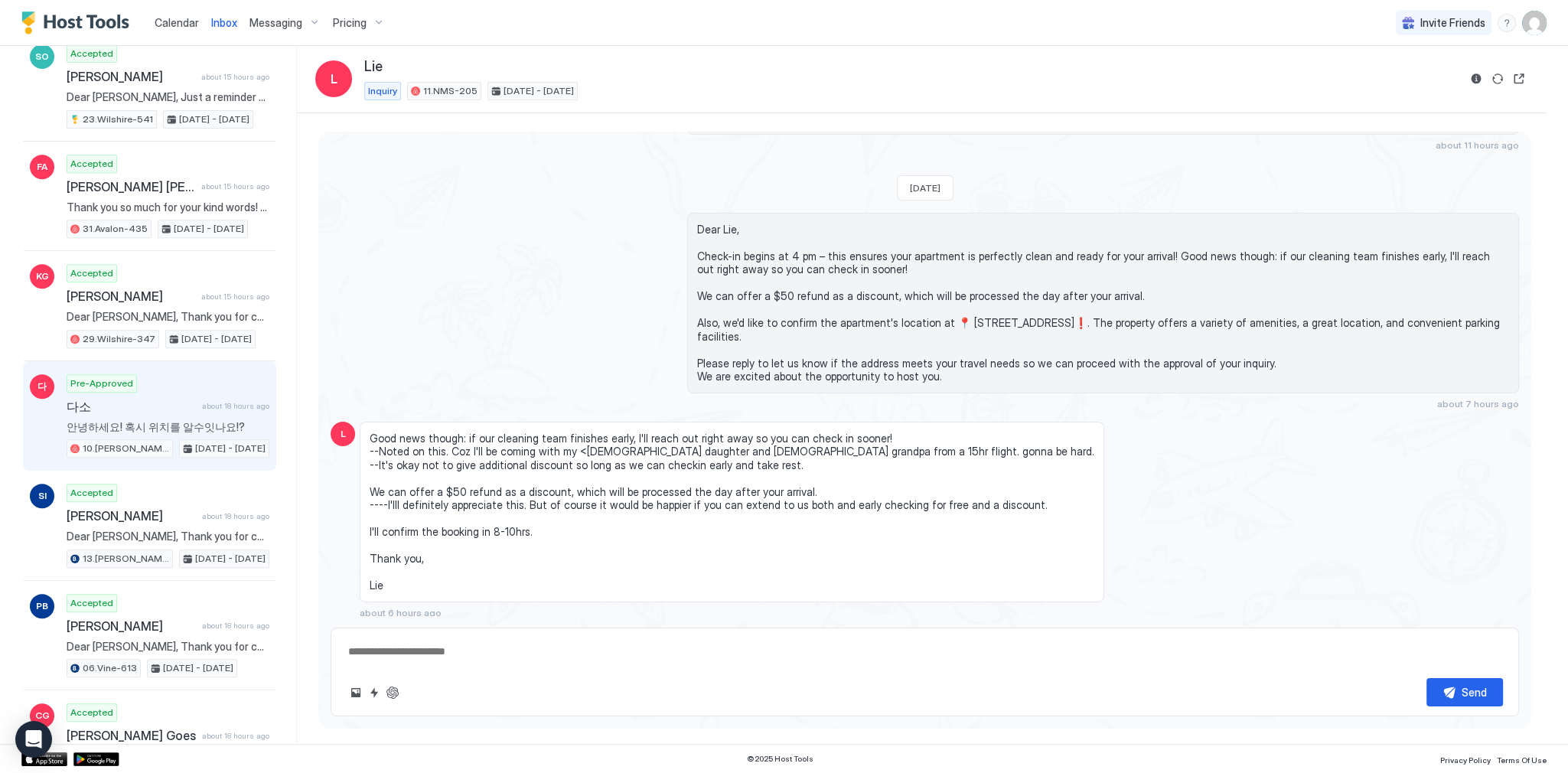
click at [202, 401] on span "about 18 hours ago" at bounding box center [236, 406] width 67 height 10
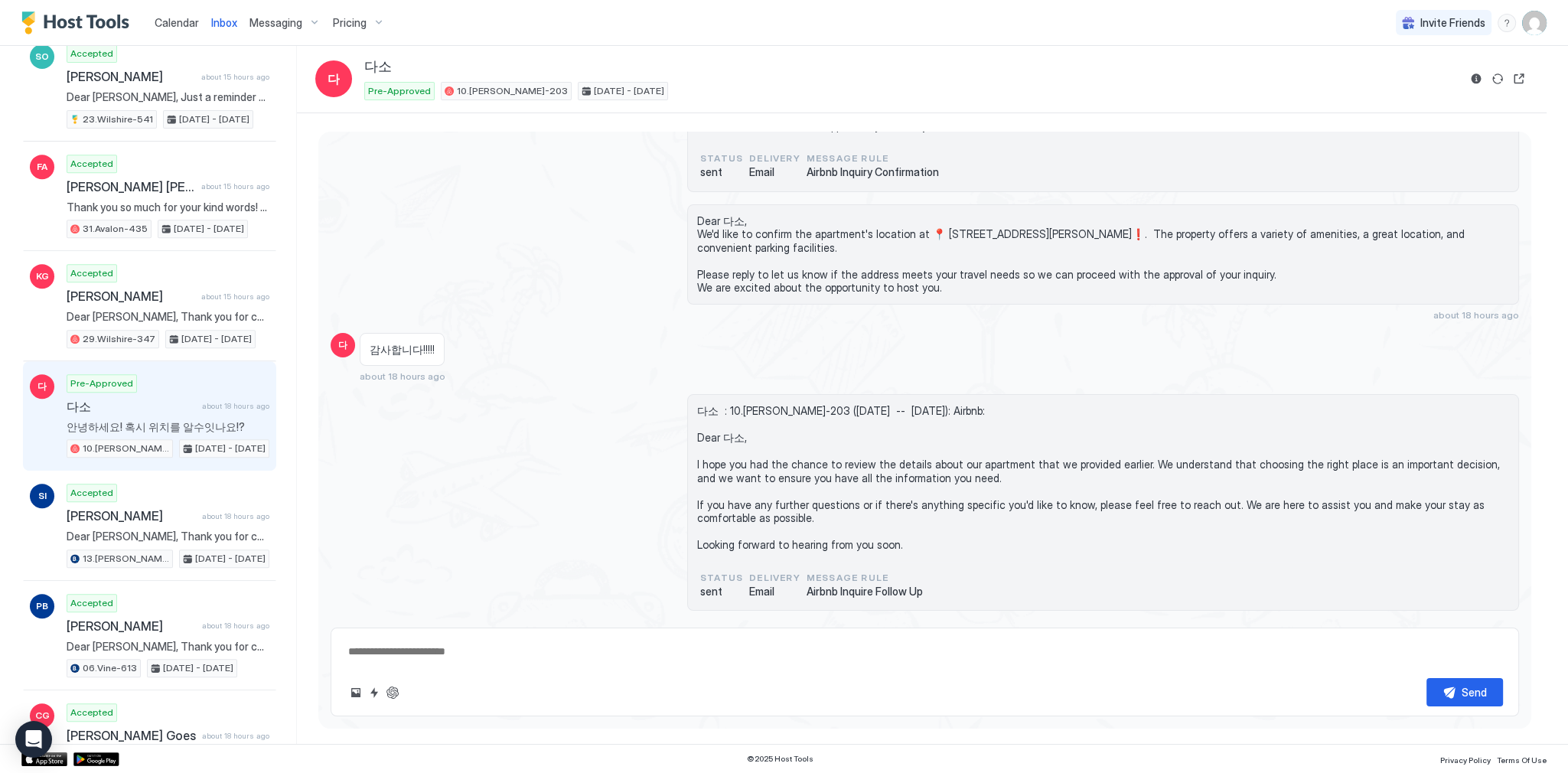
scroll to position [289, 0]
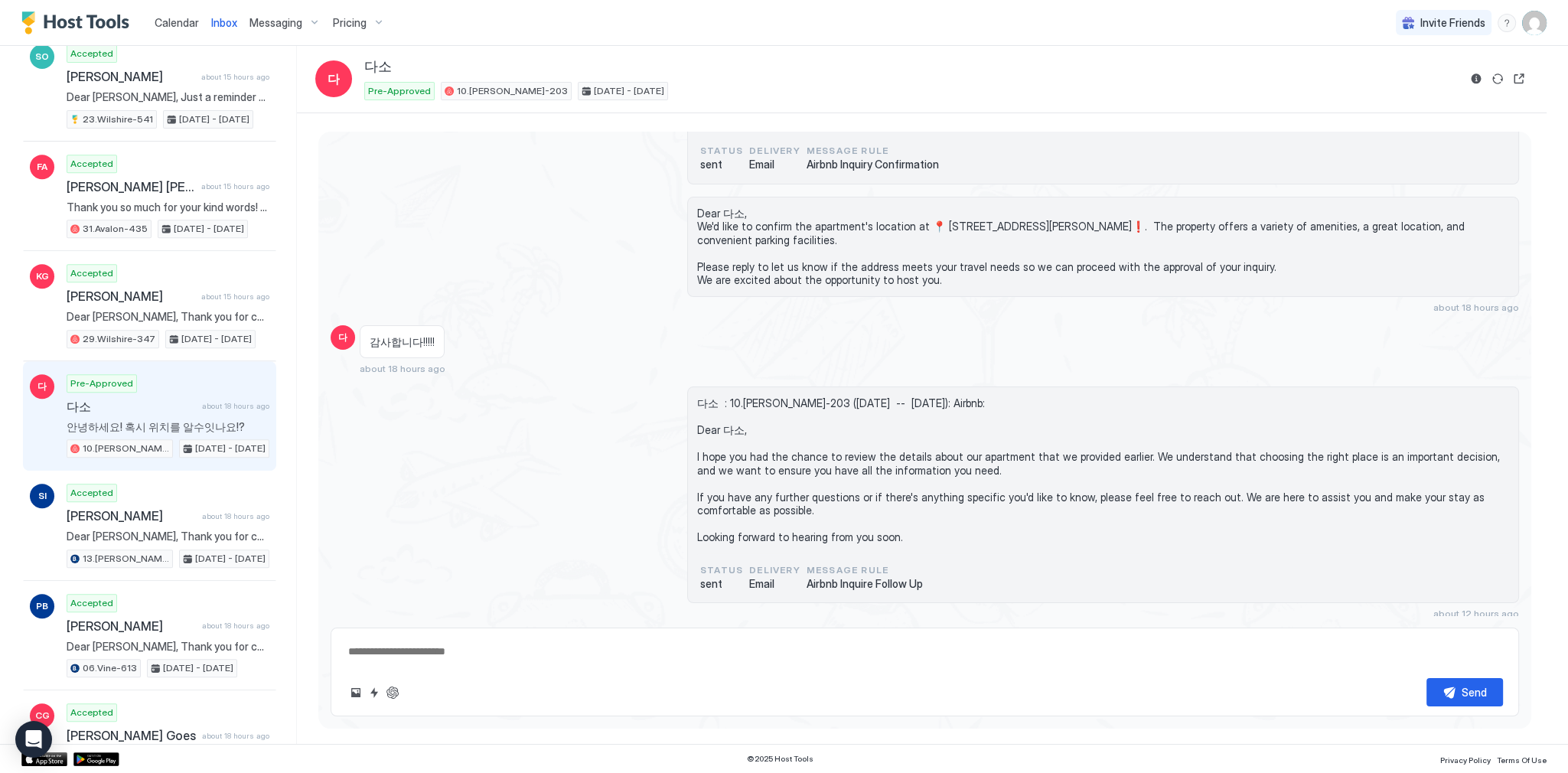
type textarea "*"
click at [416, 337] on span "감사합니다!!!!!" at bounding box center [402, 342] width 65 height 14
click at [832, 390] on div "다소 : 10.[PERSON_NAME]-203 ([DATE] -- [DATE]): Airbnb: Dear 다소, I hope you had t…" at bounding box center [1103, 494] width 832 height 217
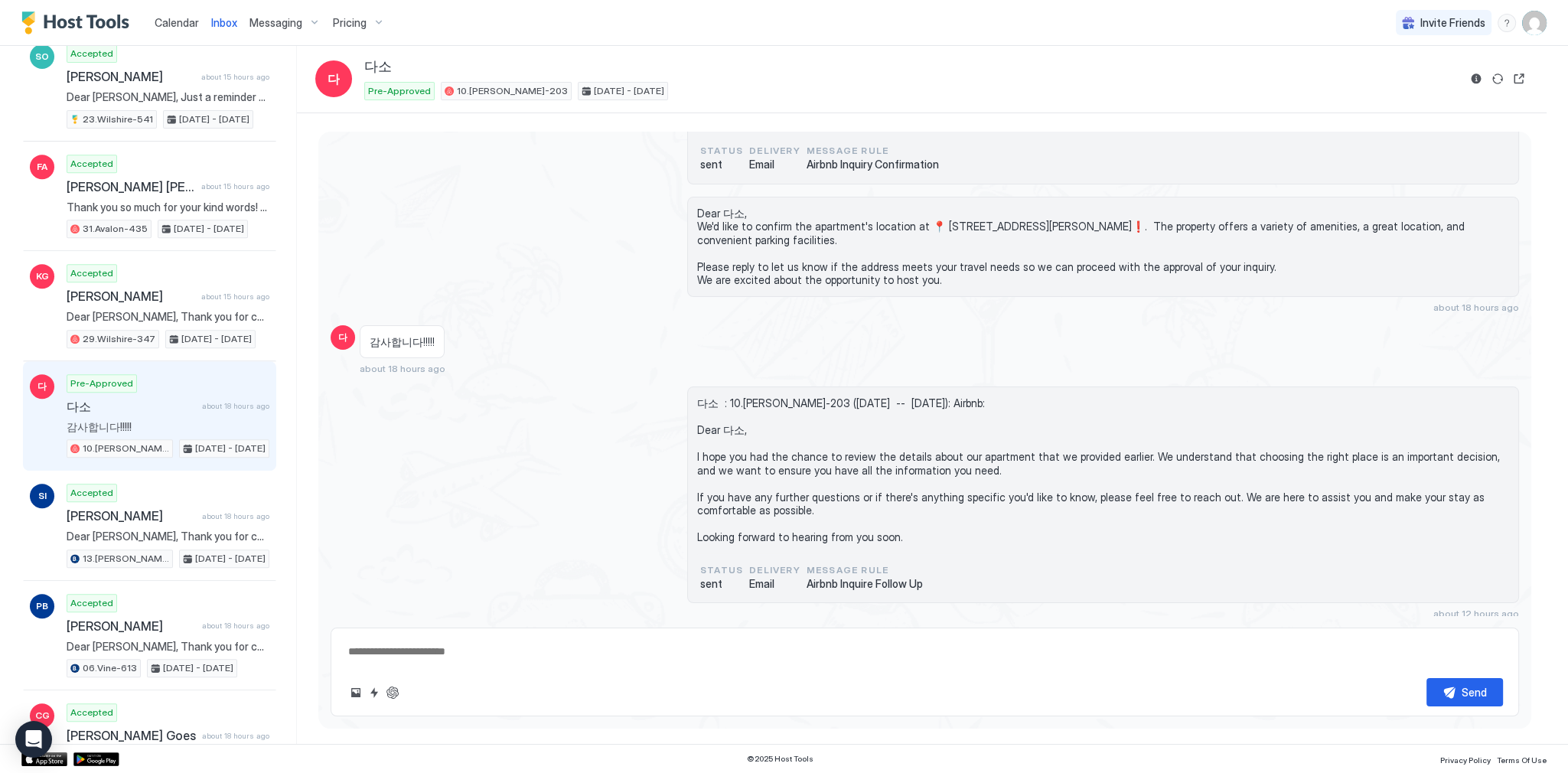
click at [732, 429] on span "다소 : 10.[PERSON_NAME]-203 ([DATE] -- [DATE]): Airbnb: Dear 다소, I hope you had t…" at bounding box center [1103, 470] width 812 height 148
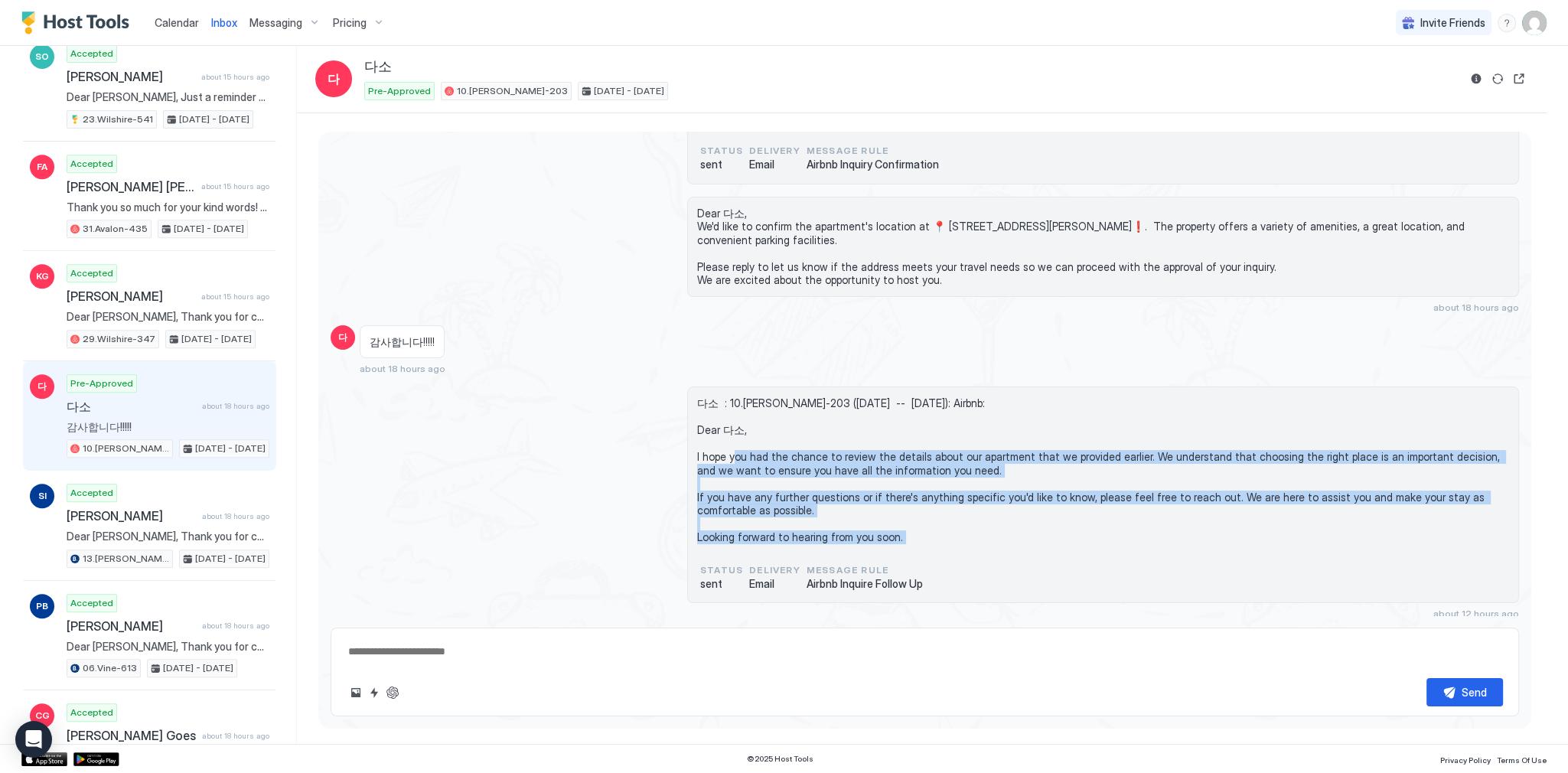
drag, startPoint x: 732, startPoint y: 429, endPoint x: 811, endPoint y: 534, distance: 131.4
click at [811, 534] on span "다소 : 10.[PERSON_NAME]-203 ([DATE] -- [DATE]): Airbnb: Dear 다소, I hope you had t…" at bounding box center [1103, 470] width 812 height 148
copy span "Dear 다소, I hope you had the chance to review the details about our apartment th…"
click at [546, 643] on textarea at bounding box center [924, 651] width 1156 height 28
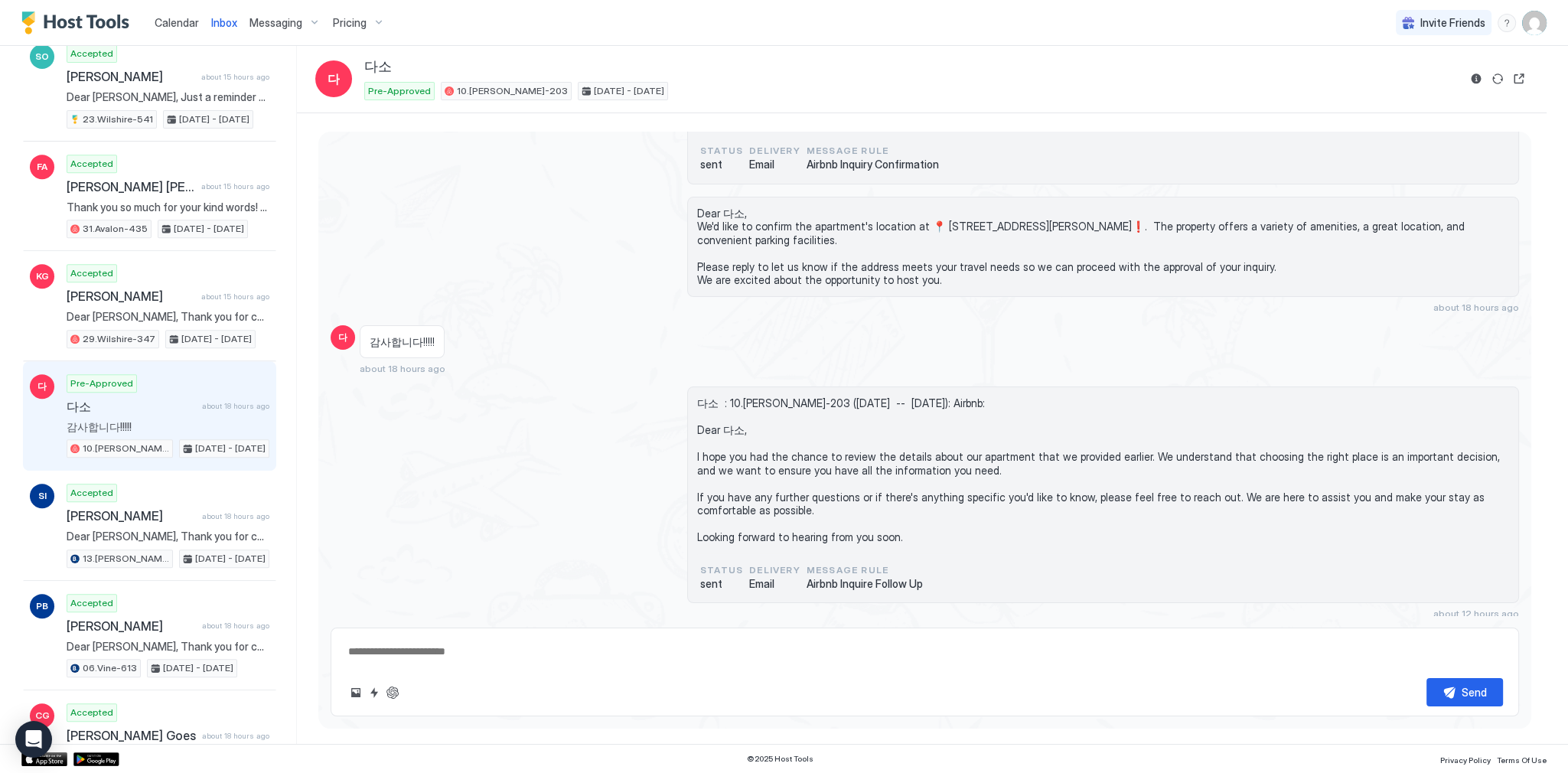
paste textarea "**********"
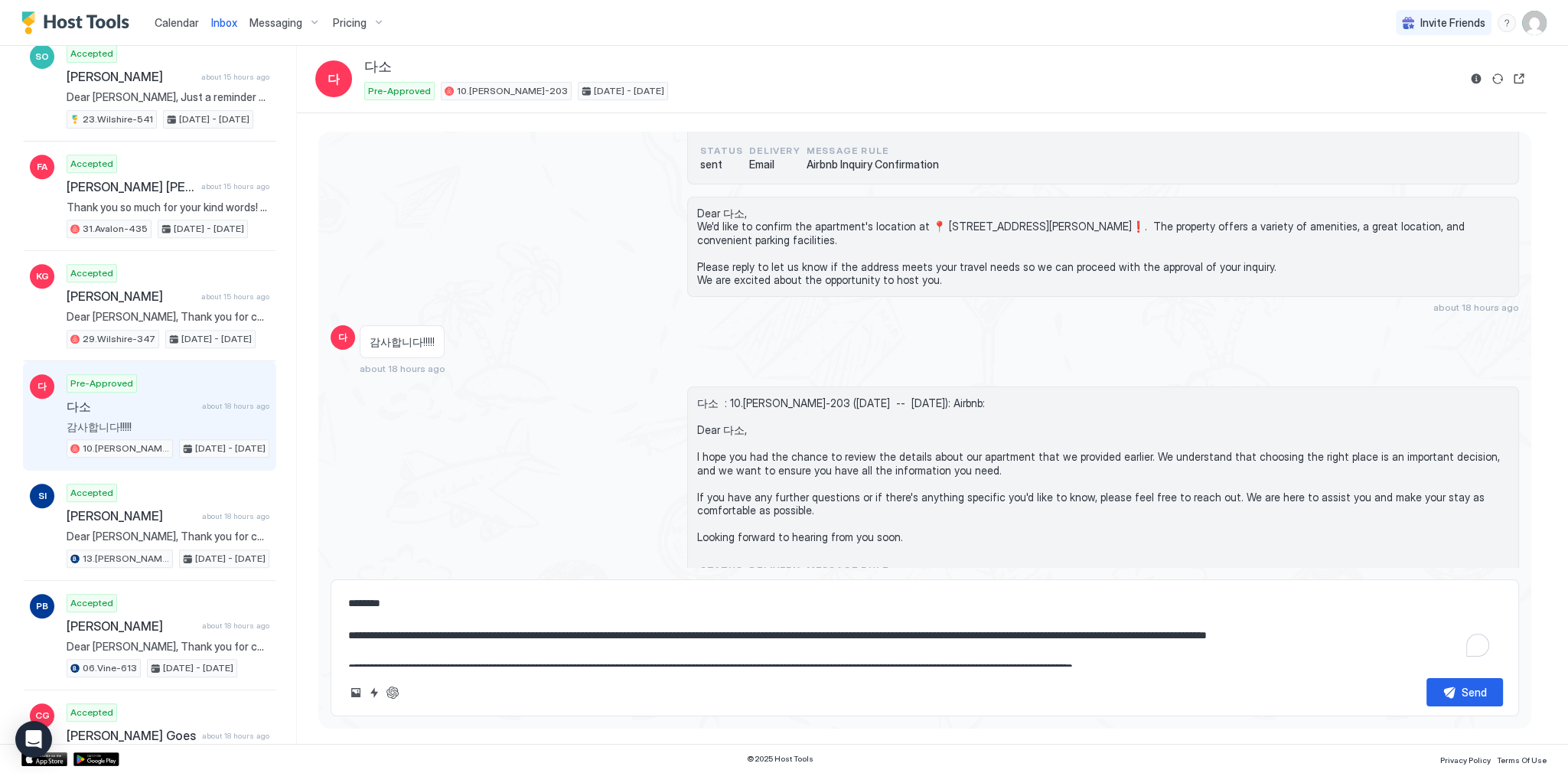
type textarea "**********"
type textarea "*"
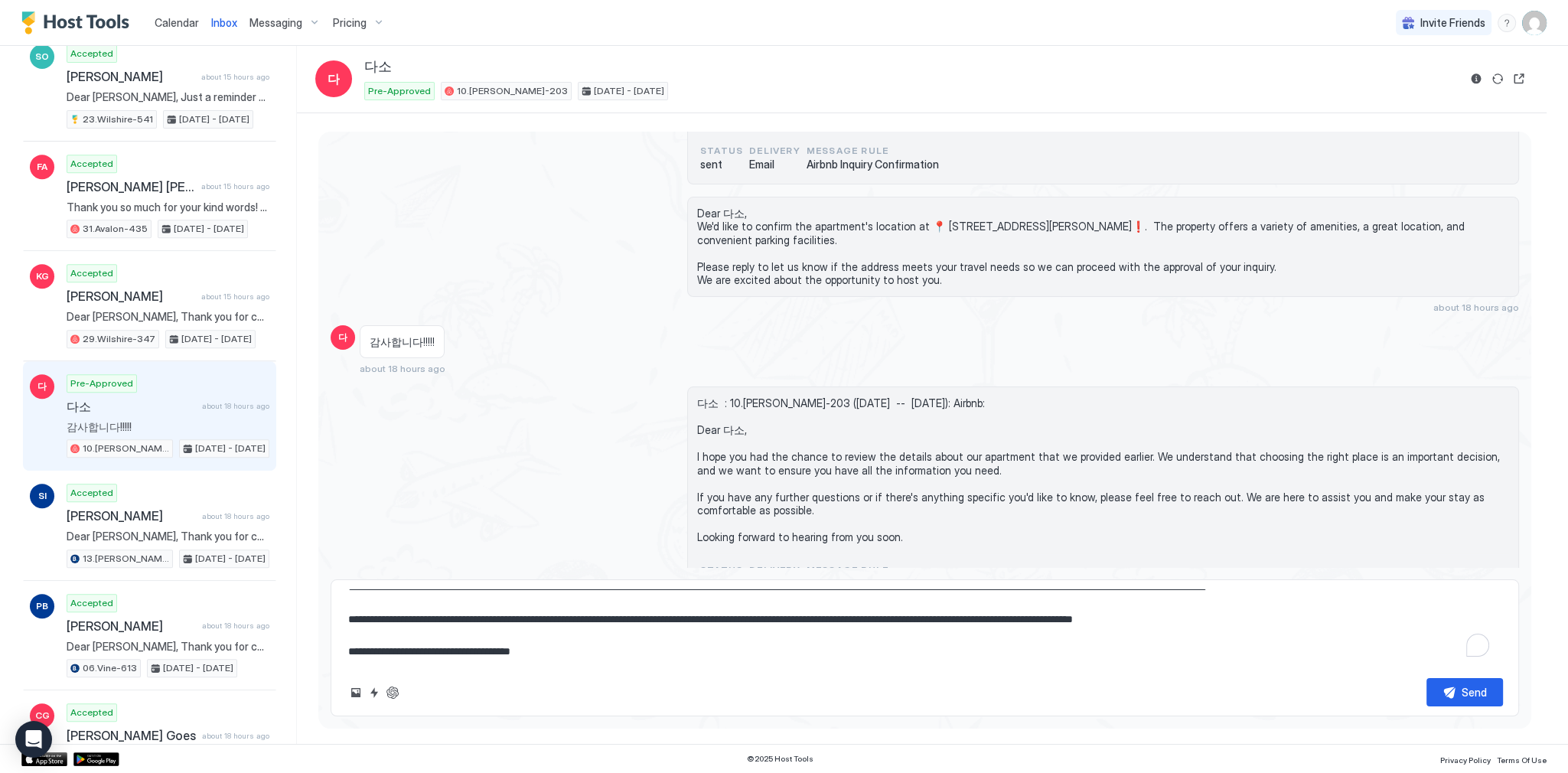
scroll to position [56, 0]
type textarea "**********"
click at [1441, 689] on button "Send" at bounding box center [1465, 692] width 77 height 28
type textarea "*"
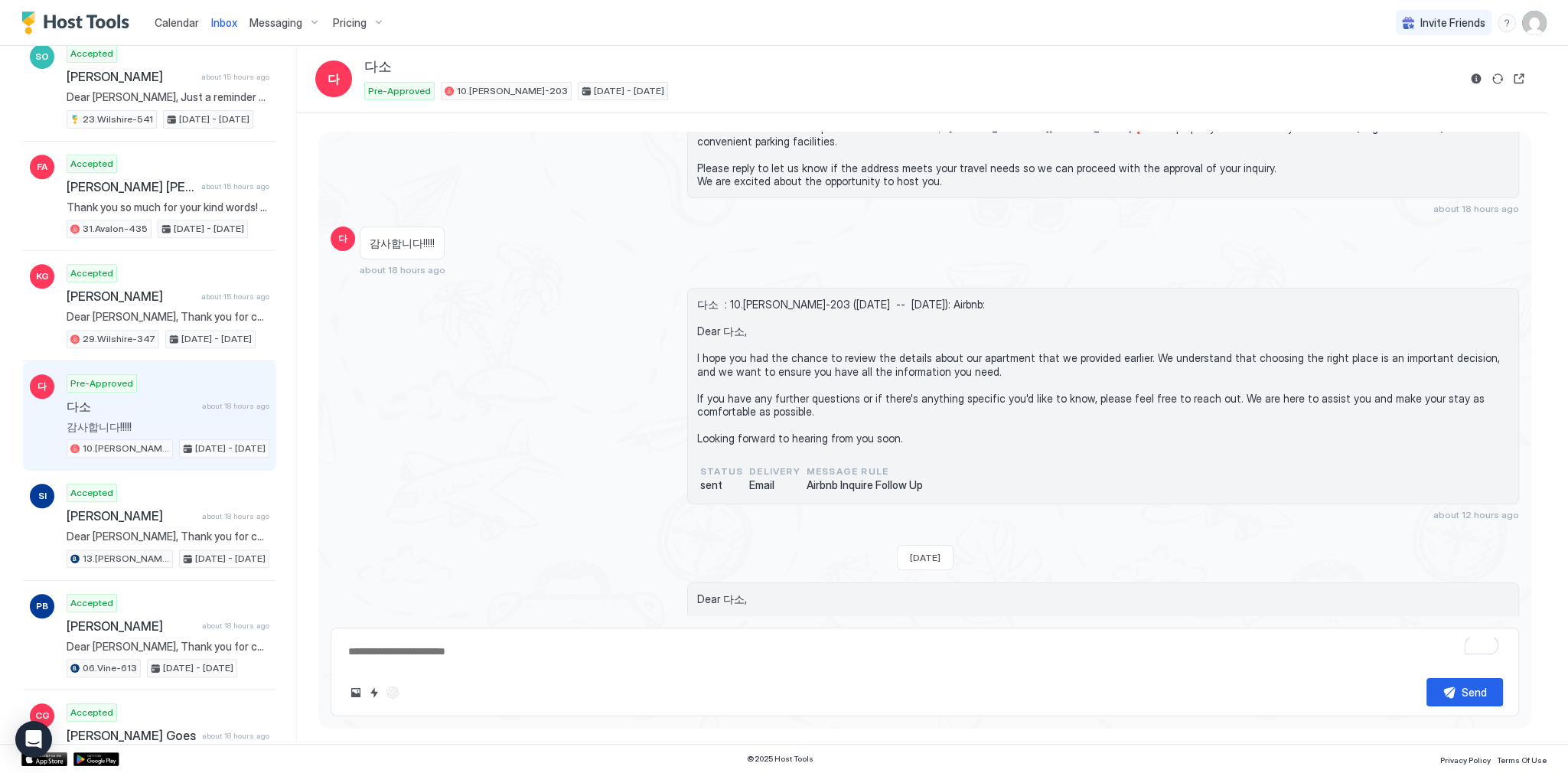
scroll to position [507, 0]
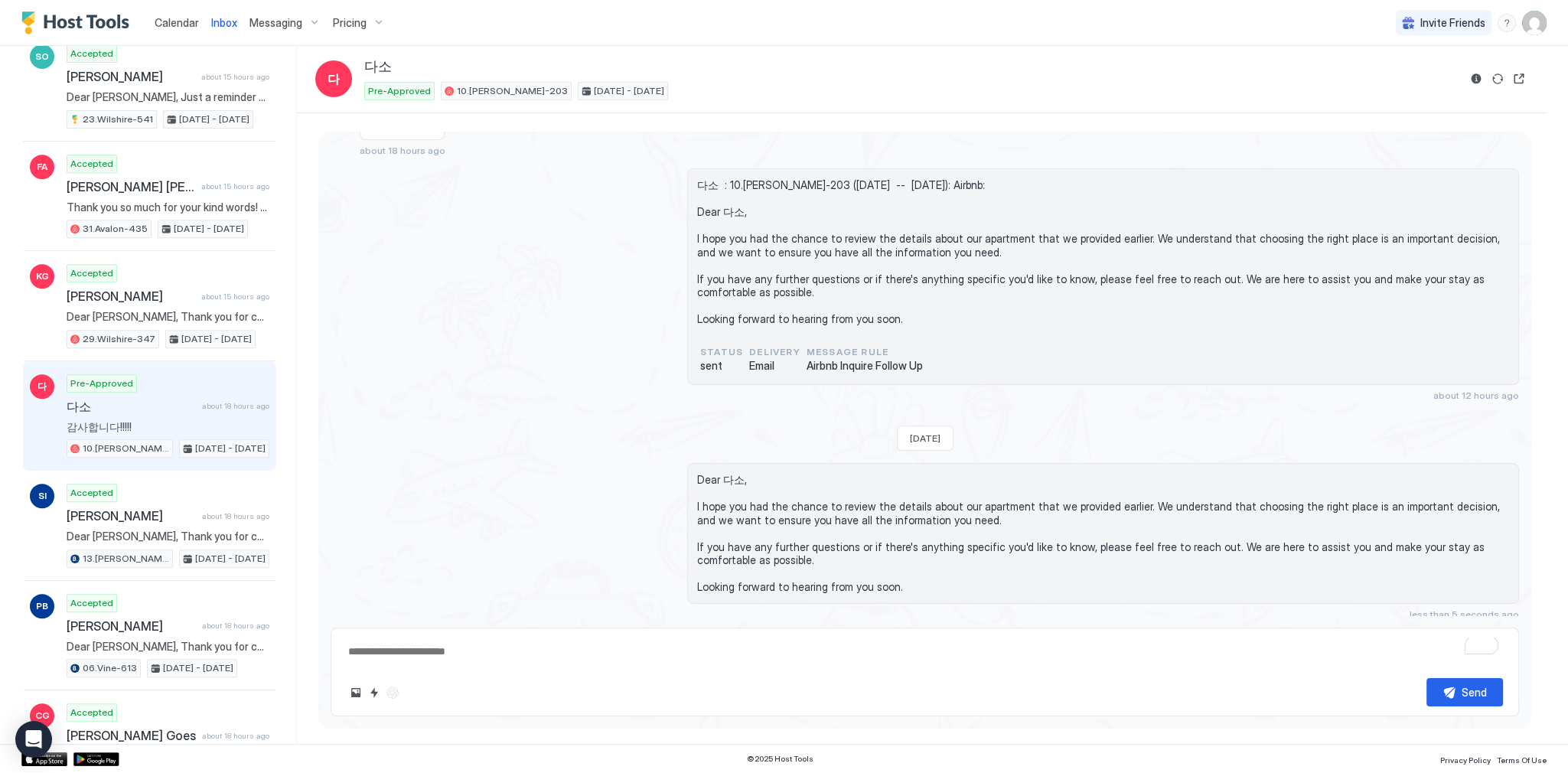
drag, startPoint x: 544, startPoint y: 331, endPoint x: 472, endPoint y: 329, distance: 72.0
click at [543, 331] on div "다소 : 10.[PERSON_NAME]-203 ([DATE] -- [DATE]): Airbnb: Dear 다소, I hope you had t…" at bounding box center [924, 285] width 1188 height 233
click at [539, 180] on div "다소 : 10.[PERSON_NAME]-203 ([DATE] -- [DATE]): Airbnb: Dear 다소, I hope you had t…" at bounding box center [924, 285] width 1188 height 233
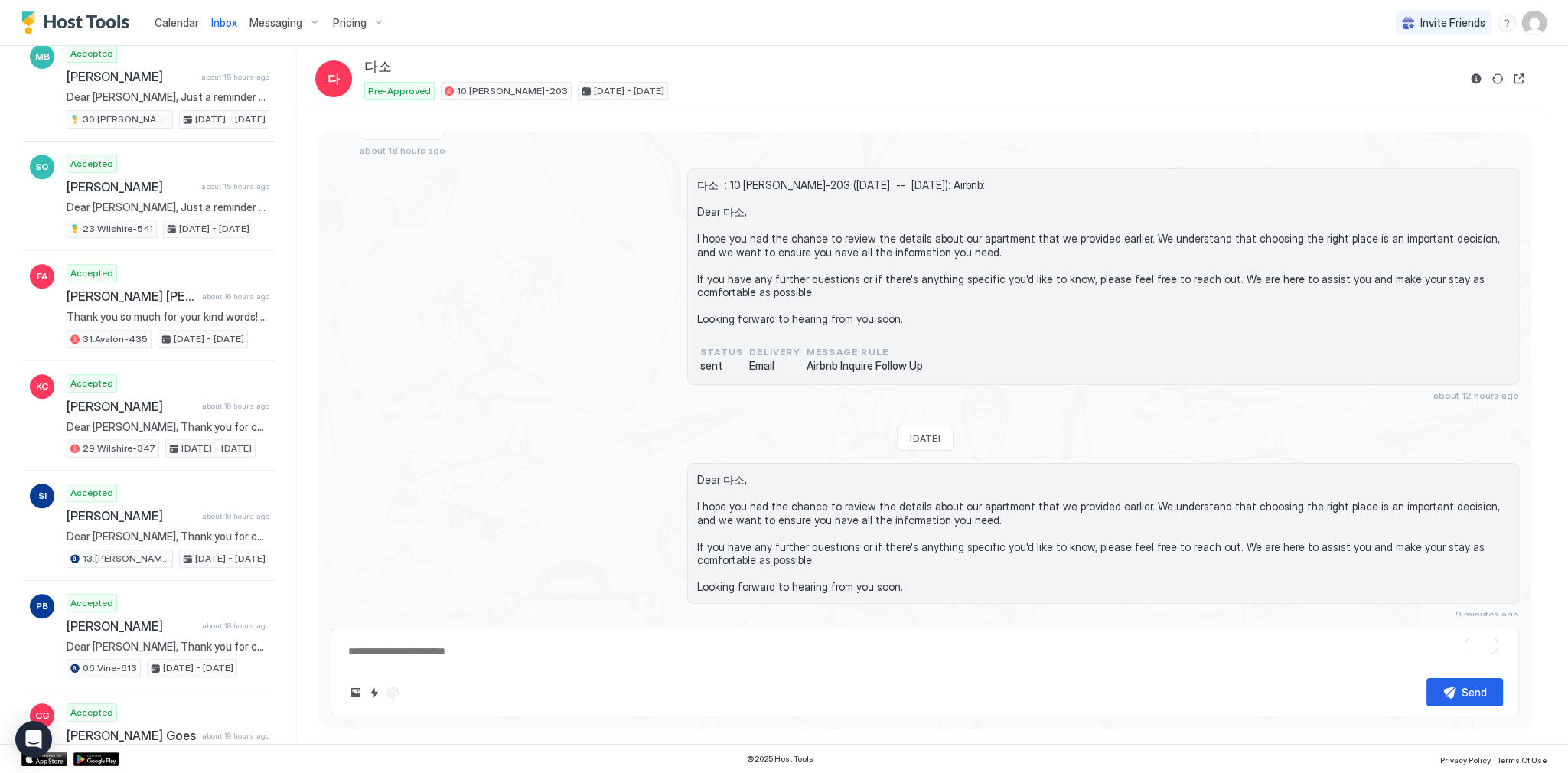
scroll to position [0, 0]
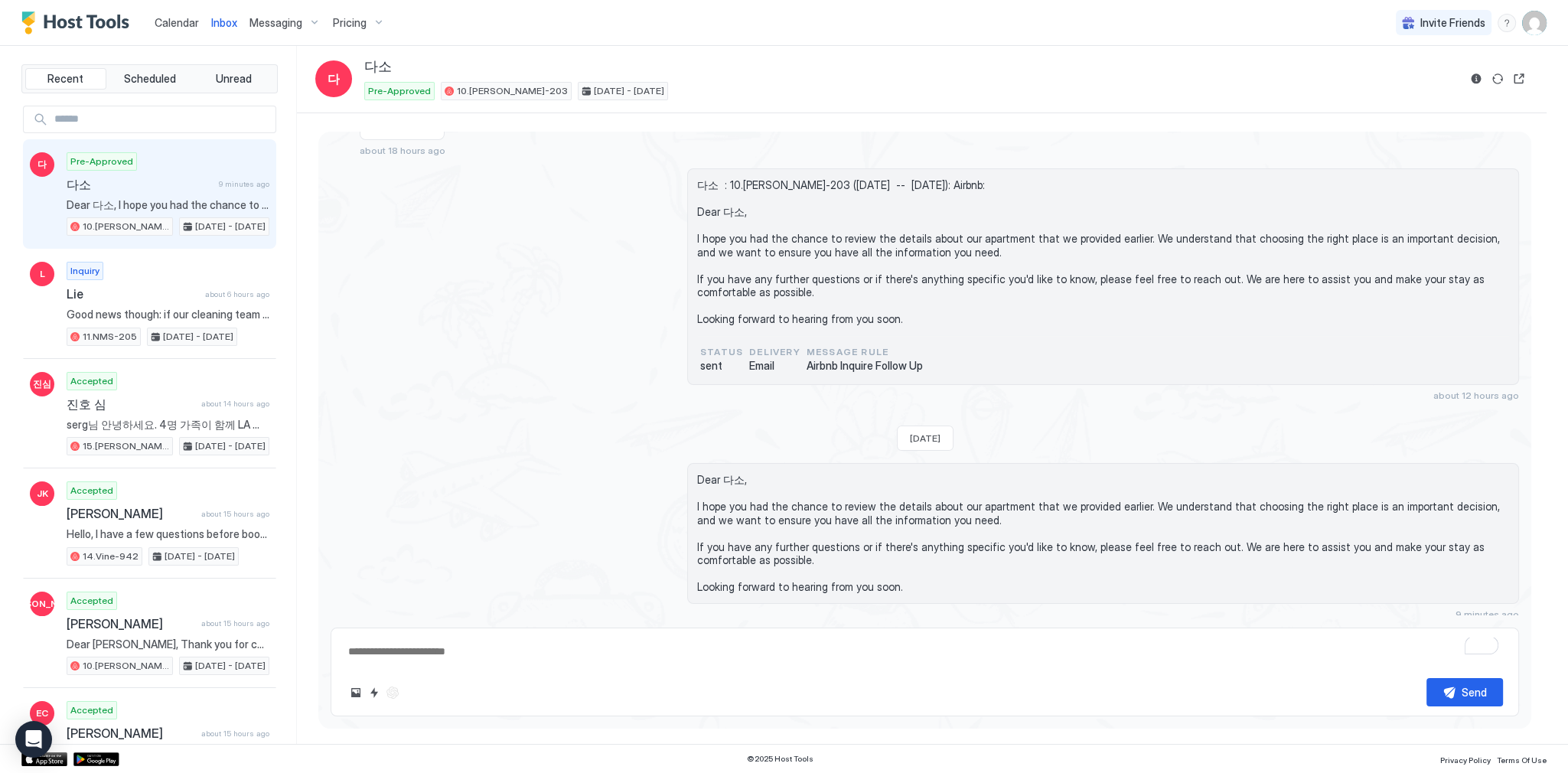
type textarea "*"
click at [185, 27] on span "Calendar" at bounding box center [177, 22] width 44 height 13
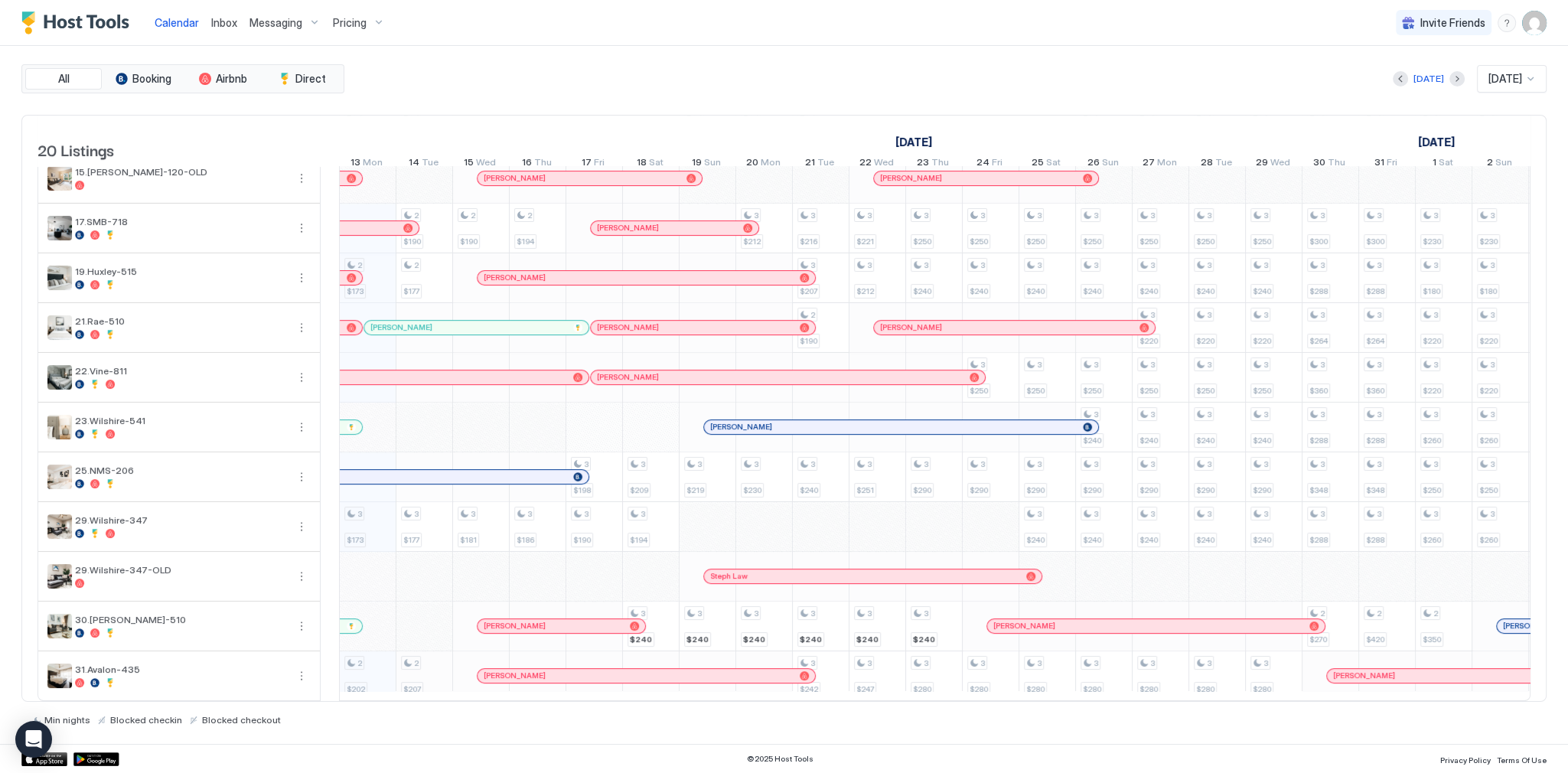
scroll to position [0, 667]
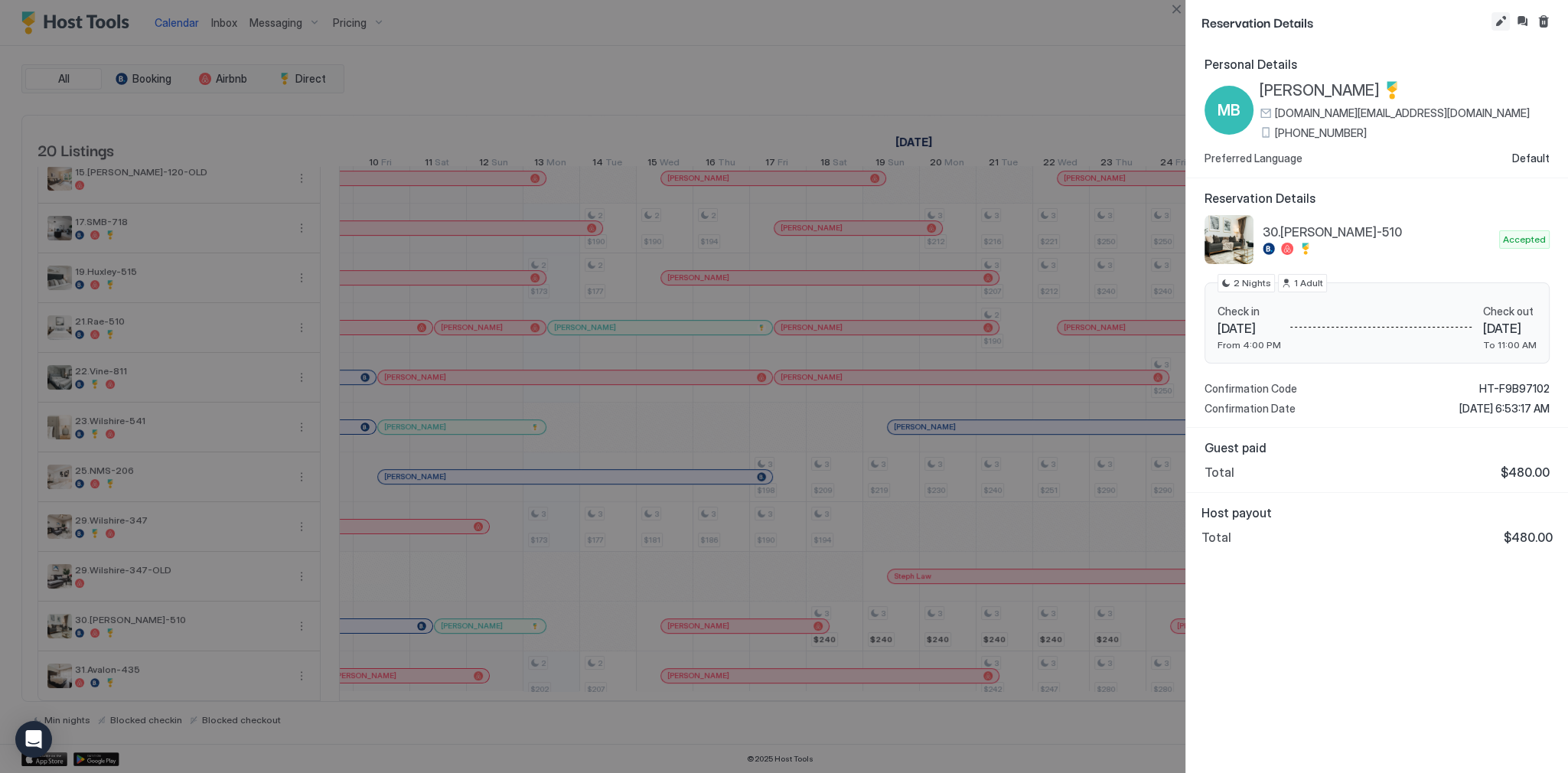
click at [1503, 18] on button "Edit reservation" at bounding box center [1501, 21] width 18 height 18
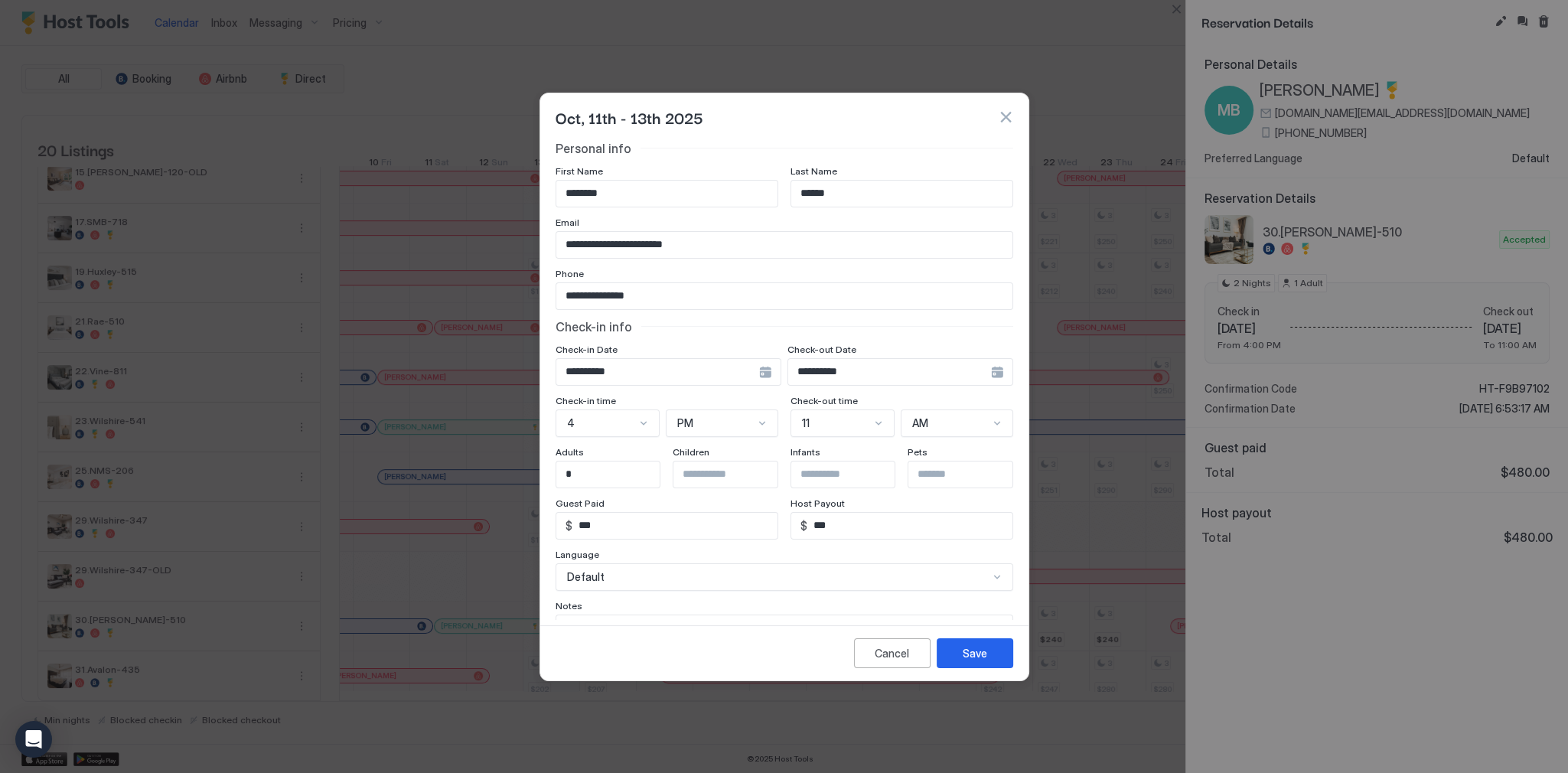
click at [849, 377] on input "**********" at bounding box center [889, 372] width 203 height 26
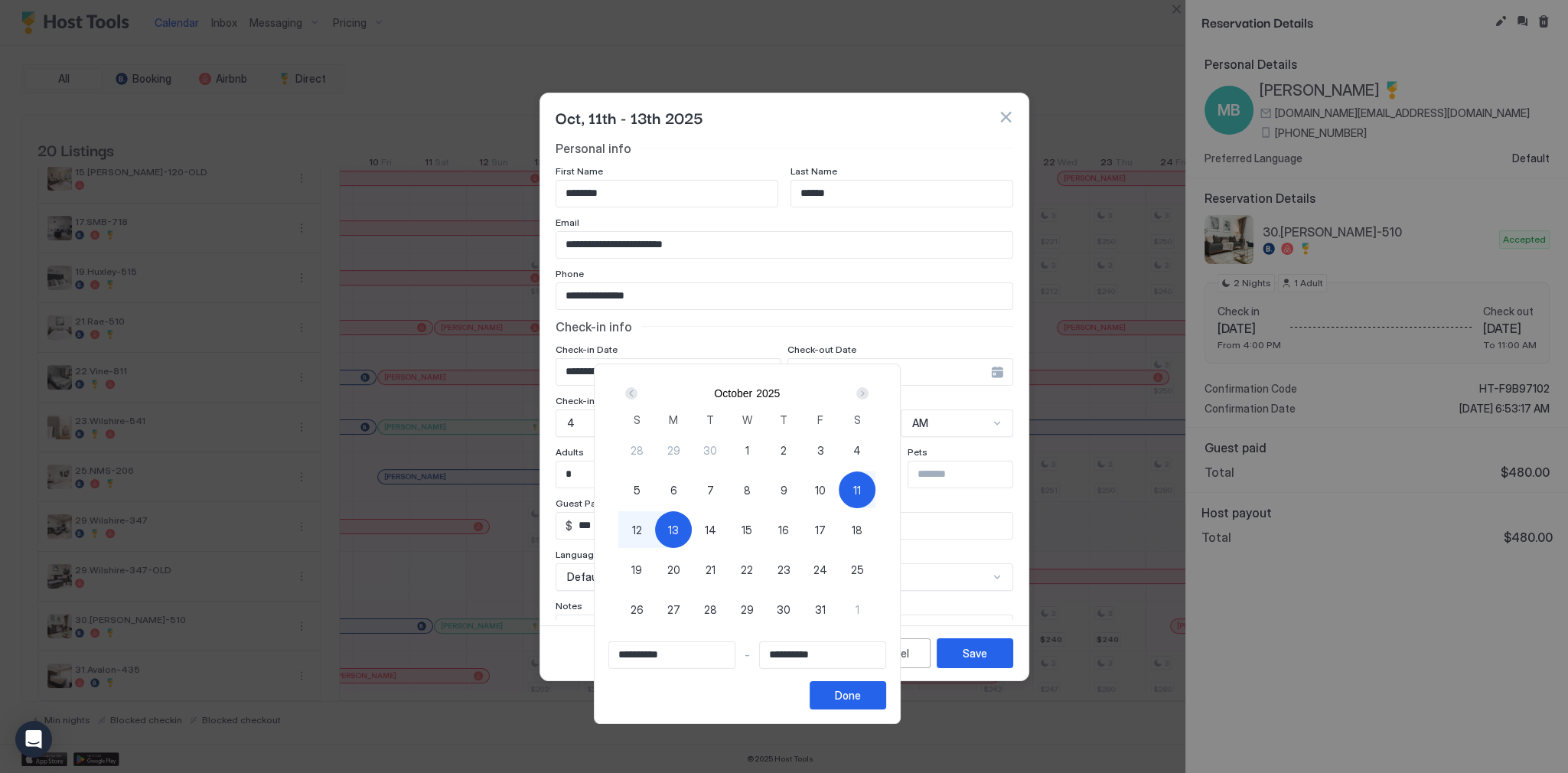
click at [861, 493] on span "11" at bounding box center [857, 490] width 8 height 16
click at [765, 529] on div "15" at bounding box center [747, 530] width 37 height 37
type input "**********"
click at [861, 697] on div "Done" at bounding box center [848, 695] width 26 height 16
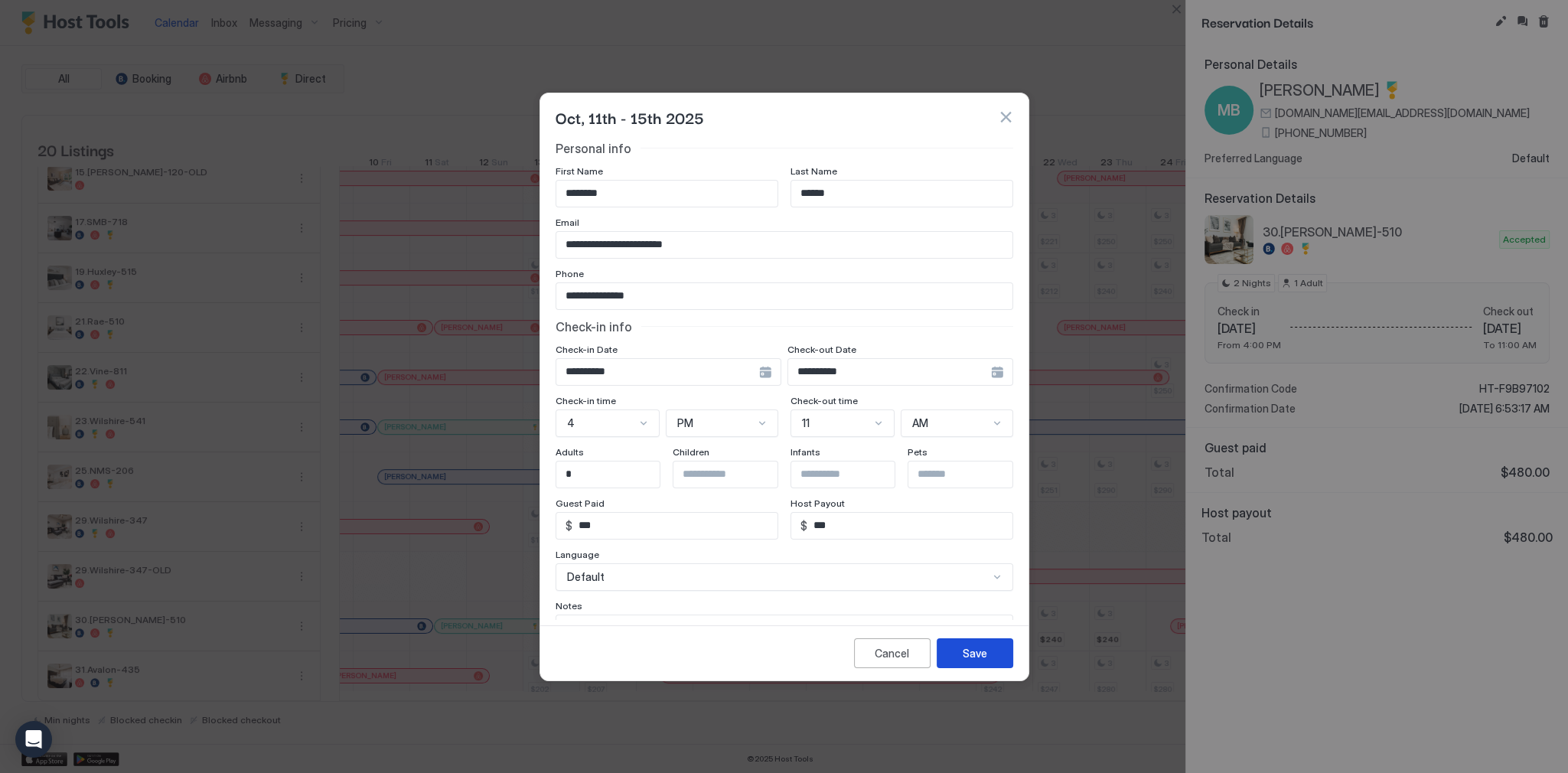
click at [968, 652] on div "Save" at bounding box center [975, 653] width 24 height 16
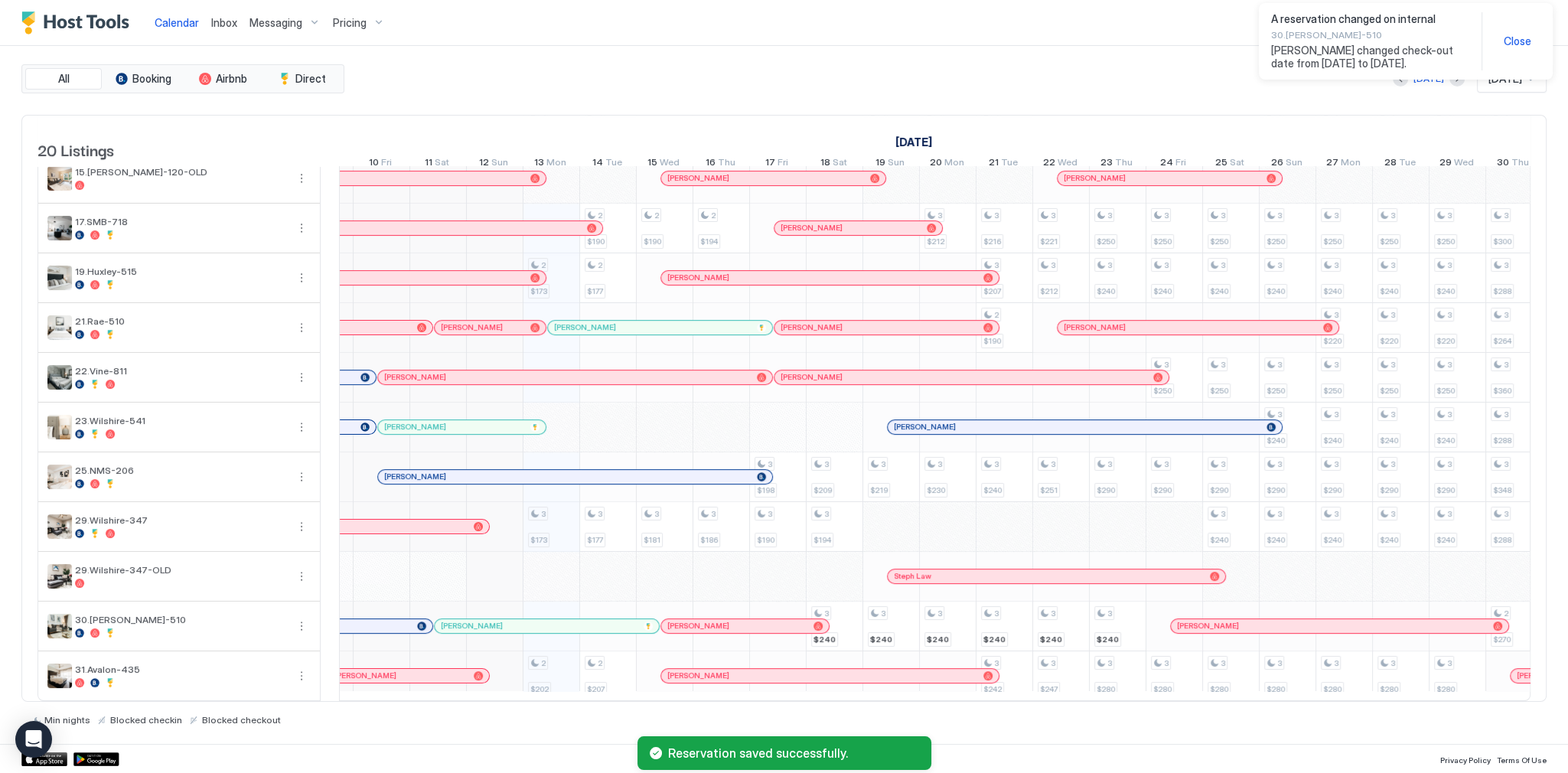
click at [1509, 42] on span "Close" at bounding box center [1517, 41] width 28 height 14
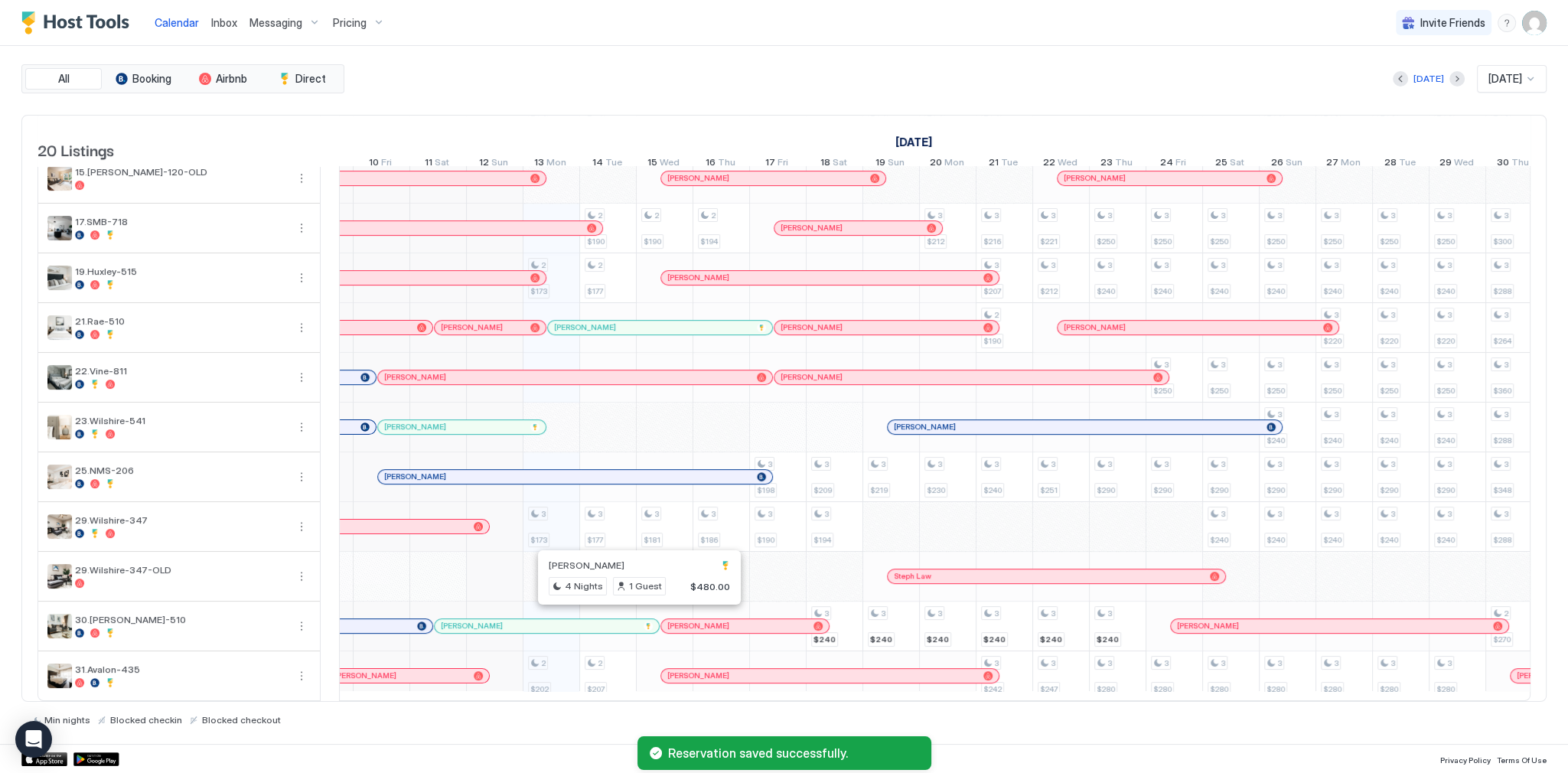
click at [634, 621] on div at bounding box center [634, 626] width 12 height 12
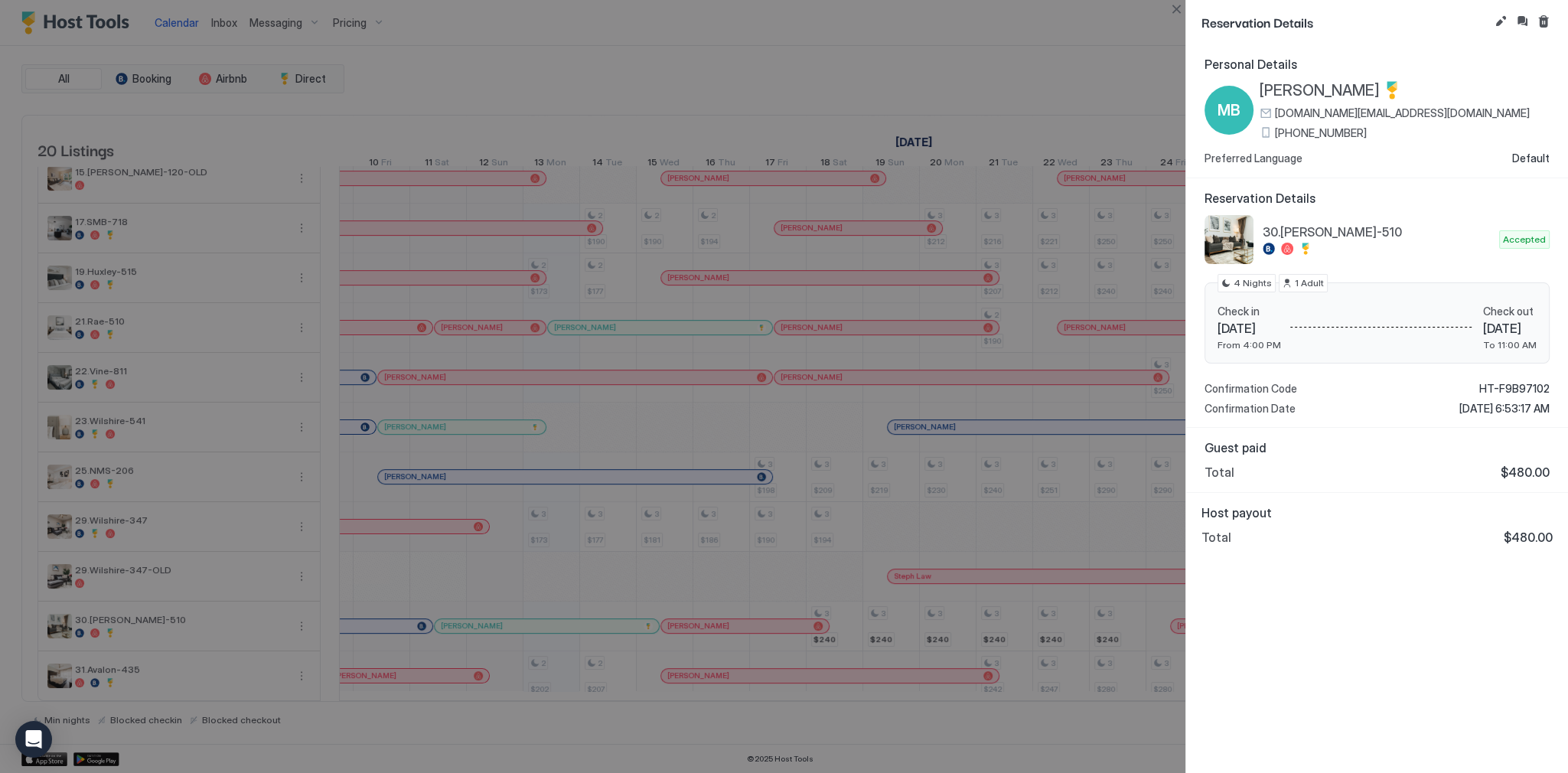
click at [955, 73] on div at bounding box center [784, 386] width 1568 height 773
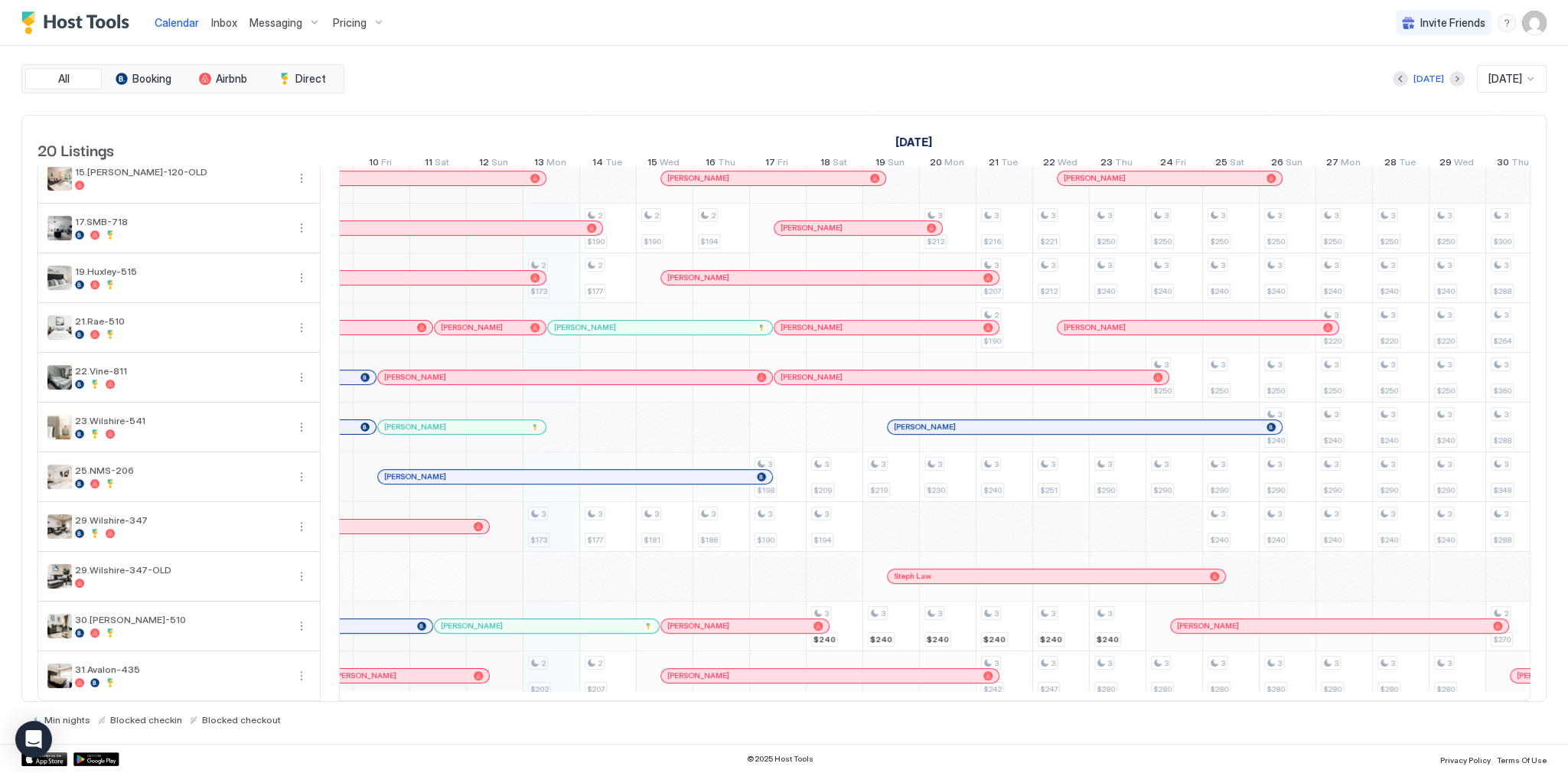
click at [567, 609] on div "[PERSON_NAME]" at bounding box center [523, 612] width 227 height 17
click at [569, 621] on div "[PERSON_NAME]" at bounding box center [539, 625] width 197 height 10
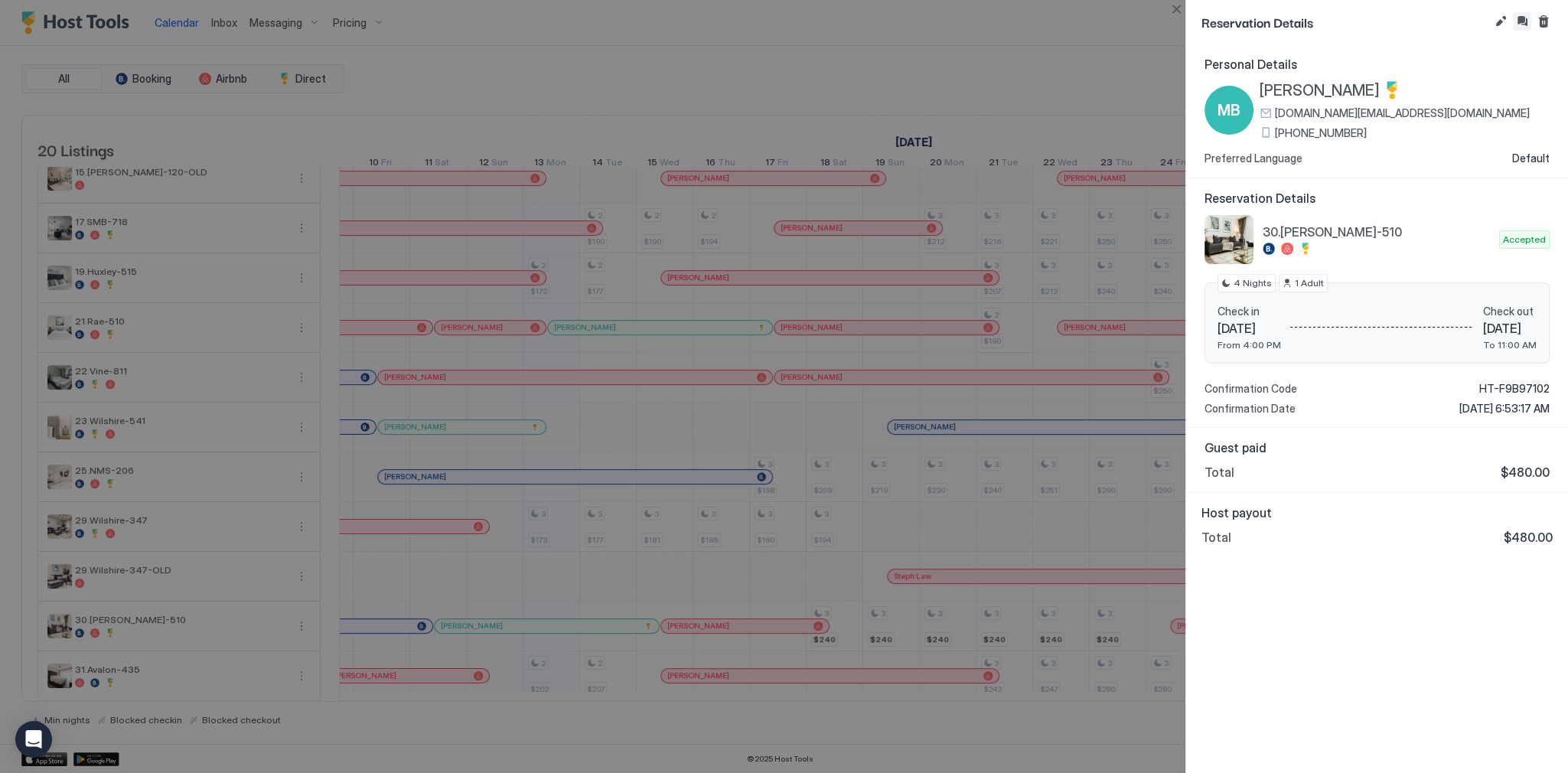
click at [1524, 21] on button "Inbox" at bounding box center [1522, 21] width 18 height 18
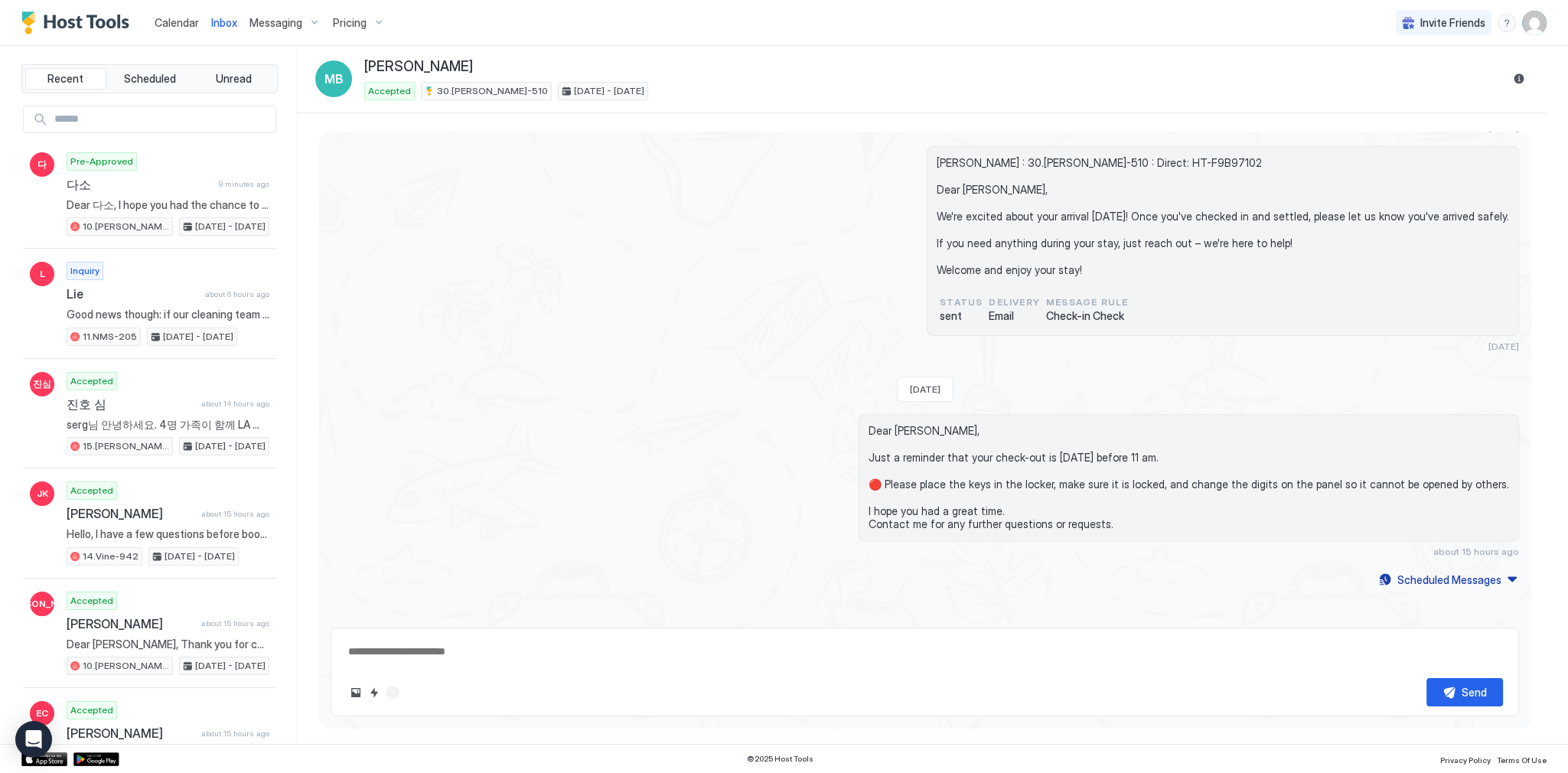
scroll to position [3450, 0]
click at [1440, 577] on div "Scheduled Messages" at bounding box center [1449, 579] width 104 height 16
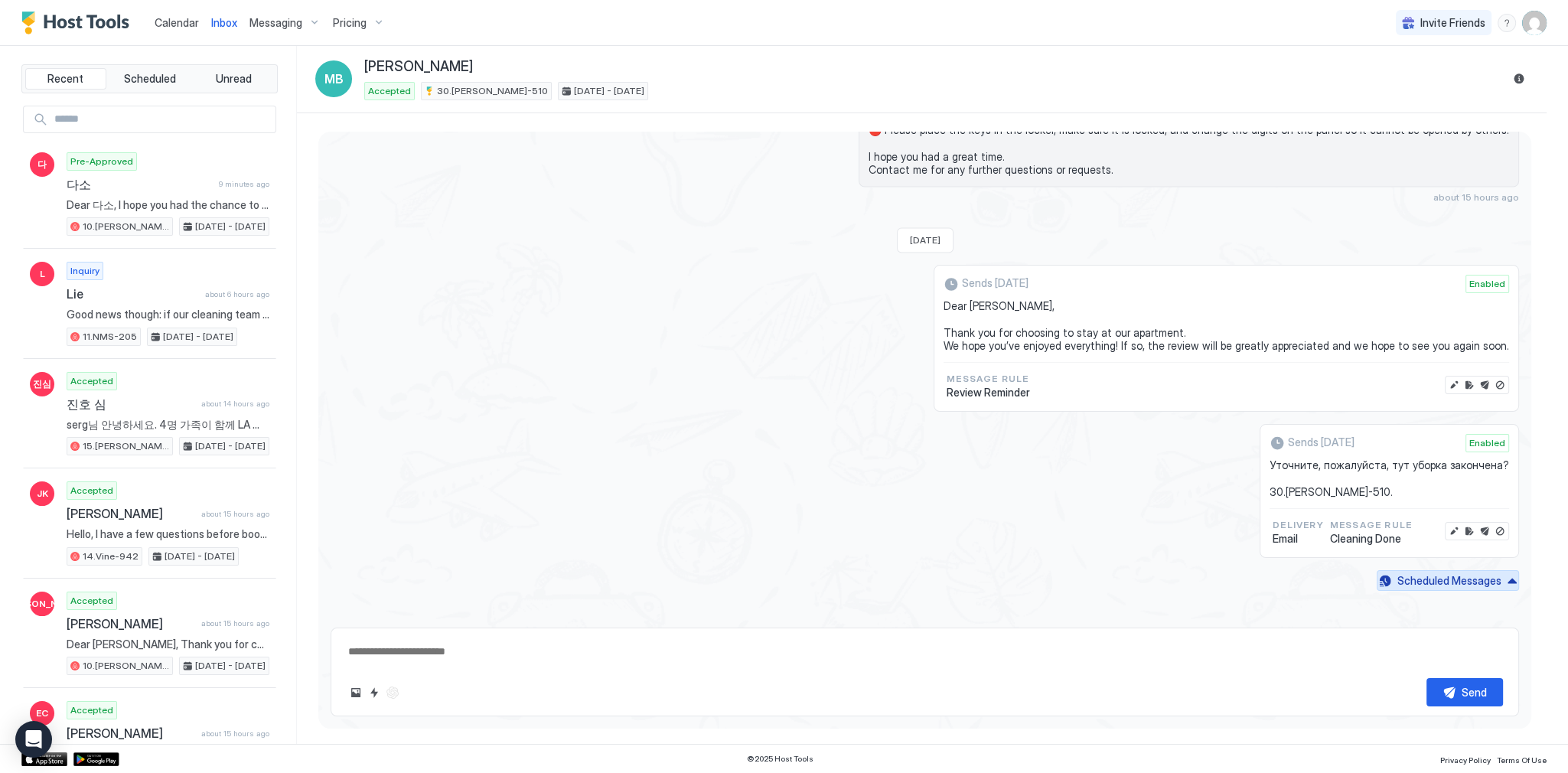
click at [1403, 576] on div "Scheduled Messages" at bounding box center [1449, 580] width 104 height 16
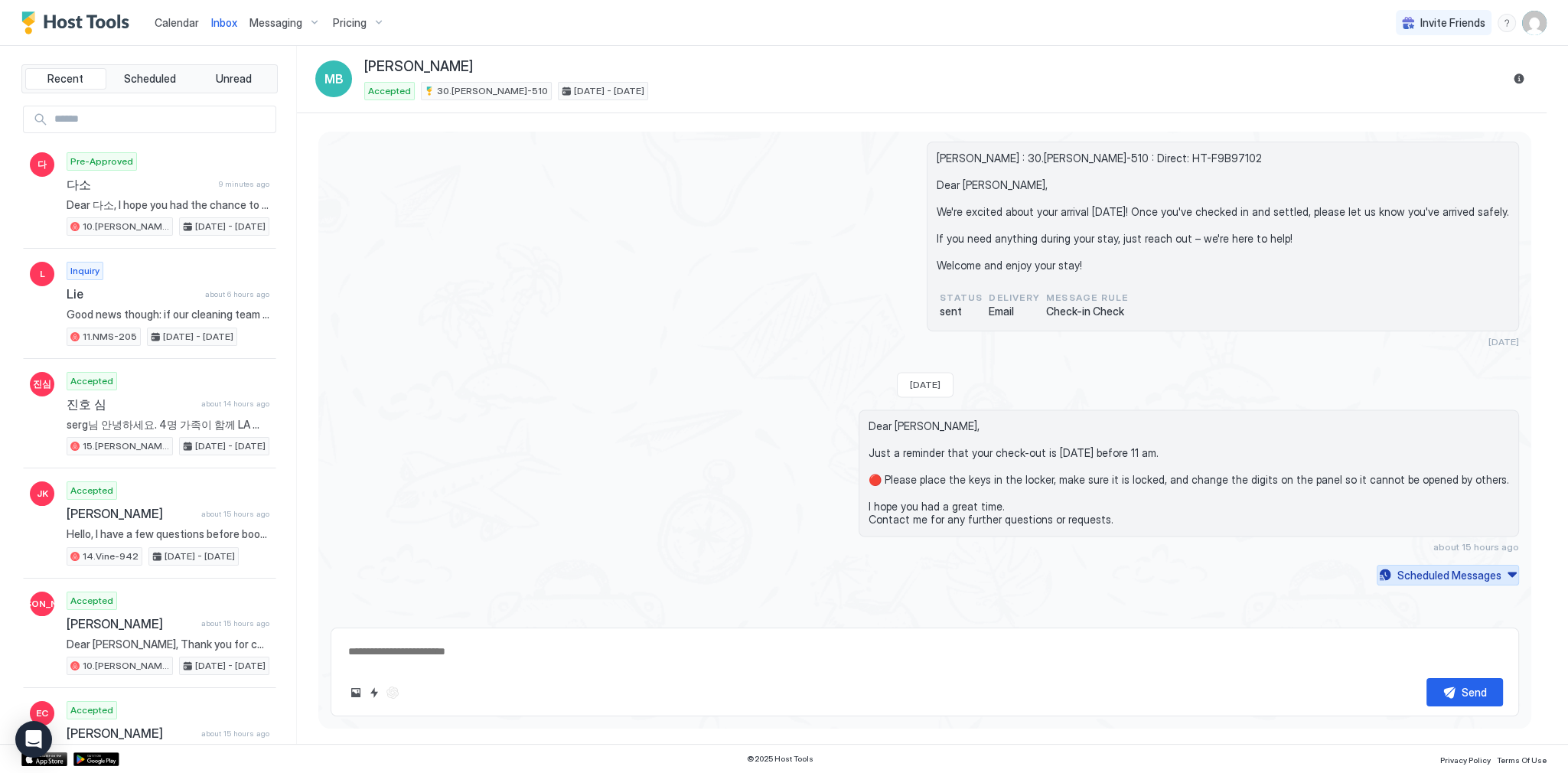
scroll to position [3450, 0]
click at [562, 221] on div "[PERSON_NAME] : 30.[PERSON_NAME]-510 : Direct: HT-F9B97102 Dear [PERSON_NAME], …" at bounding box center [924, 248] width 1188 height 206
click at [1514, 80] on button "Reservation information" at bounding box center [1519, 79] width 18 height 18
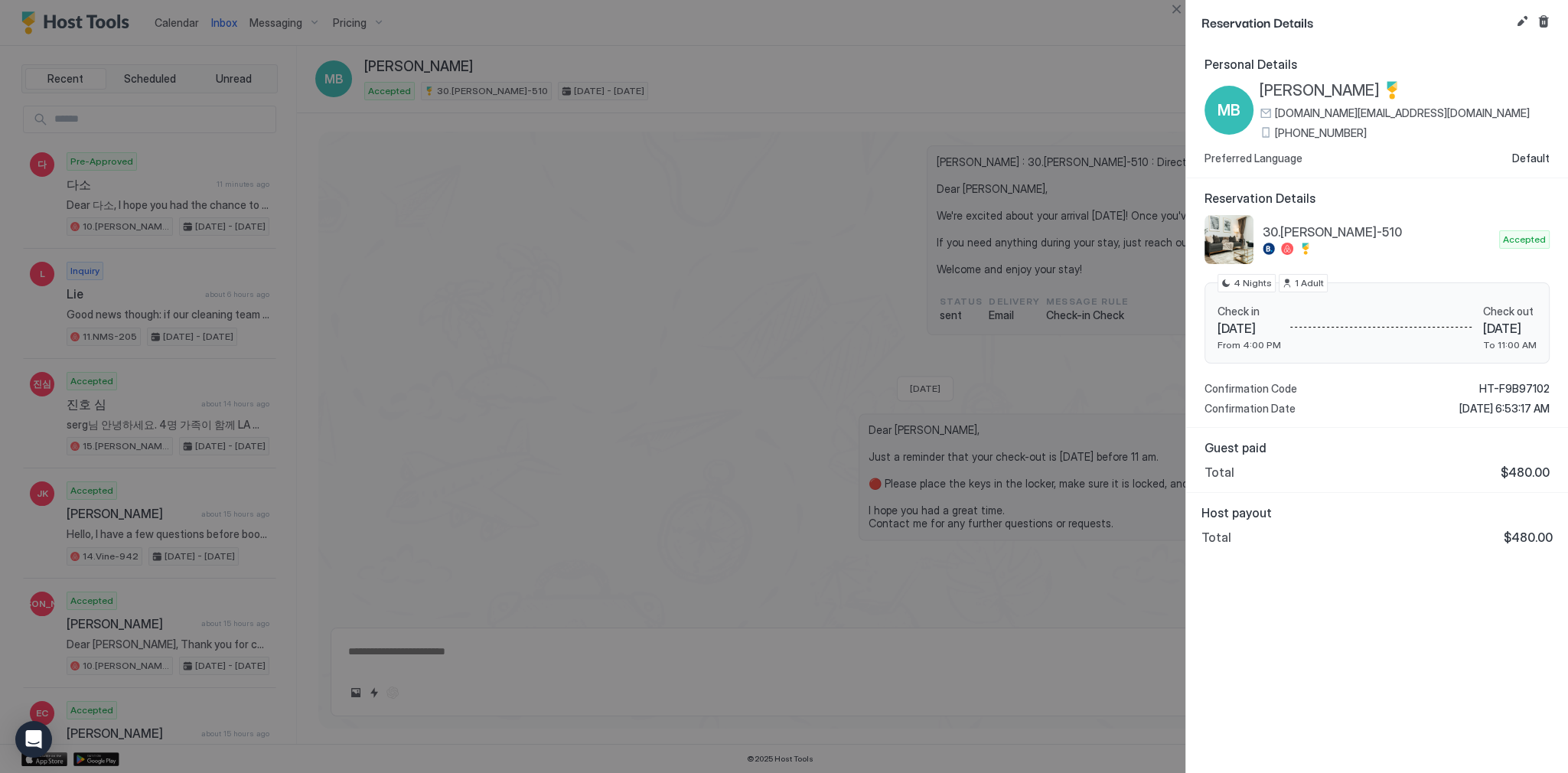
click at [1483, 332] on span "[DATE]" at bounding box center [1510, 328] width 54 height 15
drag, startPoint x: 1453, startPoint y: 332, endPoint x: 1492, endPoint y: 328, distance: 39.2
click at [1492, 328] on span "[DATE]" at bounding box center [1510, 328] width 54 height 15
copy span "[DATE]"
click at [951, 183] on div at bounding box center [784, 386] width 1568 height 773
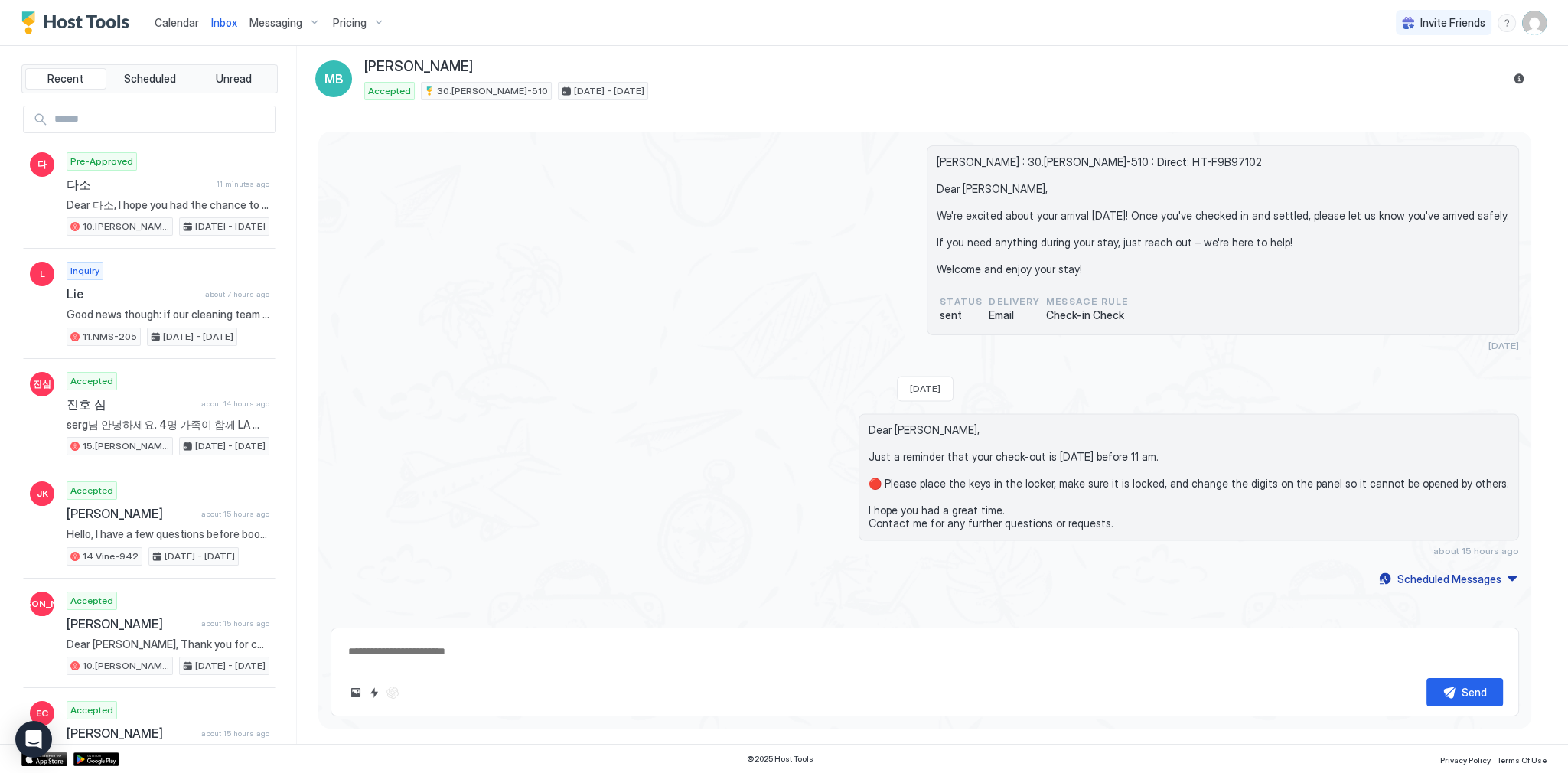
click at [826, 511] on div "Dear [PERSON_NAME], Just a reminder that your check-out is [DATE] before 11 am.…" at bounding box center [1103, 484] width 832 height 143
click at [751, 206] on div "[PERSON_NAME] : 30.[PERSON_NAME]-510 : Direct: HT-F9B97102 Dear [PERSON_NAME], …" at bounding box center [924, 248] width 1188 height 206
type textarea "*"
drag, startPoint x: 191, startPoint y: 7, endPoint x: 191, endPoint y: 18, distance: 11.0
click at [191, 8] on button "Calendar" at bounding box center [177, 22] width 57 height 45
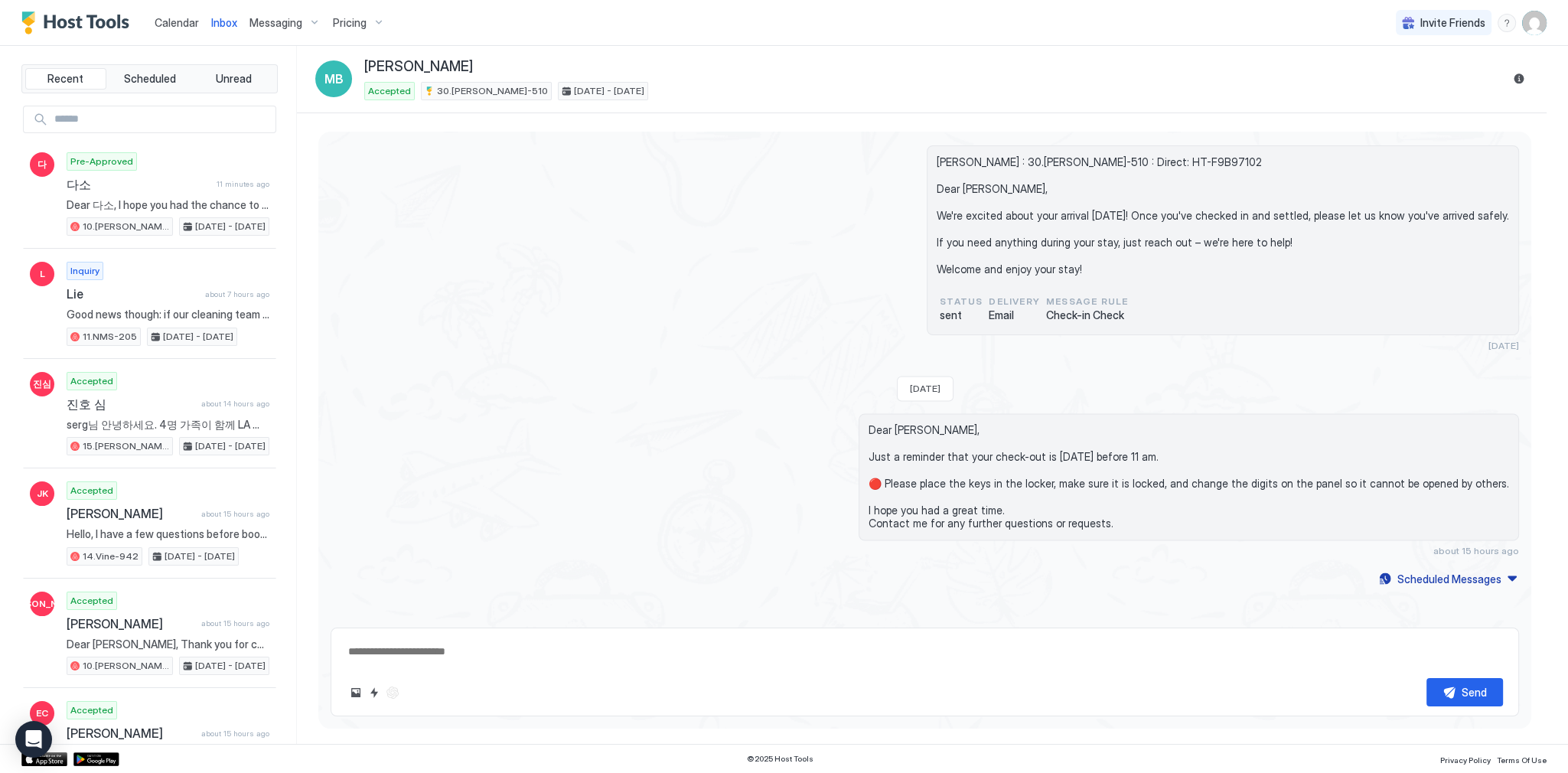
click at [191, 18] on span "Calendar" at bounding box center [177, 22] width 44 height 13
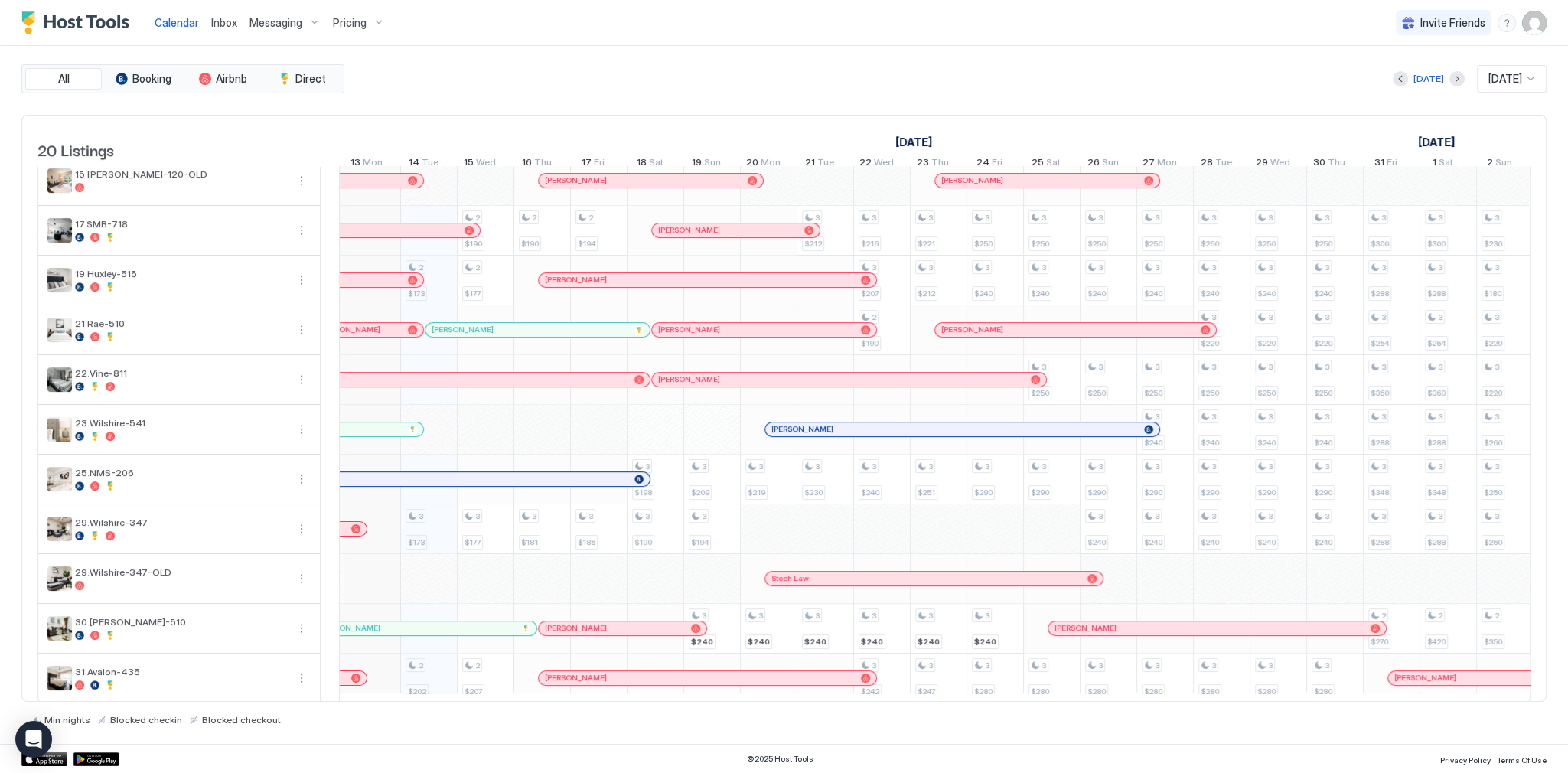
scroll to position [0, 789]
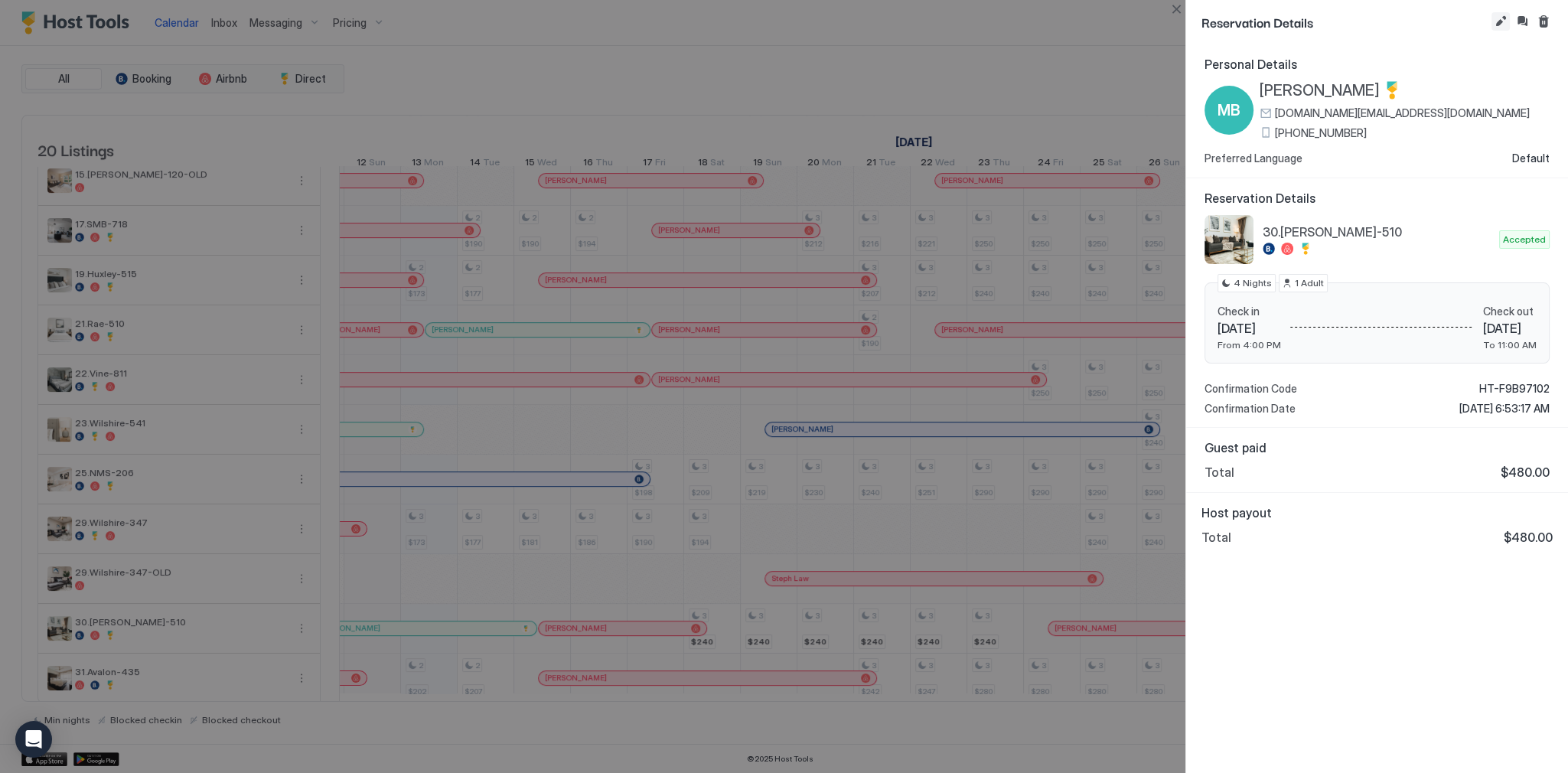
click at [1496, 25] on button "Edit reservation" at bounding box center [1501, 21] width 18 height 18
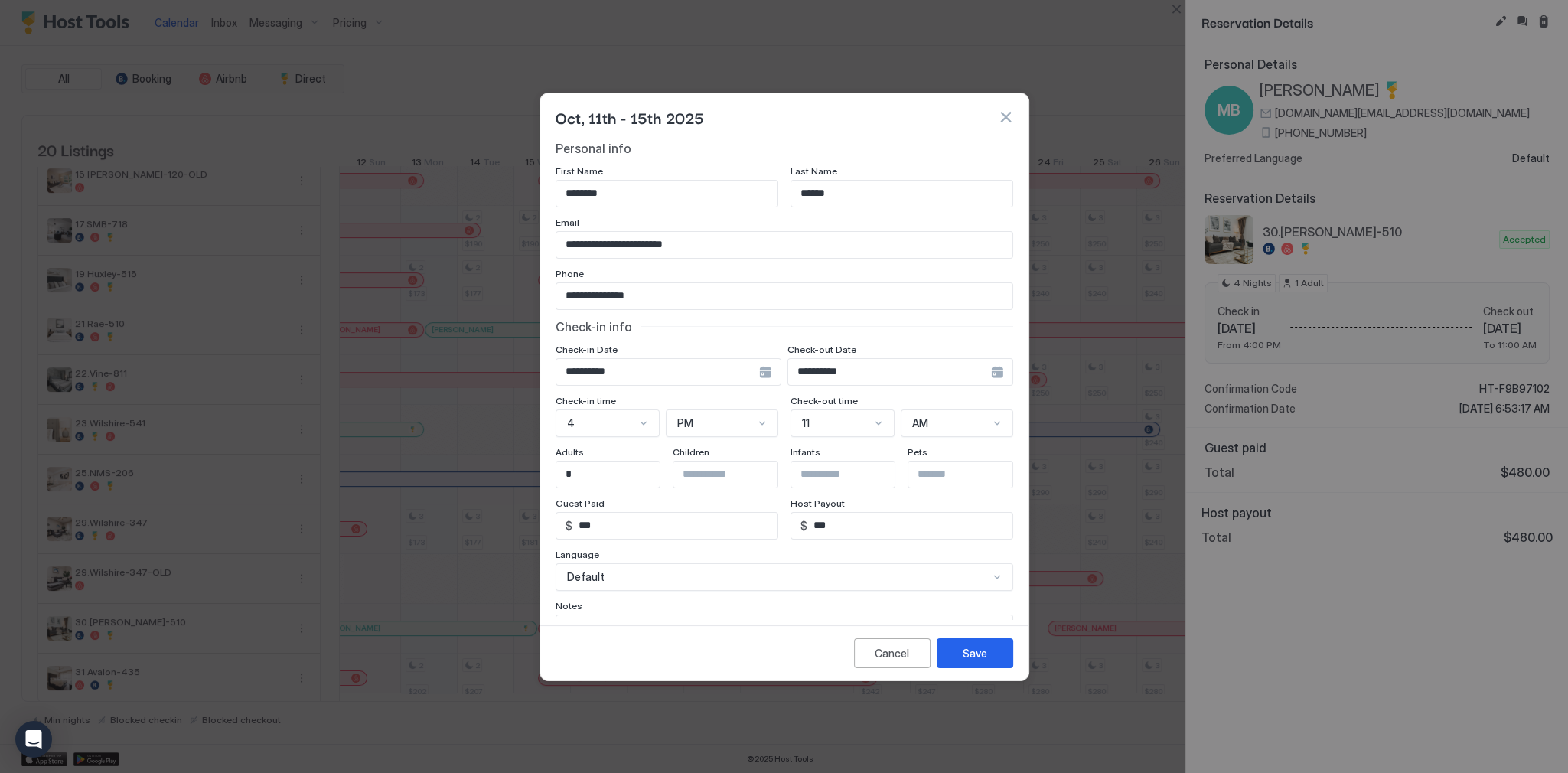
click at [841, 523] on input "***" at bounding box center [910, 526] width 205 height 26
type input "***"
click at [617, 523] on input "***" at bounding box center [675, 526] width 205 height 26
paste input "Input Field"
type input "***"
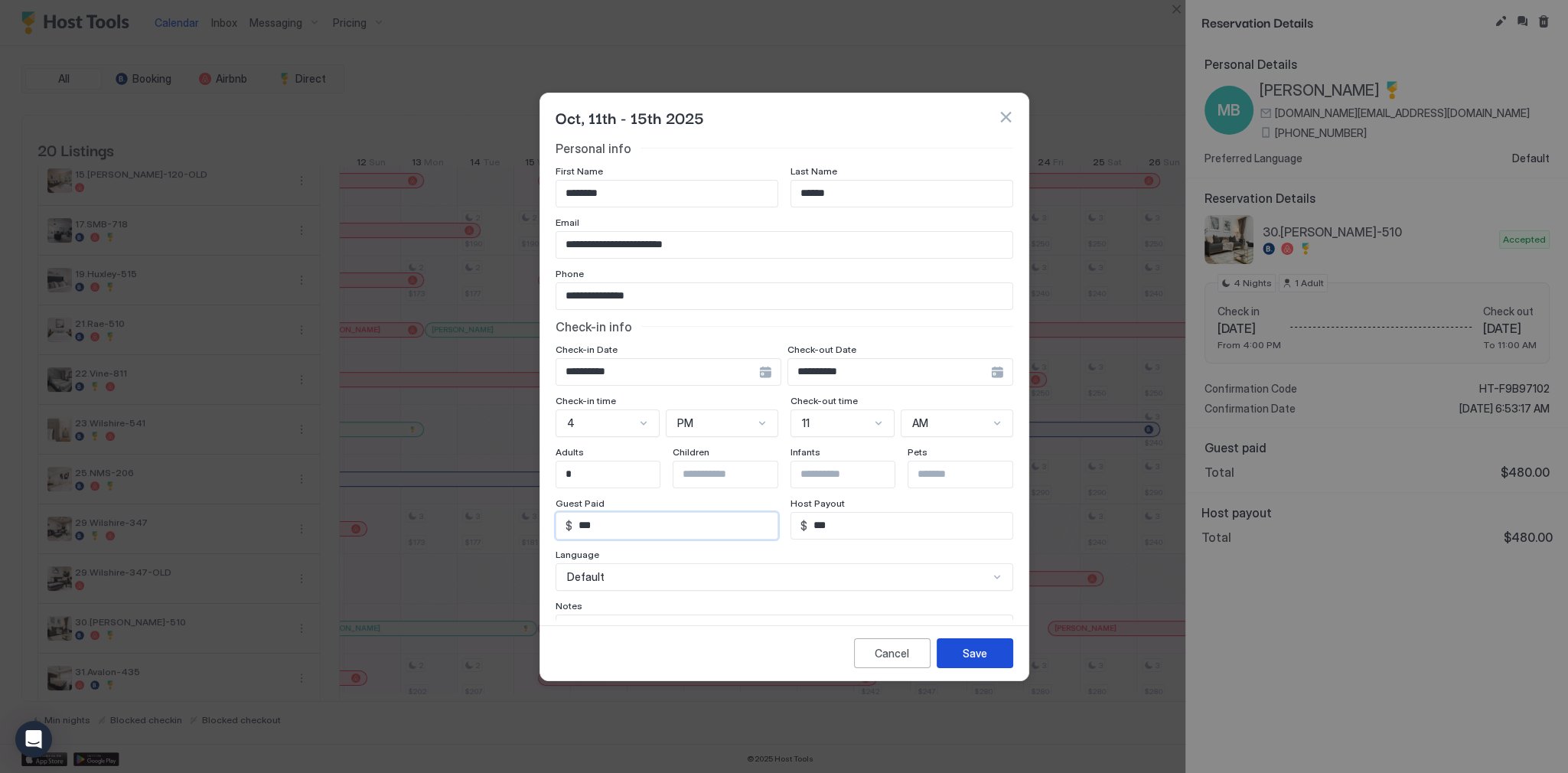
click at [964, 646] on div "Save" at bounding box center [975, 653] width 24 height 16
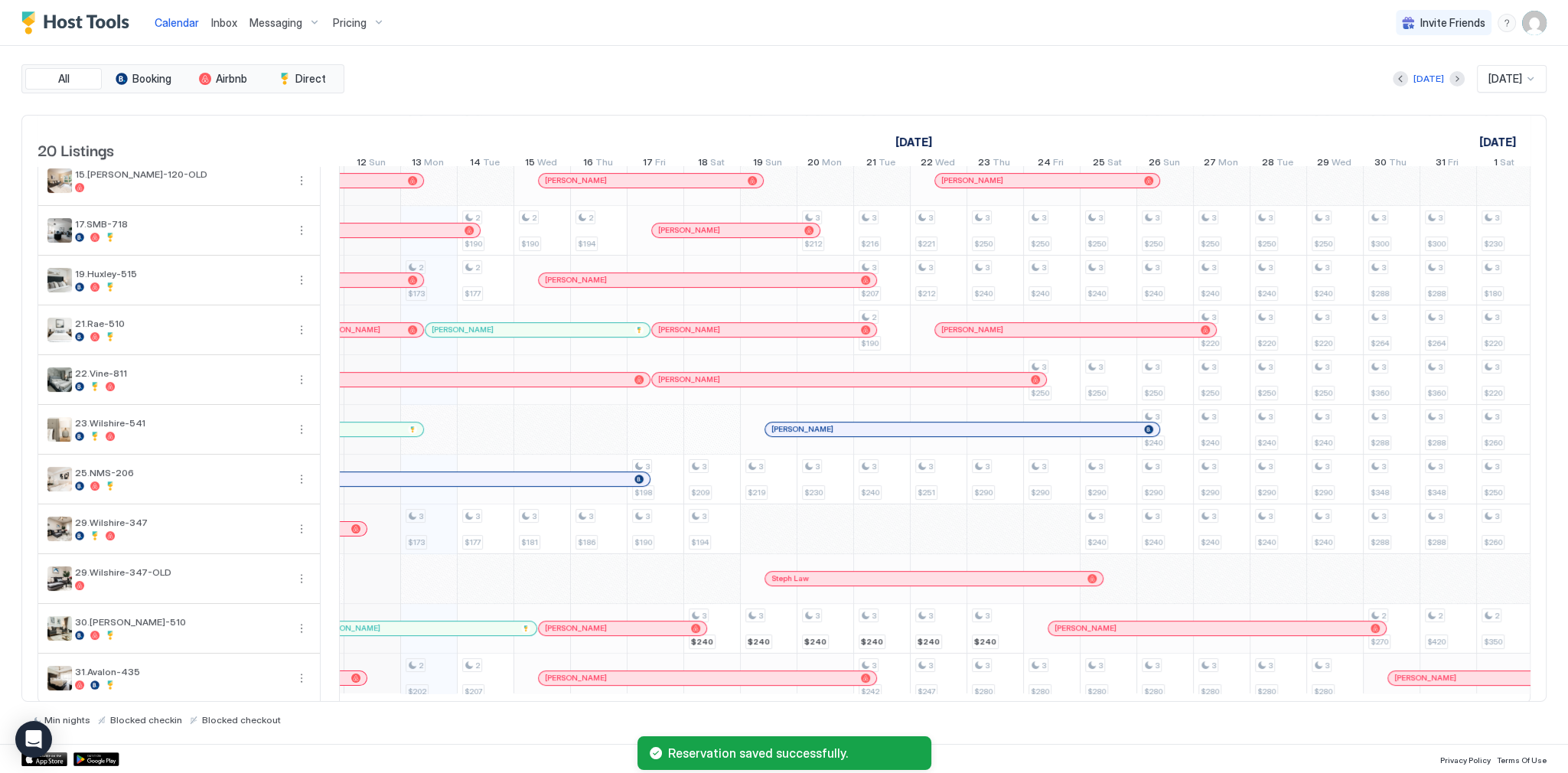
click at [836, 73] on div "[DATE] [DATE]" at bounding box center [947, 79] width 1199 height 28
click at [418, 85] on div "[DATE] [DATE]" at bounding box center [947, 79] width 1199 height 28
click at [186, 15] on link "Calendar" at bounding box center [177, 22] width 44 height 16
